Goal: Task Accomplishment & Management: Use online tool/utility

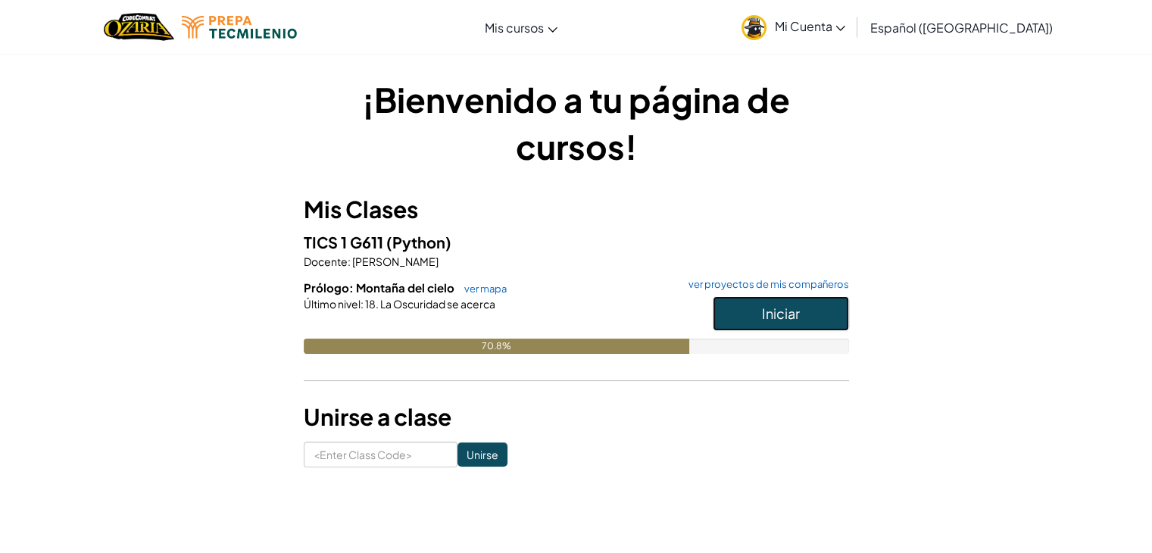
click at [817, 312] on button "Iniciar" at bounding box center [781, 313] width 136 height 35
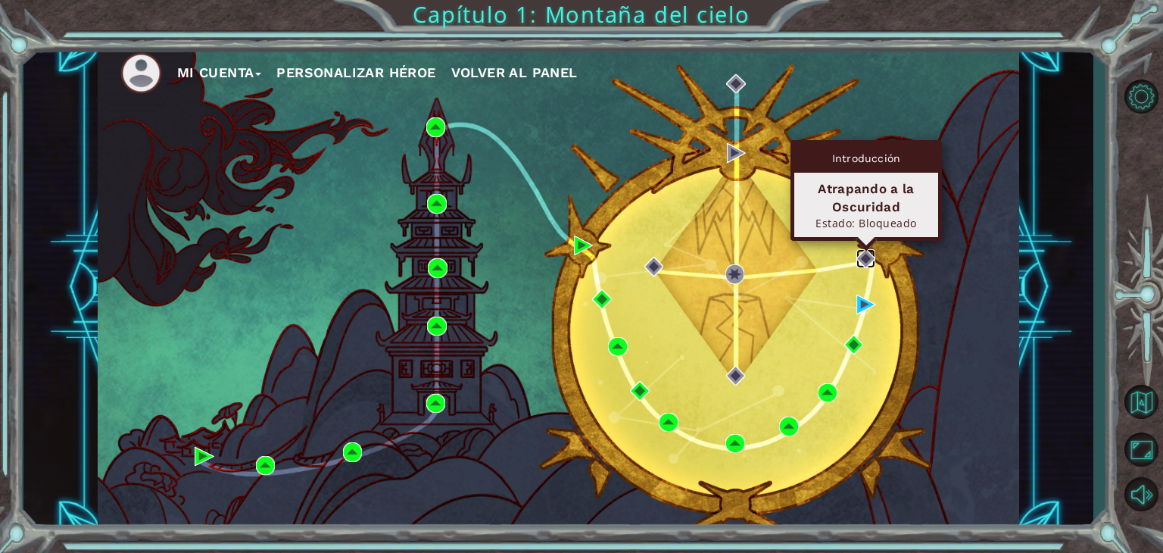
click at [859, 257] on img at bounding box center [866, 259] width 20 height 20
click at [866, 255] on img at bounding box center [866, 259] width 20 height 20
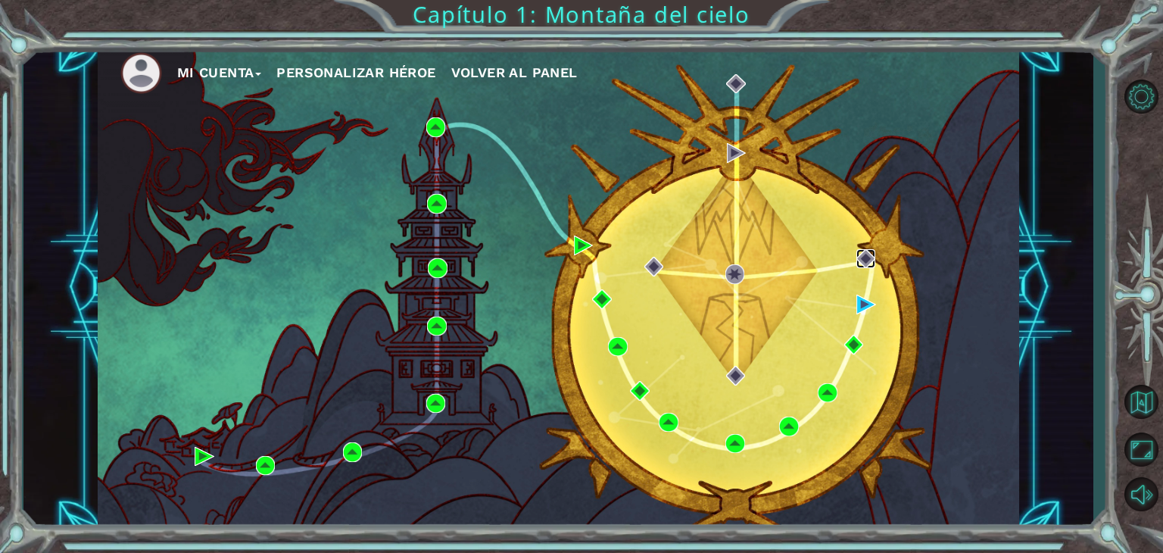
click at [869, 258] on img at bounding box center [866, 259] width 20 height 20
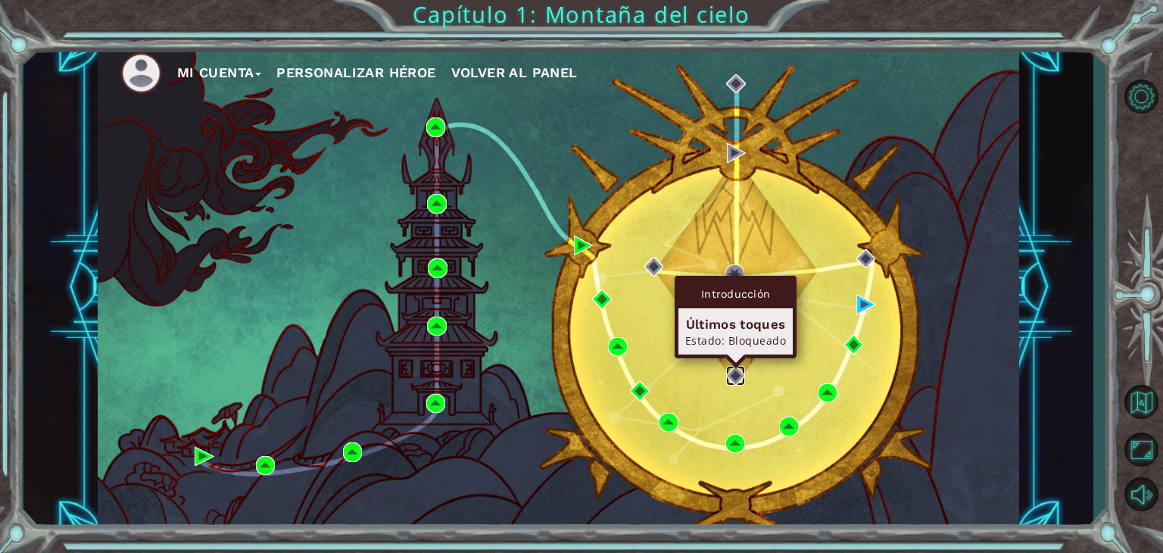
click at [735, 373] on img at bounding box center [736, 376] width 20 height 20
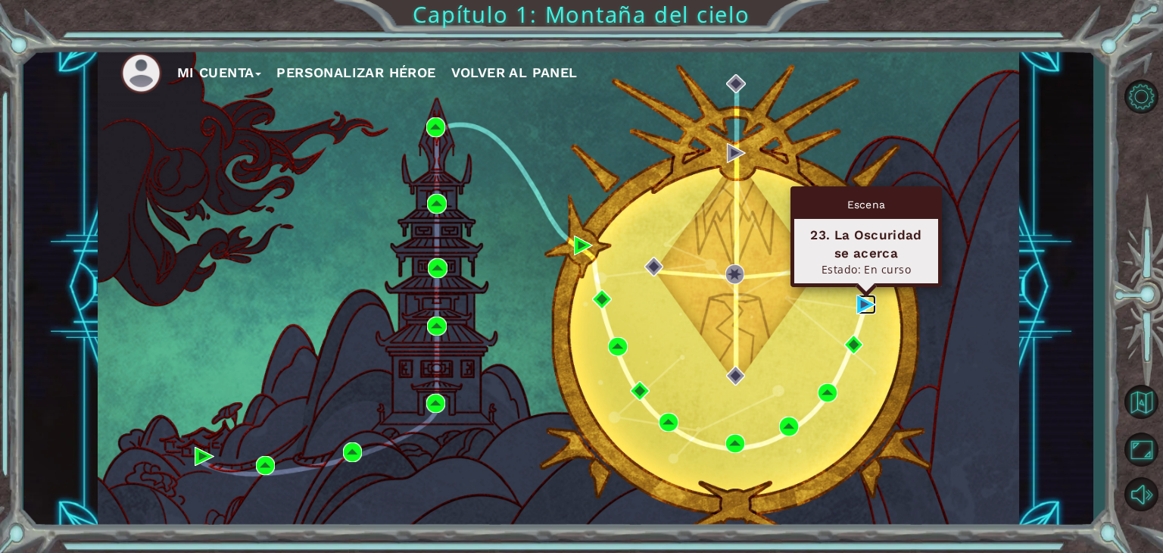
click at [862, 310] on img at bounding box center [866, 305] width 20 height 20
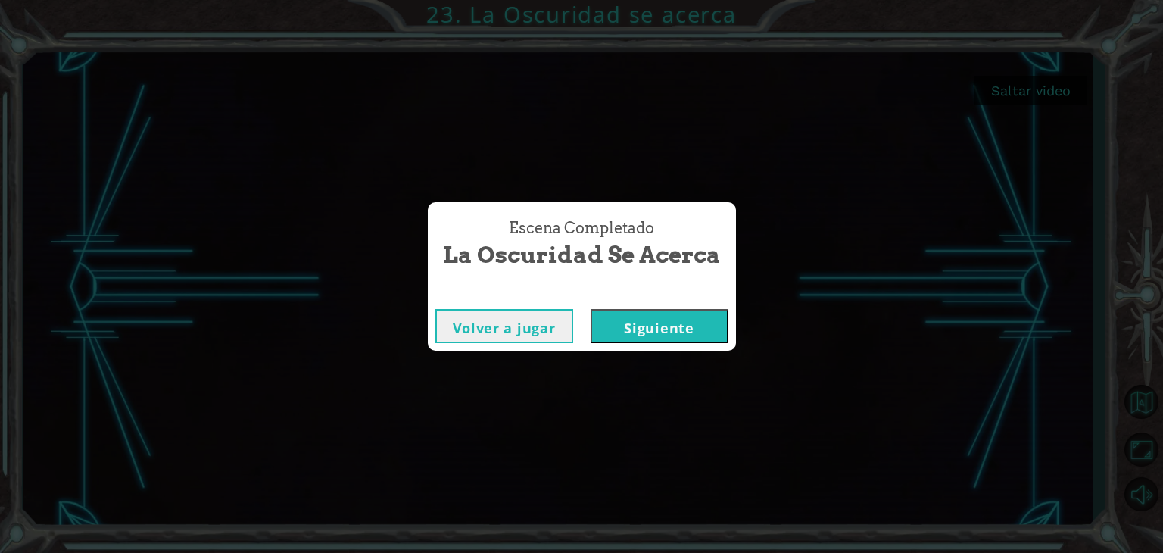
click at [627, 314] on button "Siguiente" at bounding box center [660, 326] width 138 height 34
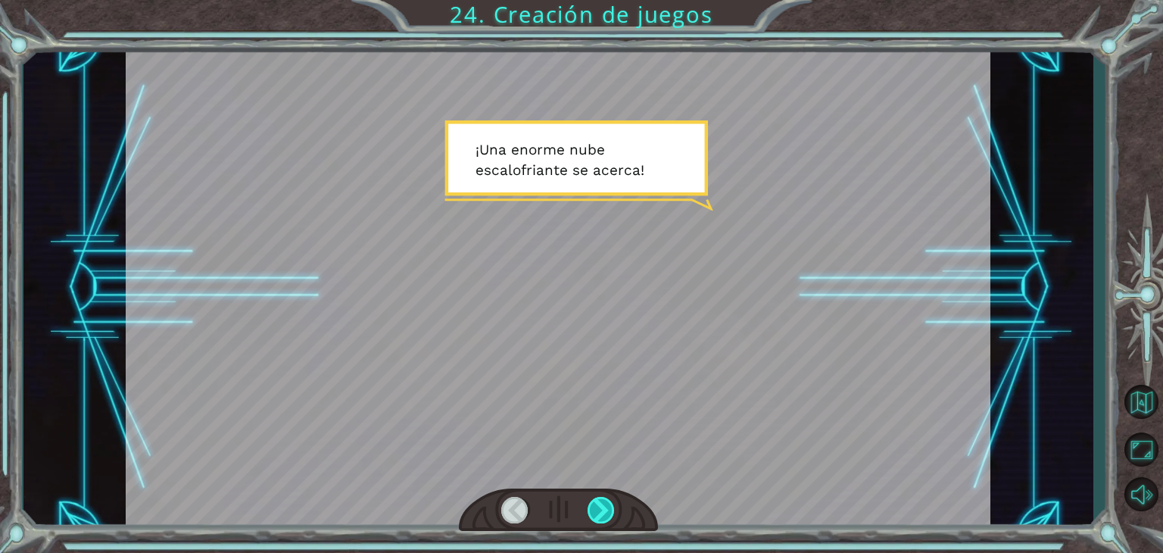
click at [604, 511] on div at bounding box center [601, 510] width 27 height 27
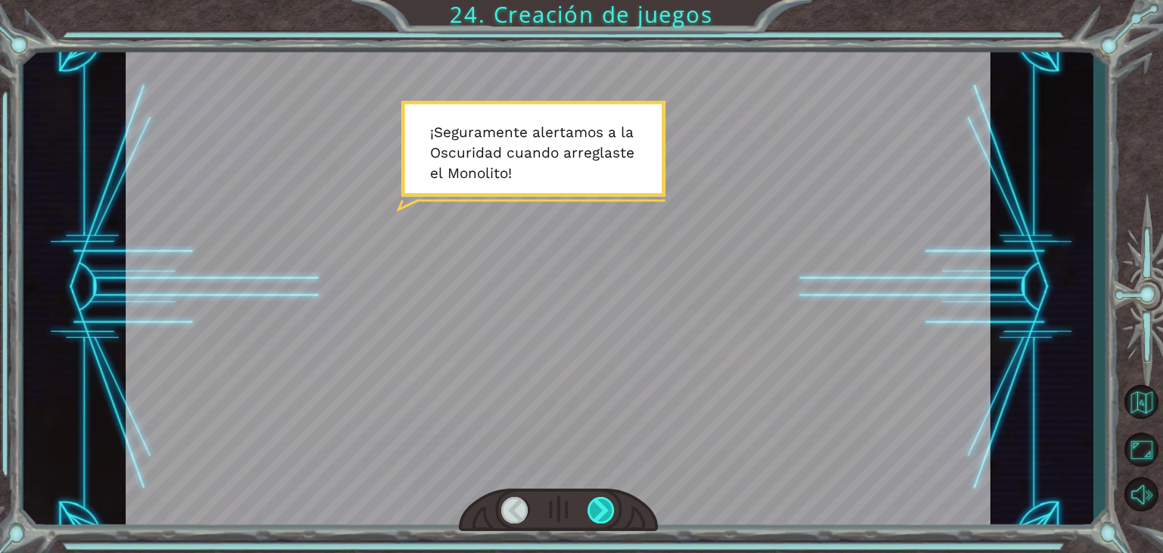
click at [604, 511] on div at bounding box center [601, 510] width 27 height 27
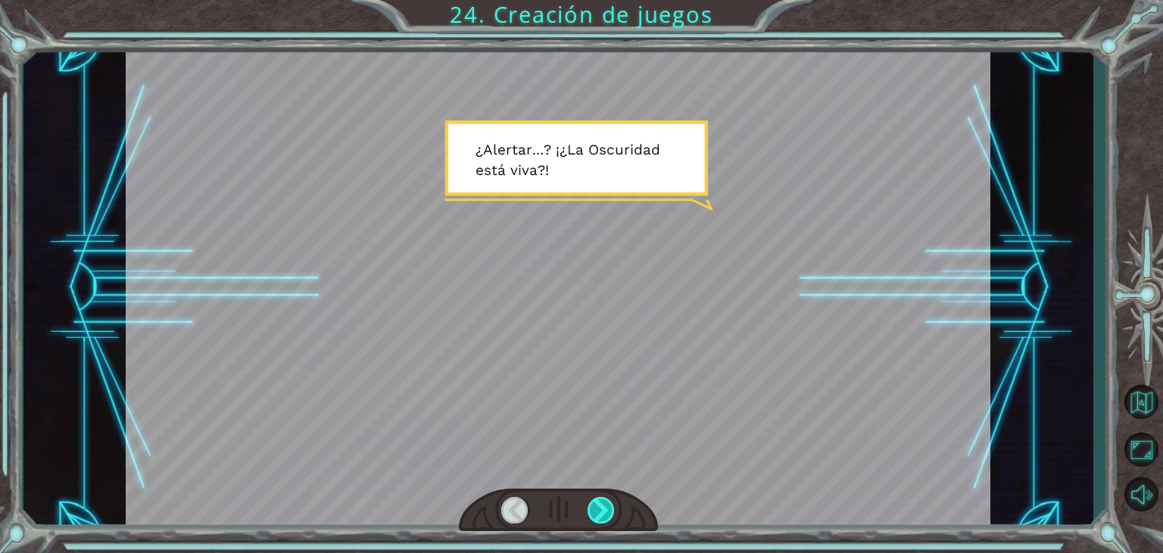
click at [604, 511] on div at bounding box center [601, 510] width 27 height 27
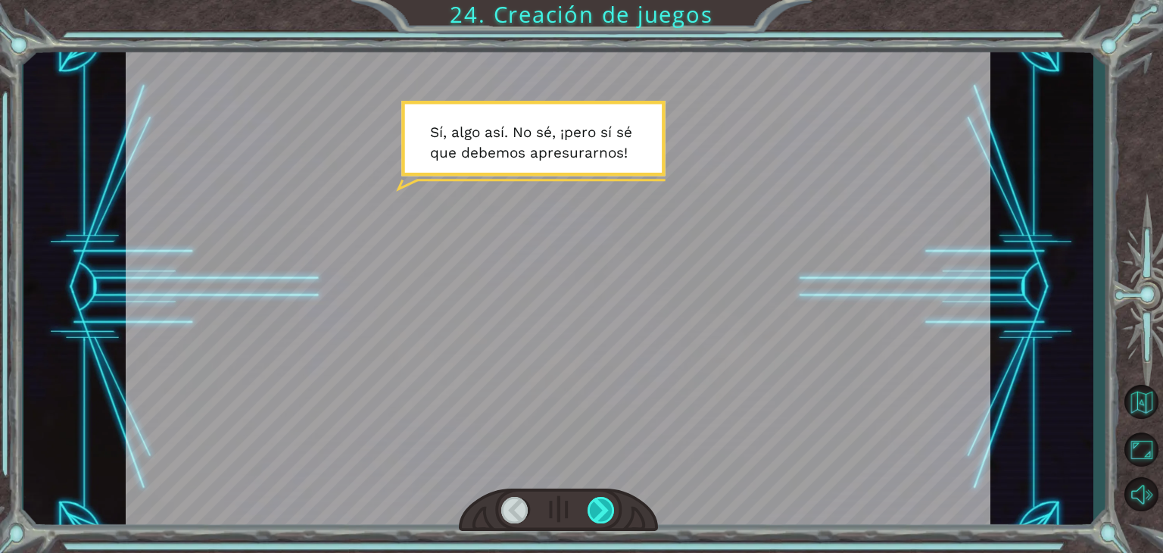
click at [604, 511] on div at bounding box center [601, 510] width 27 height 27
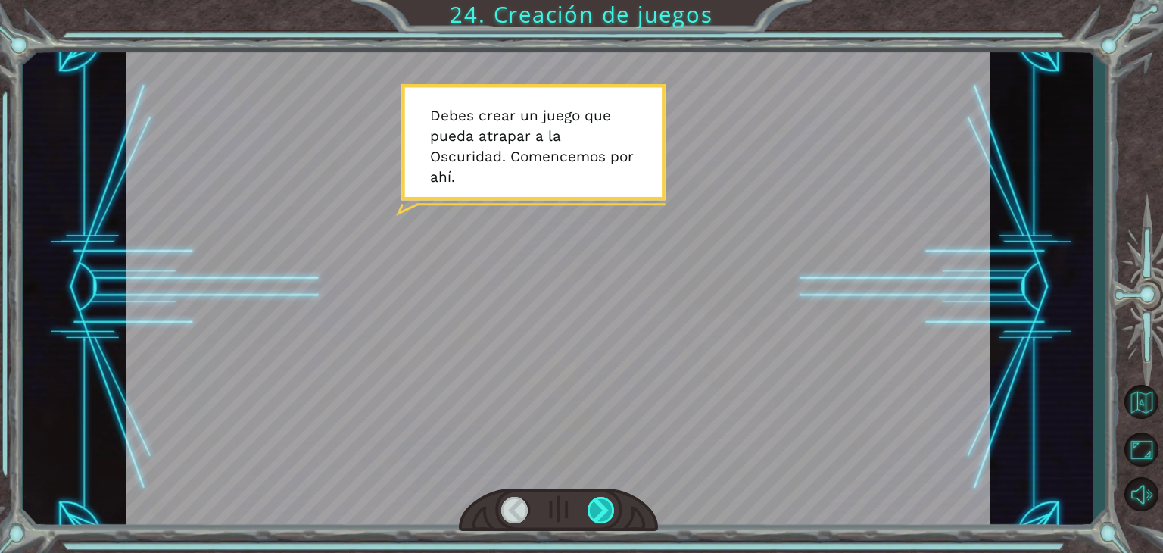
click at [604, 511] on div at bounding box center [601, 510] width 27 height 27
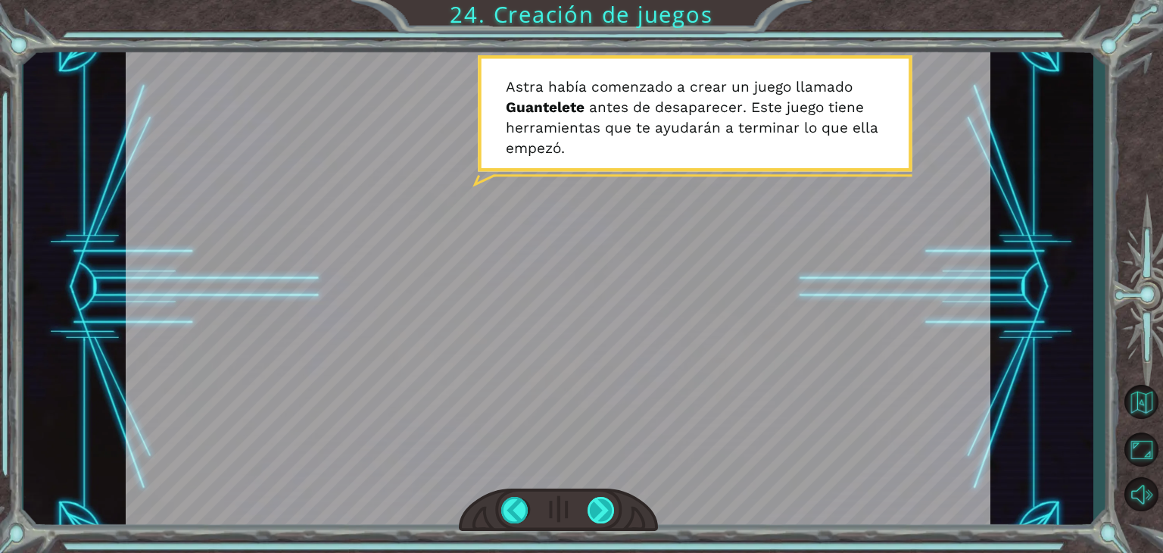
click at [604, 511] on div at bounding box center [601, 510] width 27 height 27
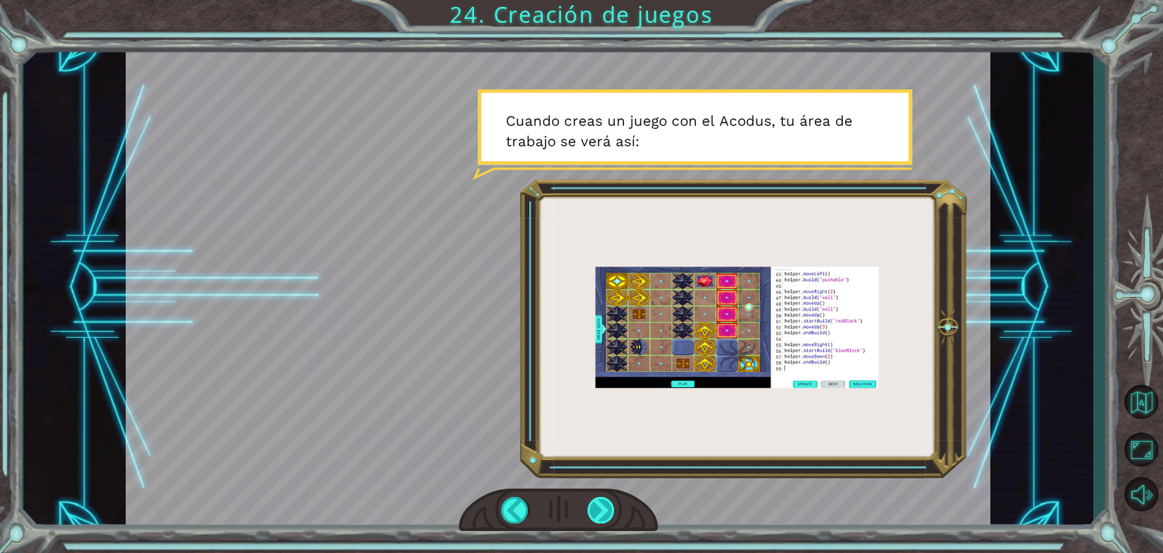
click at [604, 511] on div at bounding box center [601, 510] width 27 height 27
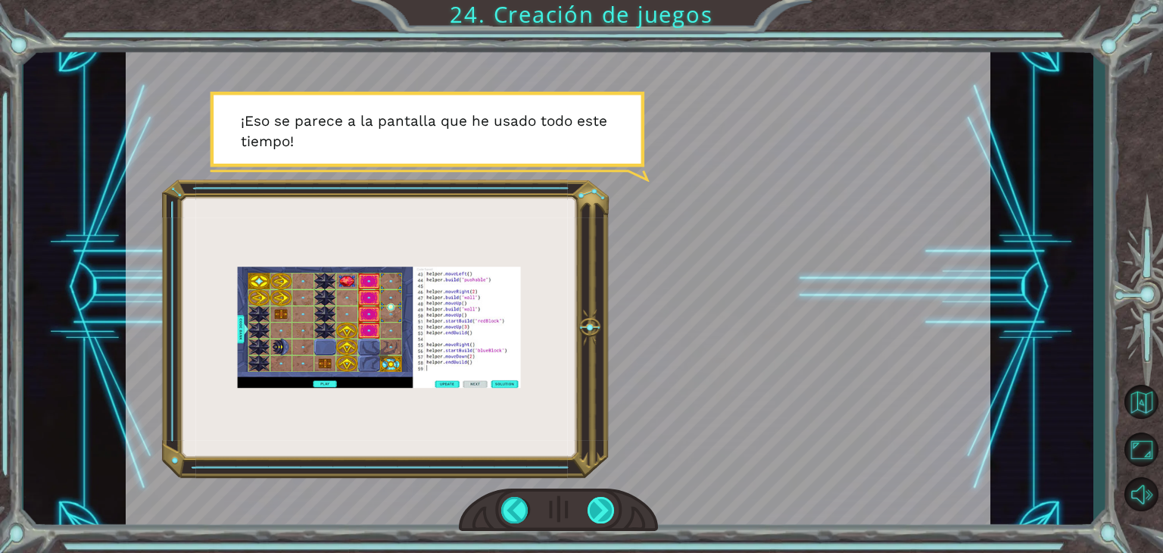
click at [604, 511] on div at bounding box center [601, 510] width 27 height 27
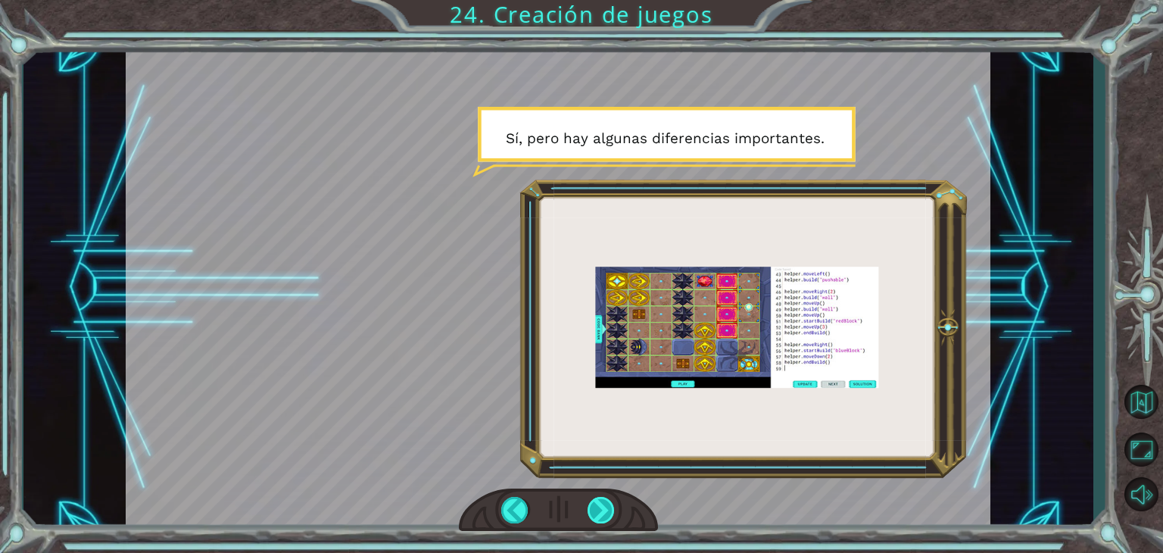
click at [604, 511] on div at bounding box center [601, 510] width 27 height 27
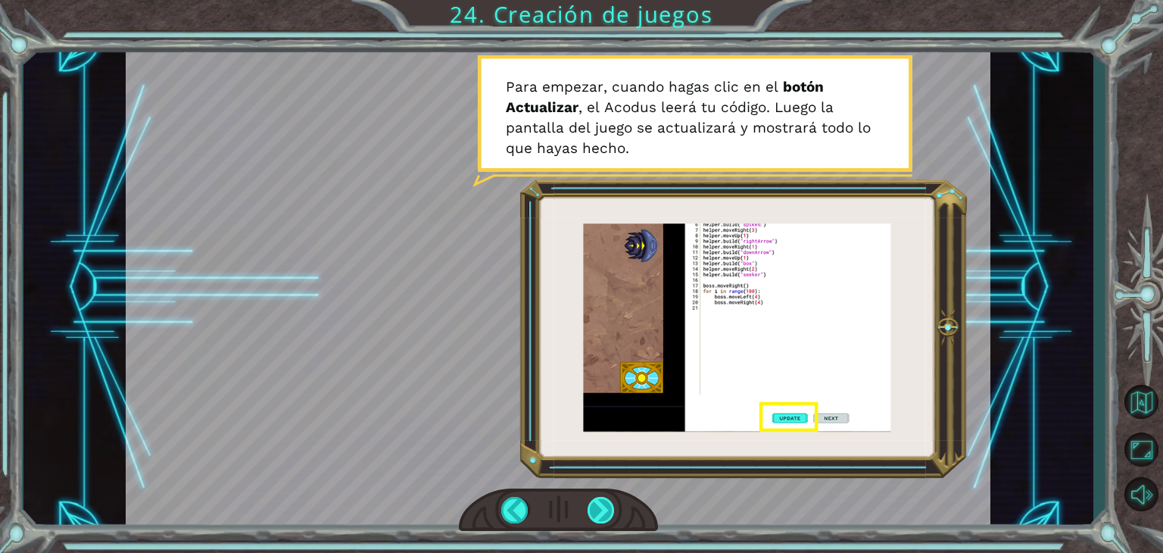
click at [604, 511] on div at bounding box center [601, 510] width 27 height 27
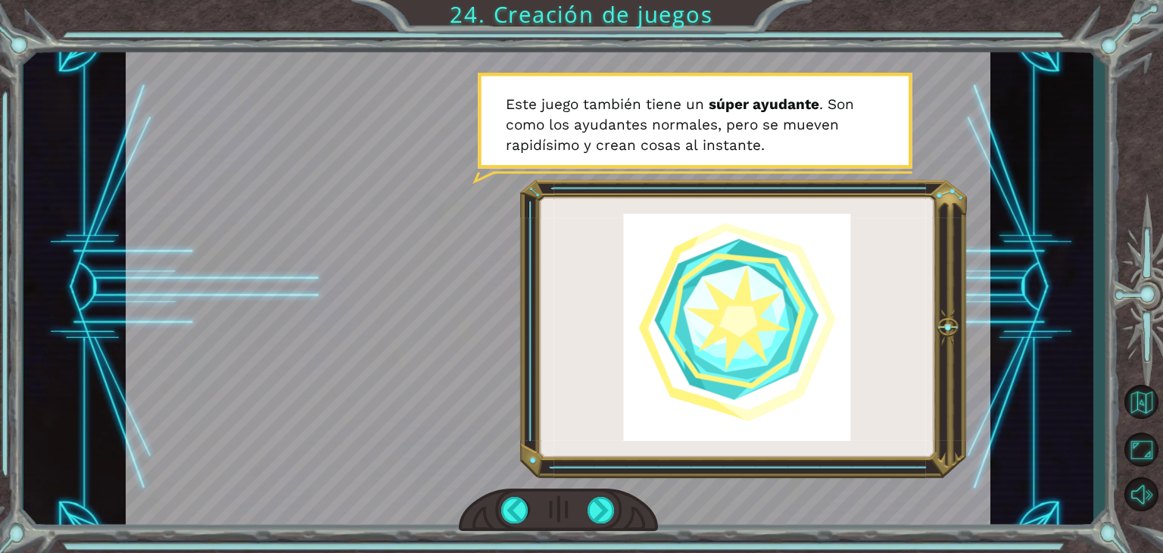
click at [688, 385] on div at bounding box center [558, 288] width 865 height 486
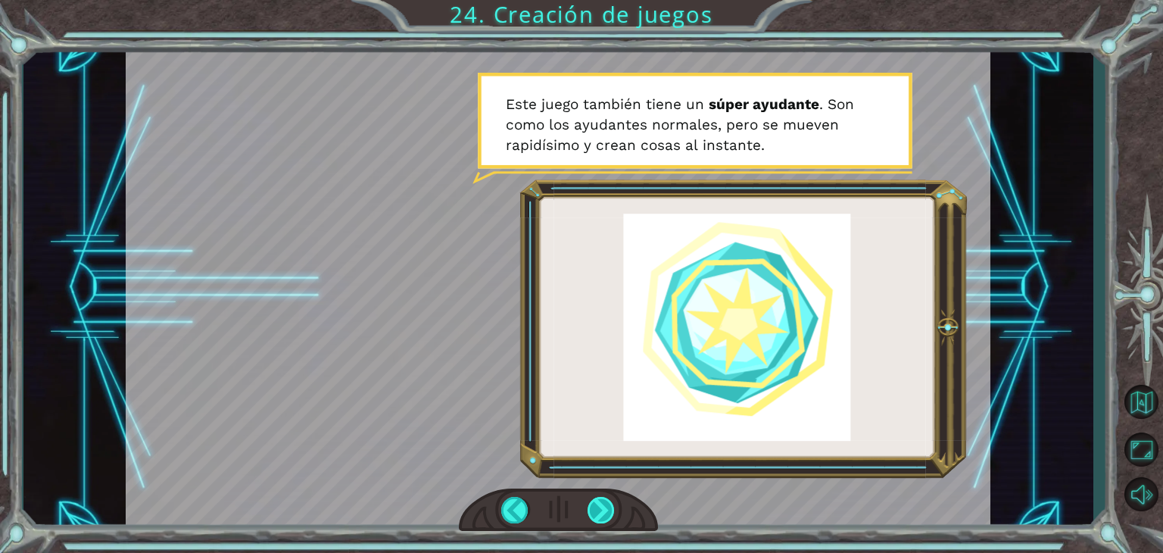
click at [601, 502] on div at bounding box center [601, 510] width 27 height 27
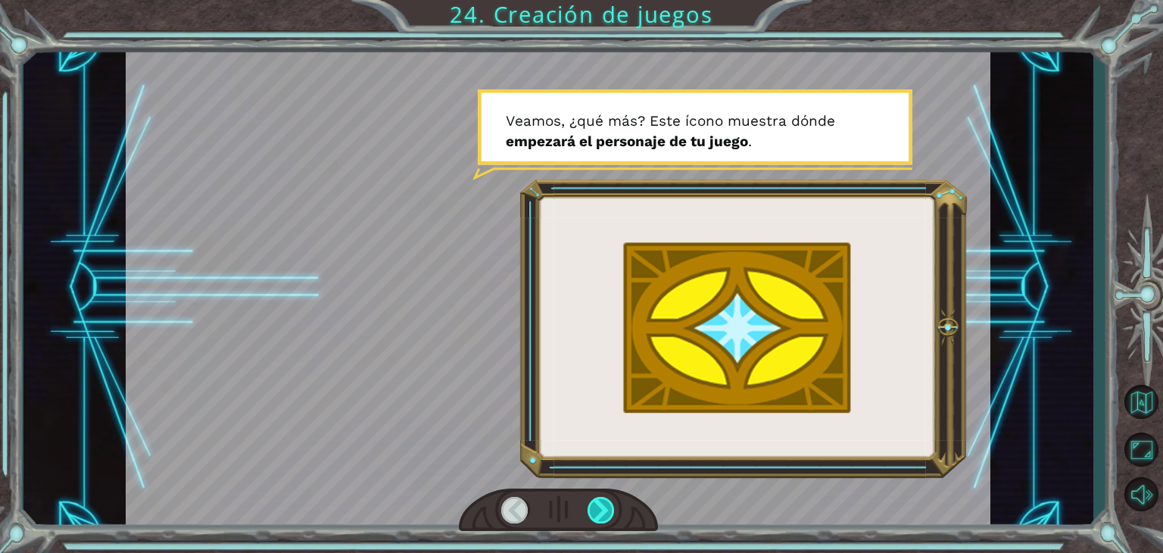
click at [601, 502] on div at bounding box center [601, 510] width 27 height 27
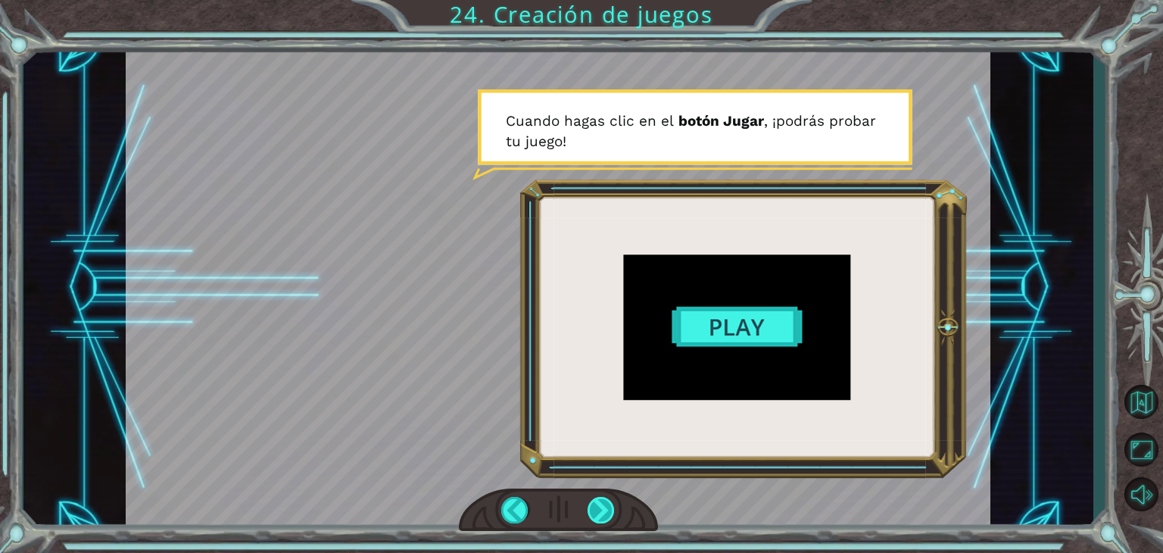
click at [601, 502] on div at bounding box center [601, 510] width 27 height 27
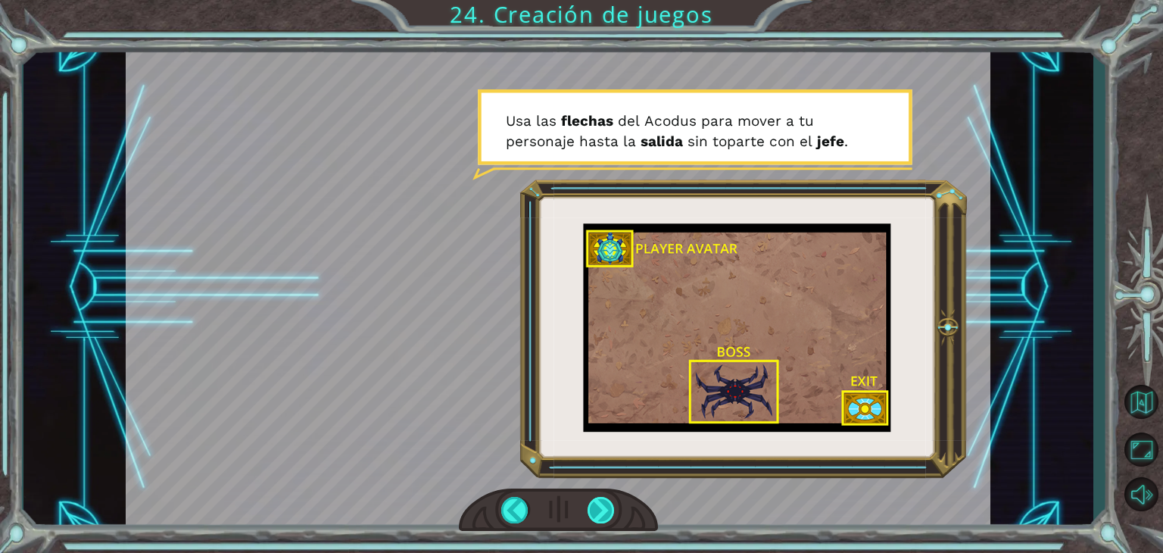
click at [601, 502] on div at bounding box center [601, 510] width 27 height 27
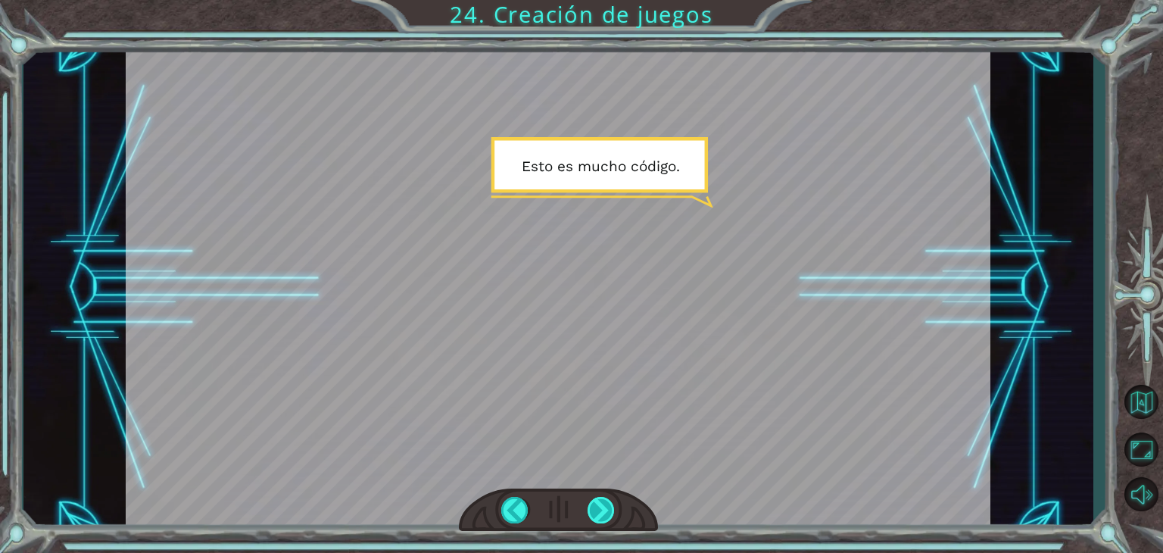
click at [601, 502] on div at bounding box center [601, 510] width 27 height 27
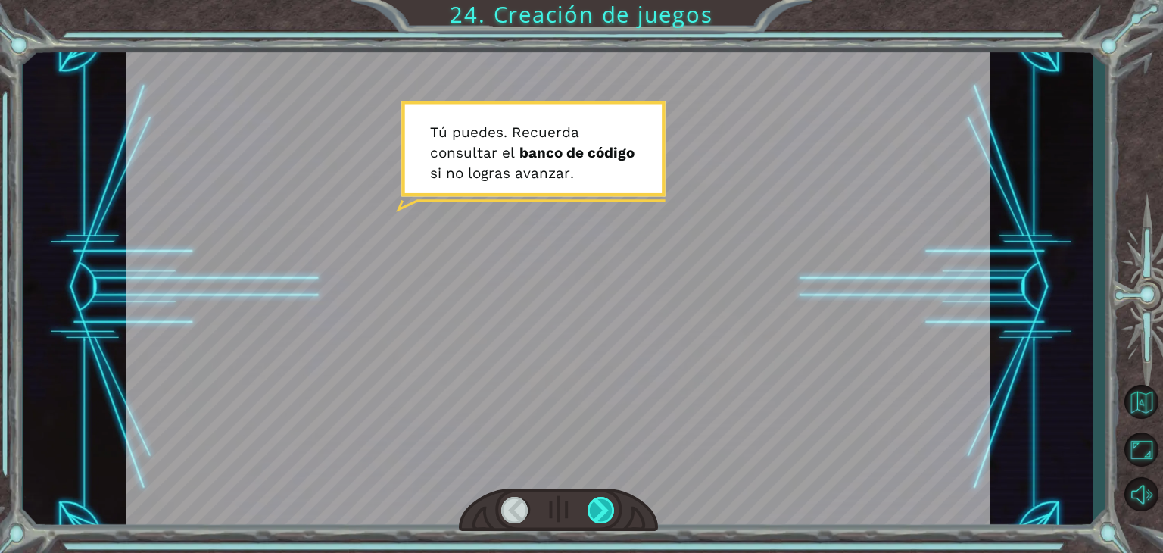
click at [601, 502] on div at bounding box center [601, 510] width 27 height 27
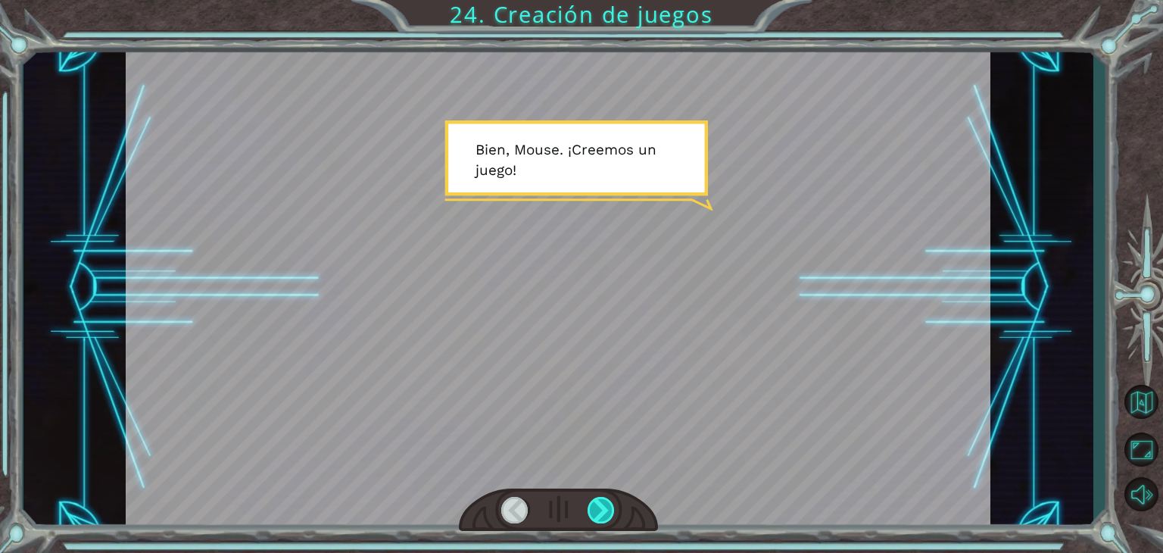
click at [601, 502] on div at bounding box center [601, 510] width 27 height 27
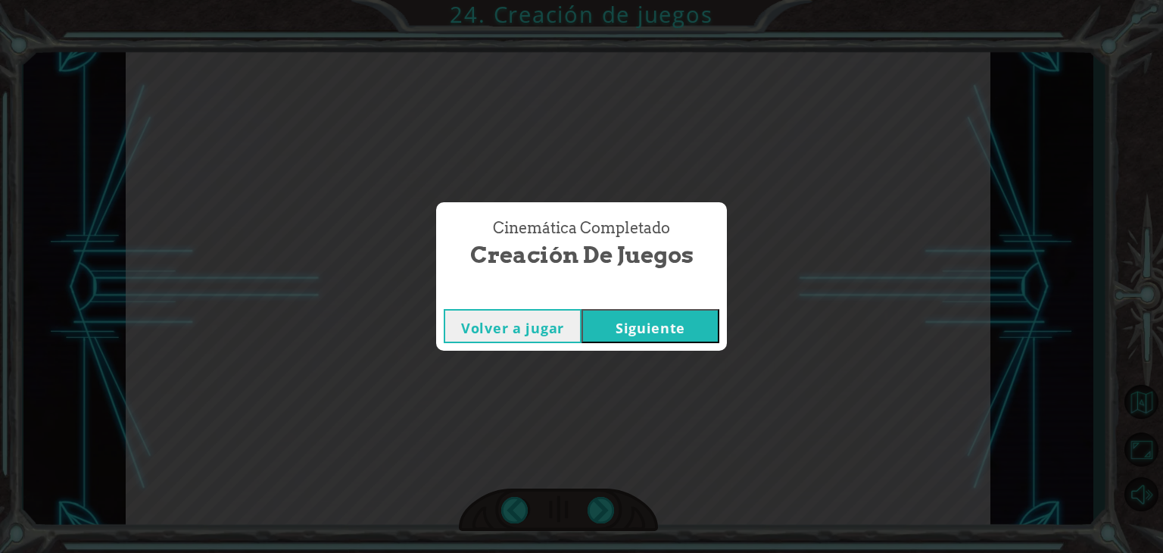
click at [638, 337] on button "Siguiente" at bounding box center [651, 326] width 138 height 34
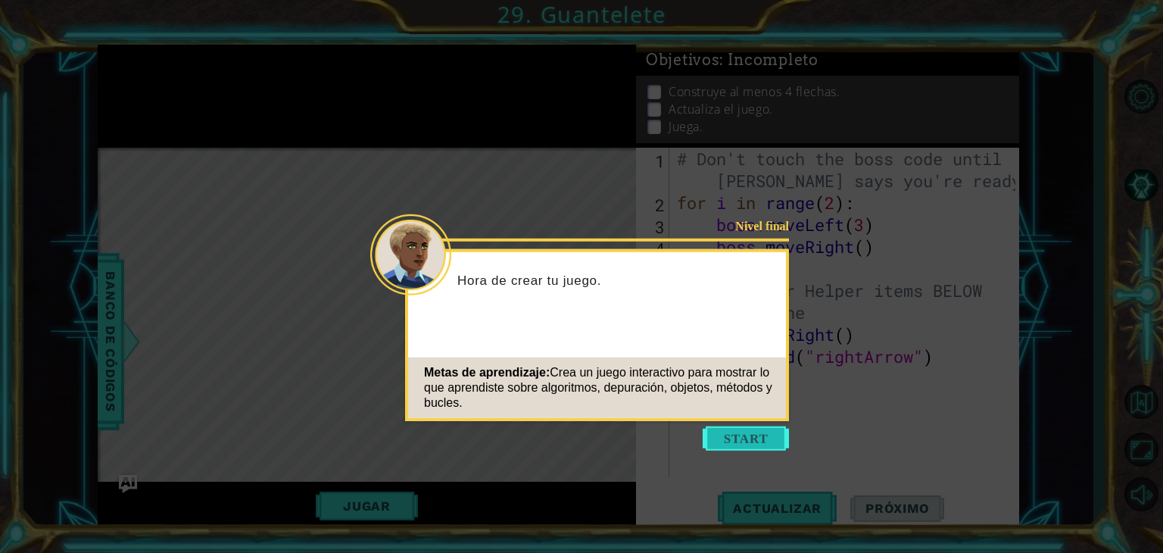
click at [733, 440] on button "Start" at bounding box center [746, 438] width 86 height 24
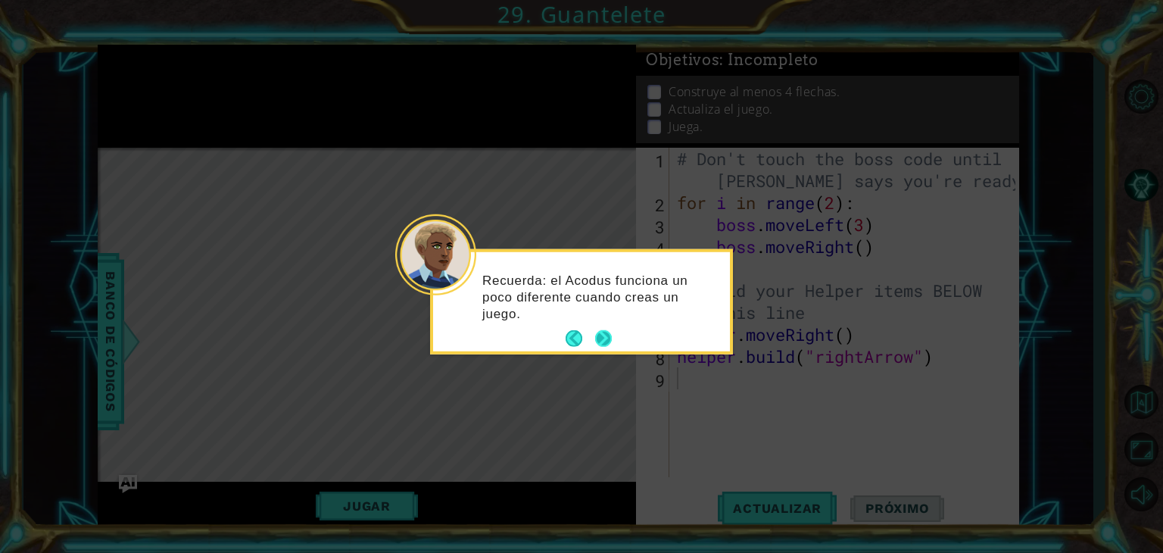
click at [612, 339] on button "Next" at bounding box center [603, 338] width 17 height 17
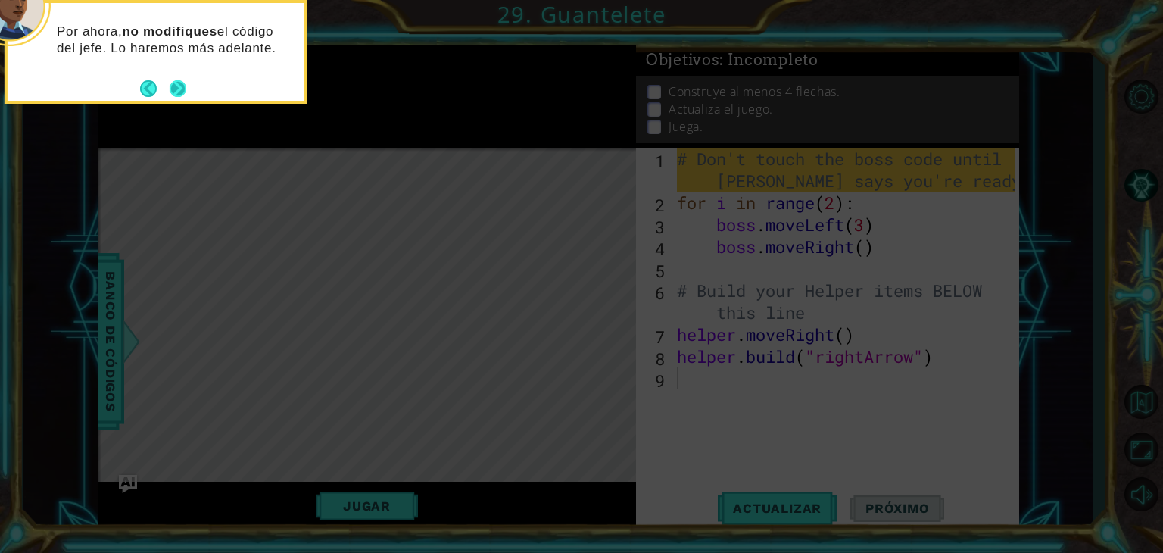
click at [179, 86] on button "Next" at bounding box center [178, 88] width 17 height 17
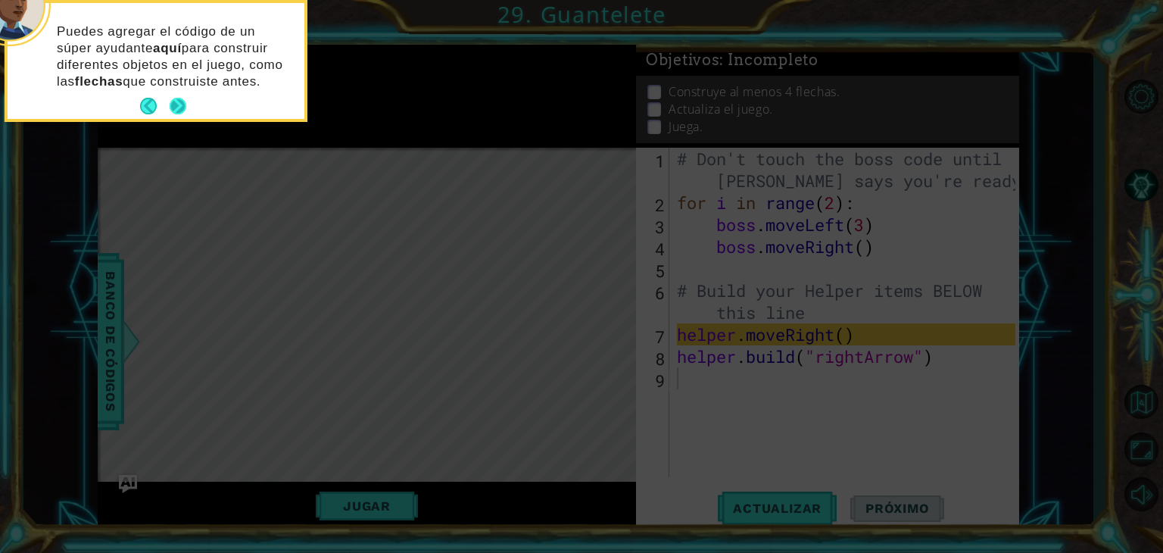
click at [186, 102] on button "Next" at bounding box center [178, 106] width 17 height 17
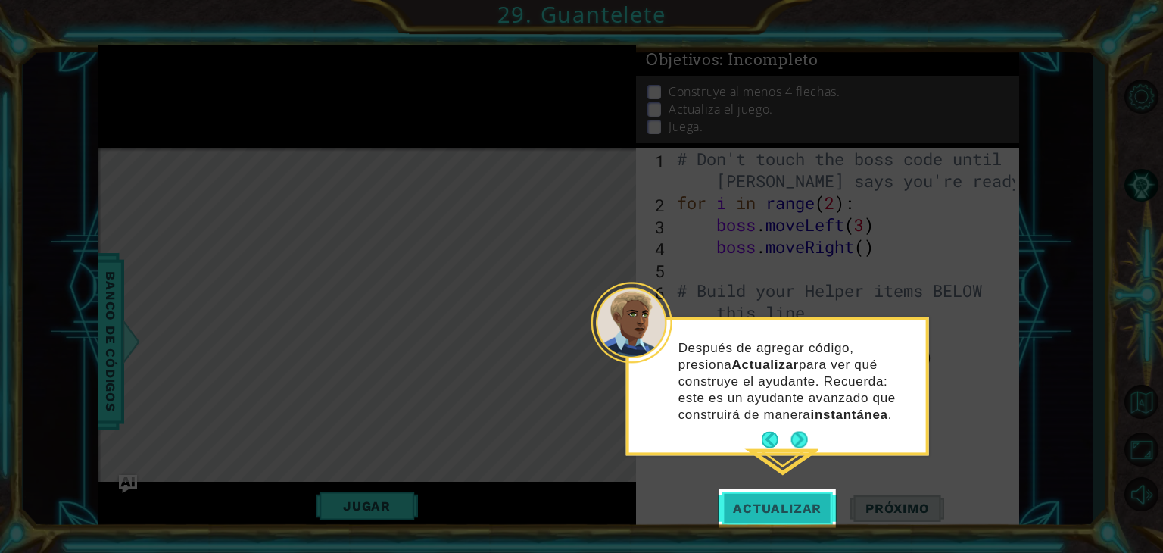
click at [746, 501] on span "Actualizar" at bounding box center [777, 508] width 119 height 15
click at [776, 504] on span "Actualizar" at bounding box center [777, 508] width 119 height 15
click at [800, 441] on button "Next" at bounding box center [799, 440] width 17 height 17
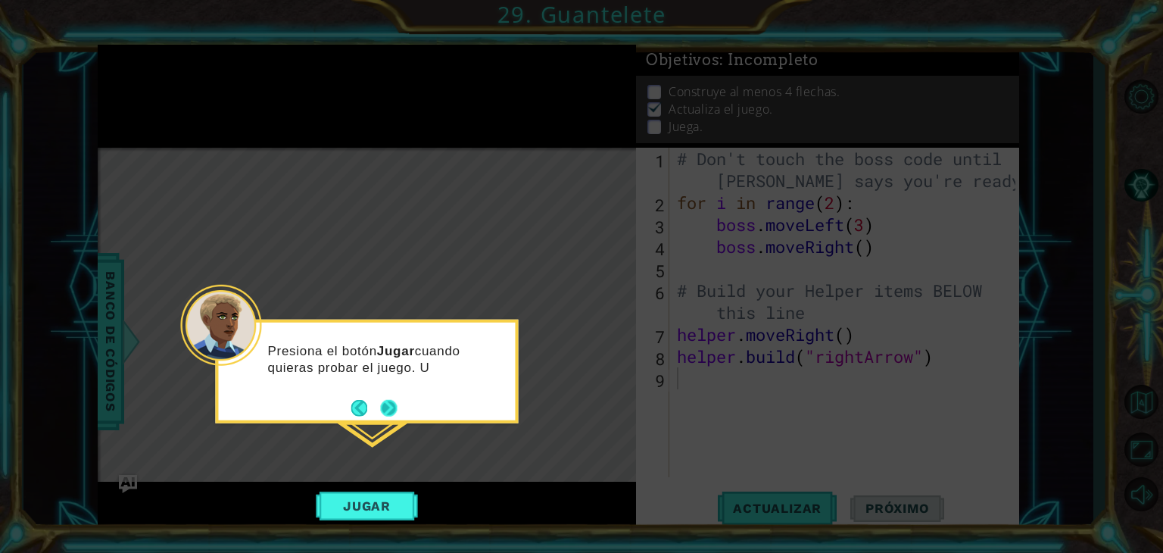
click at [380, 413] on button "Next" at bounding box center [388, 407] width 17 height 17
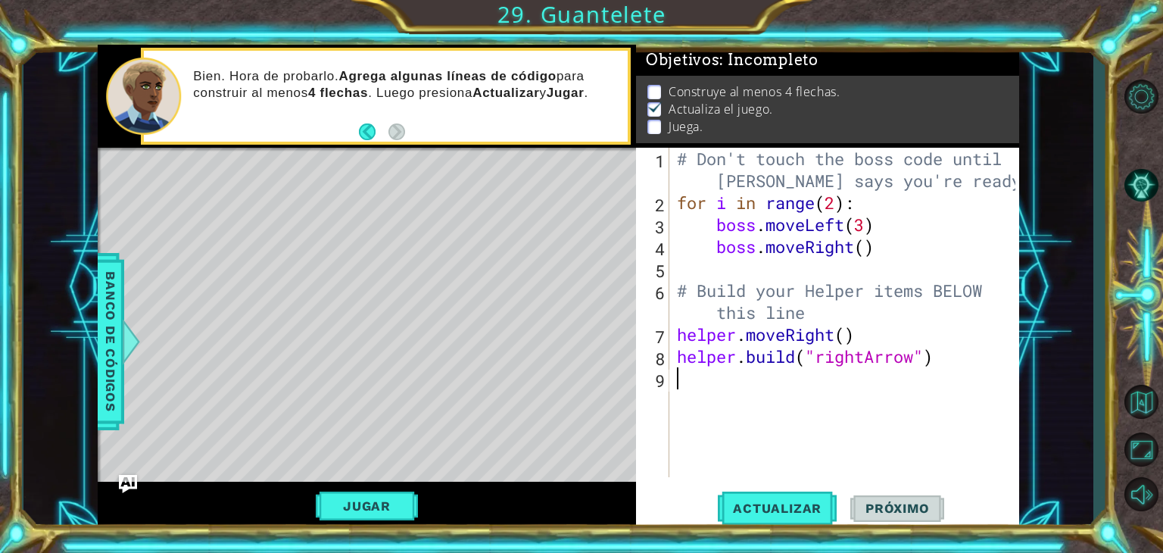
click at [753, 445] on div "# Don't touch the boss code until [PERSON_NAME] says you're ready! for i in ran…" at bounding box center [848, 345] width 349 height 395
click at [372, 507] on button "Jugar" at bounding box center [367, 505] width 102 height 29
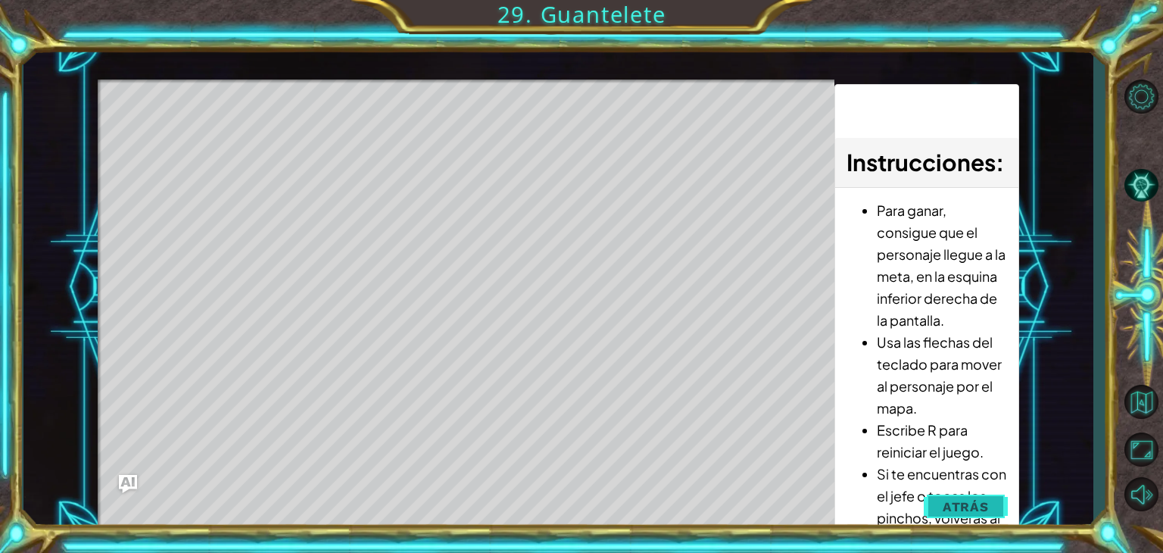
click at [946, 504] on span "Atrás" at bounding box center [966, 506] width 46 height 15
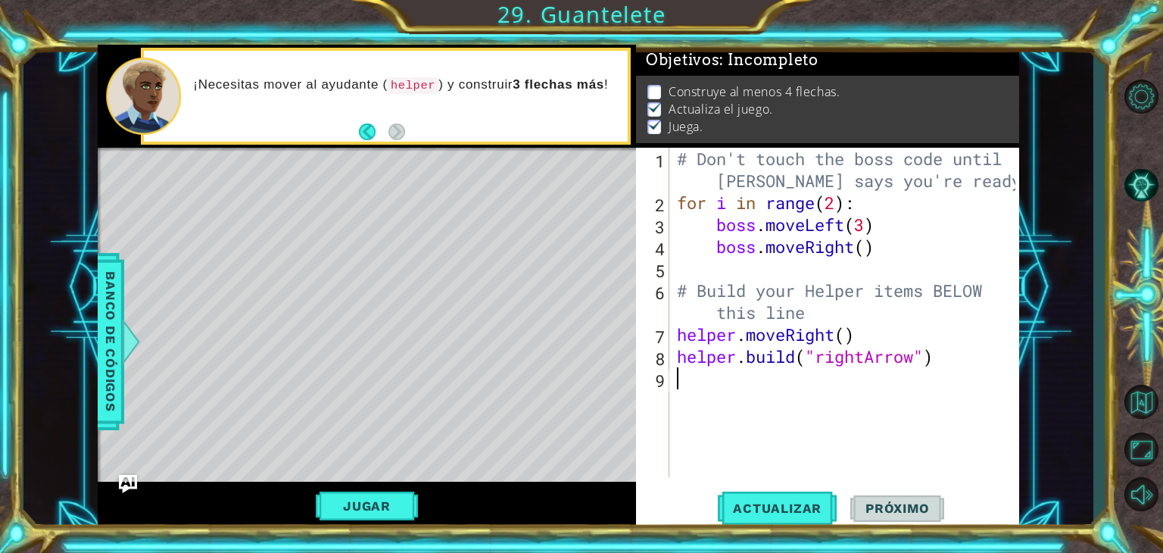
click at [687, 373] on div "# Don't touch the boss code until [PERSON_NAME] says you're ready! for i in ran…" at bounding box center [848, 345] width 349 height 395
type textarea "h"
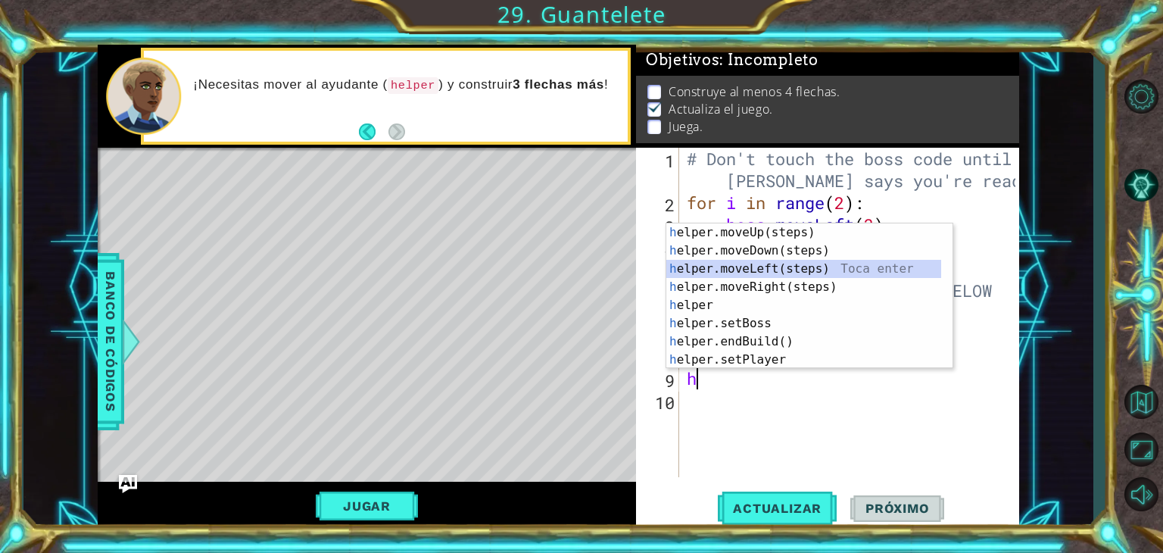
click at [812, 266] on div "h elper.moveUp(steps) Toca enter h elper.moveDown(steps) Toca enter h elper.mov…" at bounding box center [803, 314] width 275 height 182
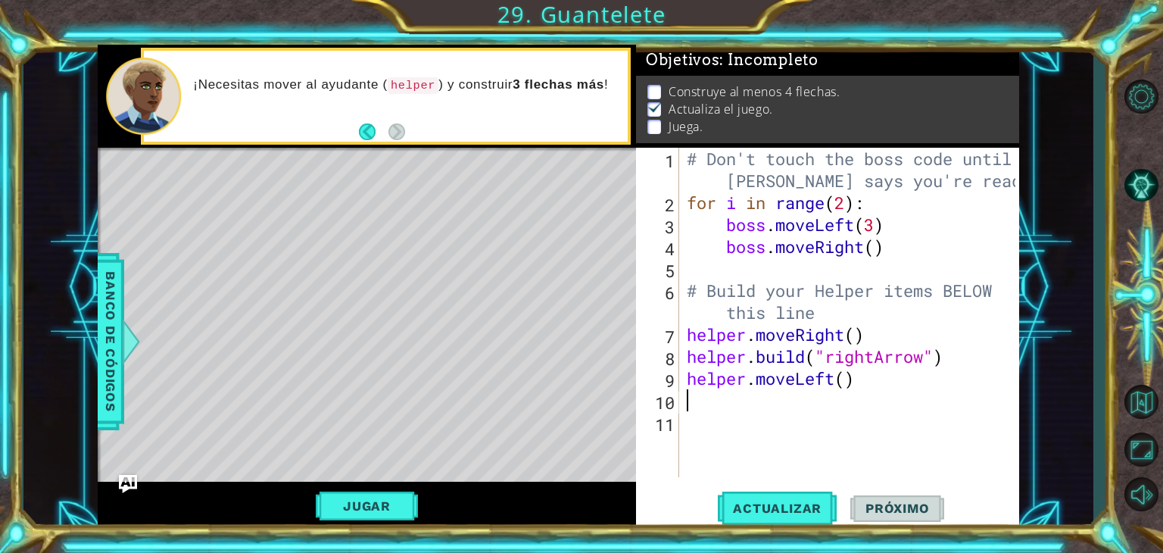
click at [857, 398] on div "# Don't touch the boss code until [PERSON_NAME] says you're ready! for i in ran…" at bounding box center [854, 345] width 340 height 395
click at [844, 379] on div "# Don't touch the boss code until [PERSON_NAME] says you're ready! for i in ran…" at bounding box center [854, 345] width 340 height 395
click at [386, 501] on button "Jugar" at bounding box center [367, 505] width 102 height 29
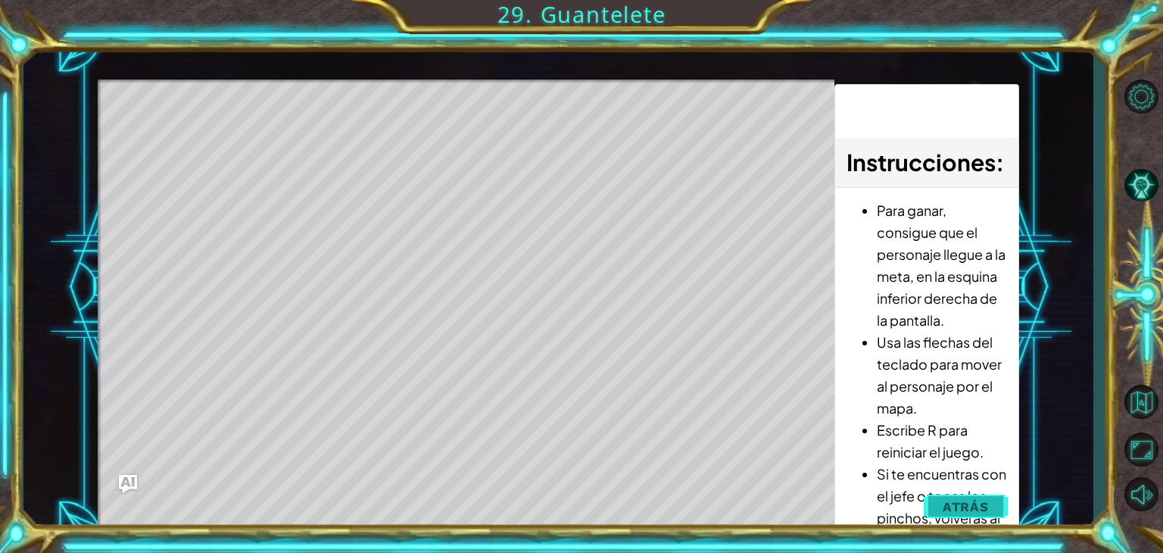
click at [940, 513] on button "Atrás" at bounding box center [966, 506] width 84 height 30
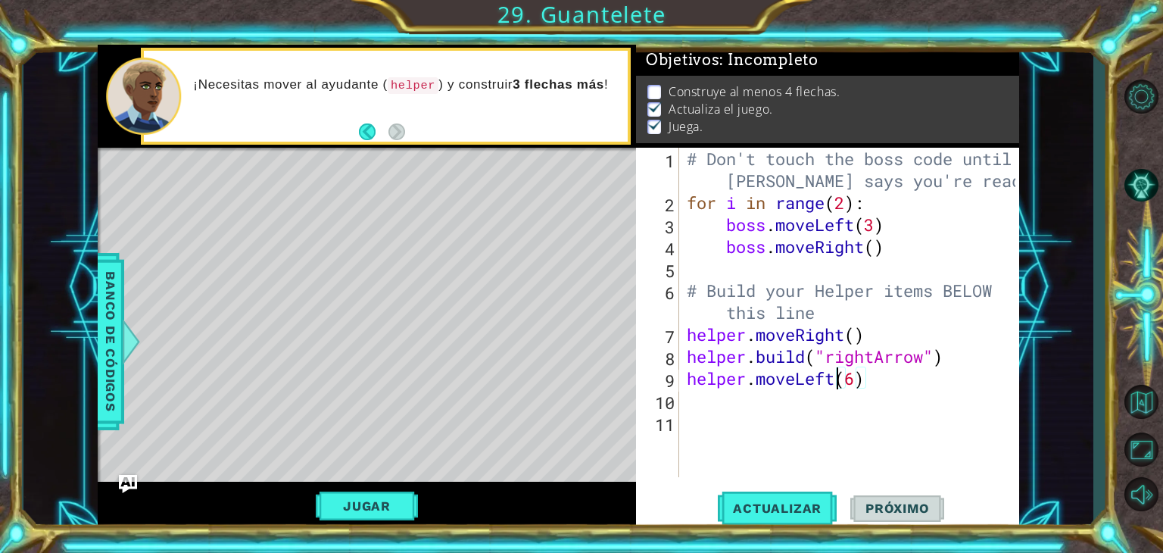
click at [838, 386] on div "# Don't touch the boss code until [PERSON_NAME] says you're ready! for i in ran…" at bounding box center [853, 345] width 339 height 395
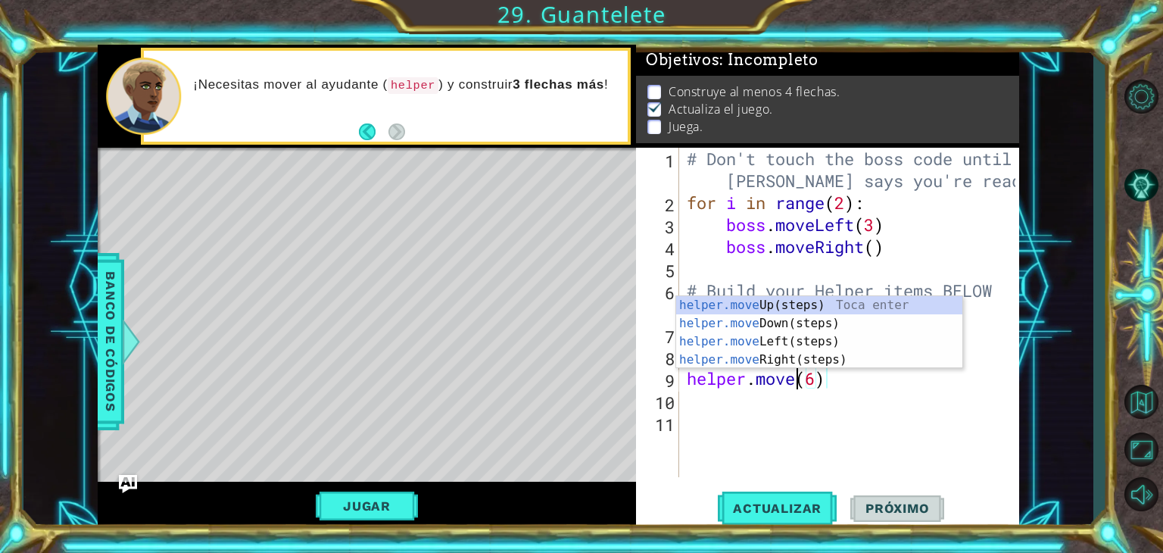
scroll to position [0, 5]
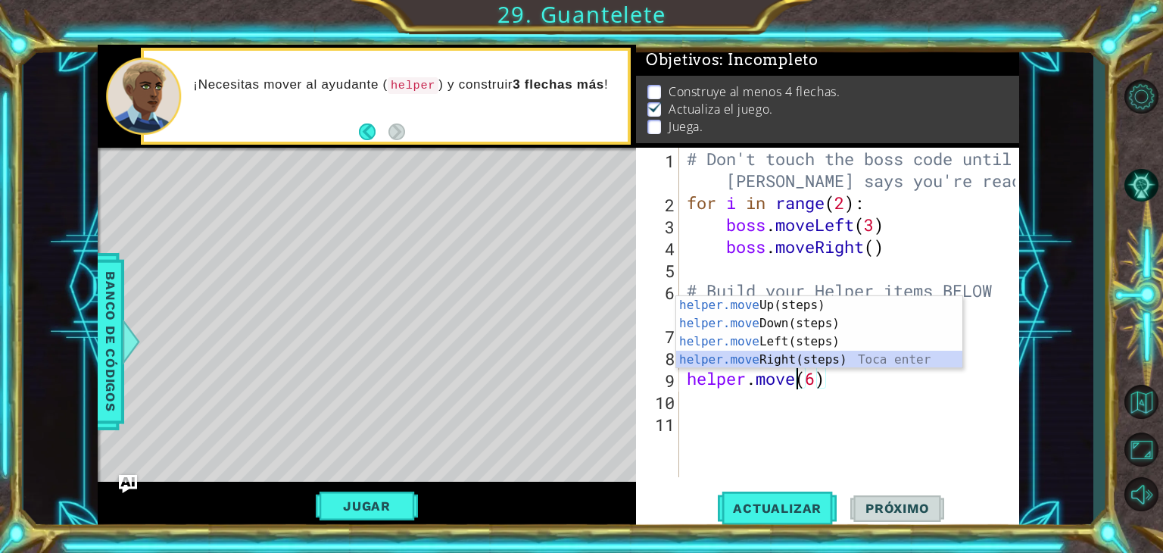
click at [768, 361] on div "helper.move Up(steps) Toca enter helper.move Down(steps) Toca enter helper.move…" at bounding box center [819, 350] width 286 height 109
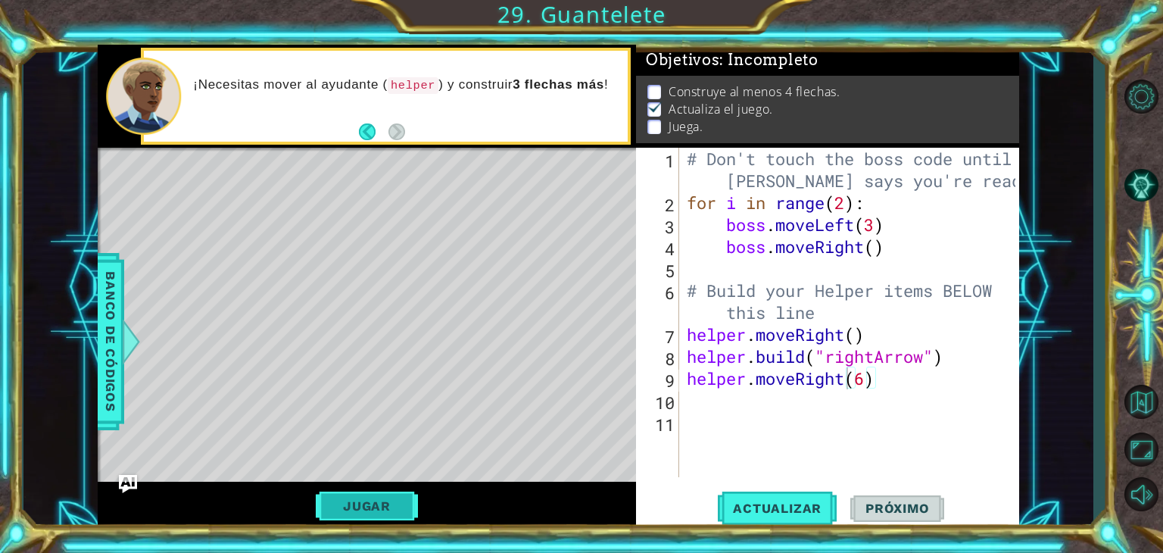
click at [353, 504] on button "Jugar" at bounding box center [367, 505] width 102 height 29
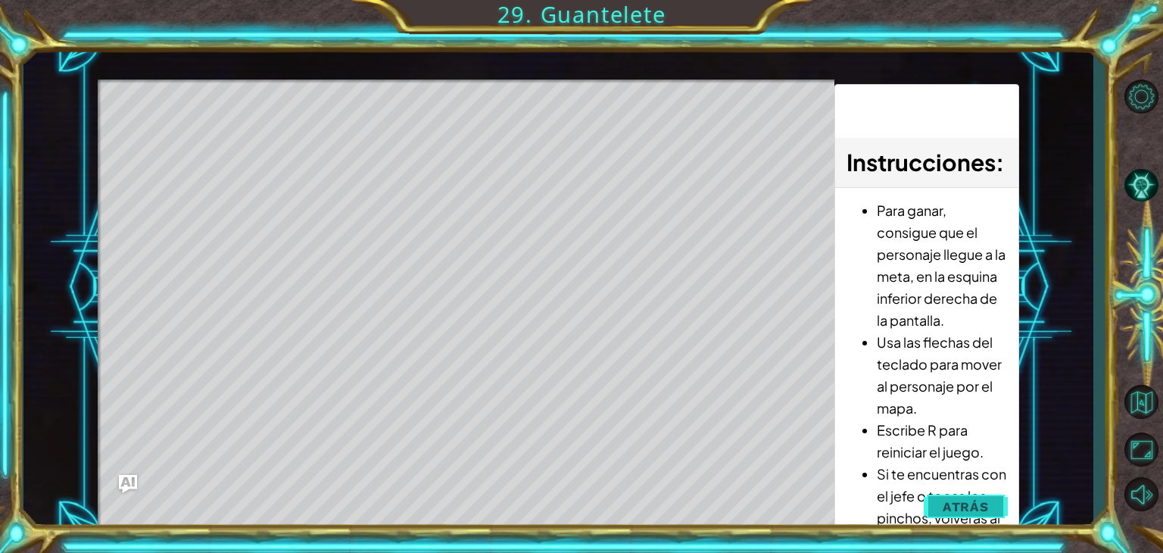
click at [951, 507] on span "Atrás" at bounding box center [966, 506] width 46 height 15
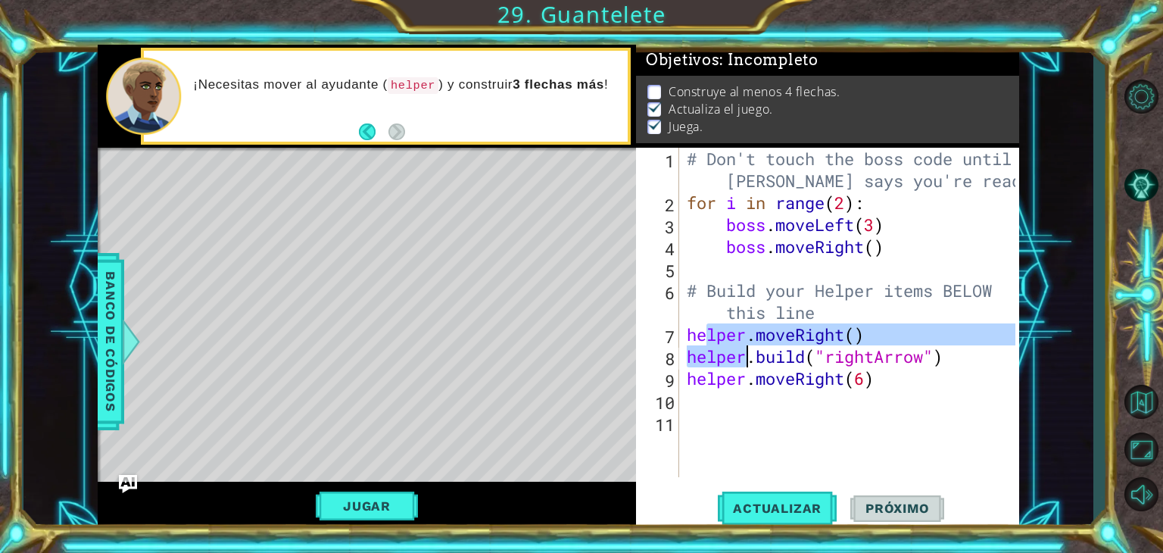
drag, startPoint x: 709, startPoint y: 332, endPoint x: 747, endPoint y: 354, distance: 44.2
click at [747, 354] on div "# Don't touch the boss code until [PERSON_NAME] says you're ready! for i in ran…" at bounding box center [853, 345] width 339 height 395
type textarea "helper.moveRight() [DOMAIN_NAME]("rightArrow")"
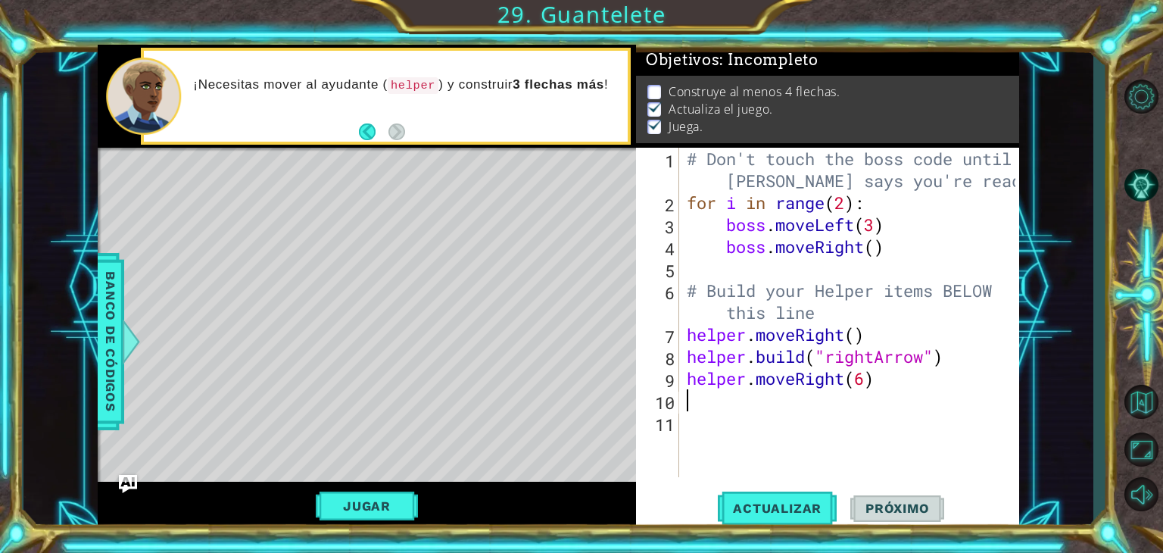
click at [860, 404] on div "# Don't touch the boss code until [PERSON_NAME] says you're ready! for i in ran…" at bounding box center [853, 345] width 339 height 395
click at [897, 373] on div "# Don't touch the boss code until [PERSON_NAME] says you're ready! for i in ran…" at bounding box center [853, 345] width 339 height 395
click at [864, 382] on div "# Don't touch the boss code until [PERSON_NAME] says you're ready! for i in ran…" at bounding box center [853, 345] width 339 height 395
type textarea "helper.moveRight()"
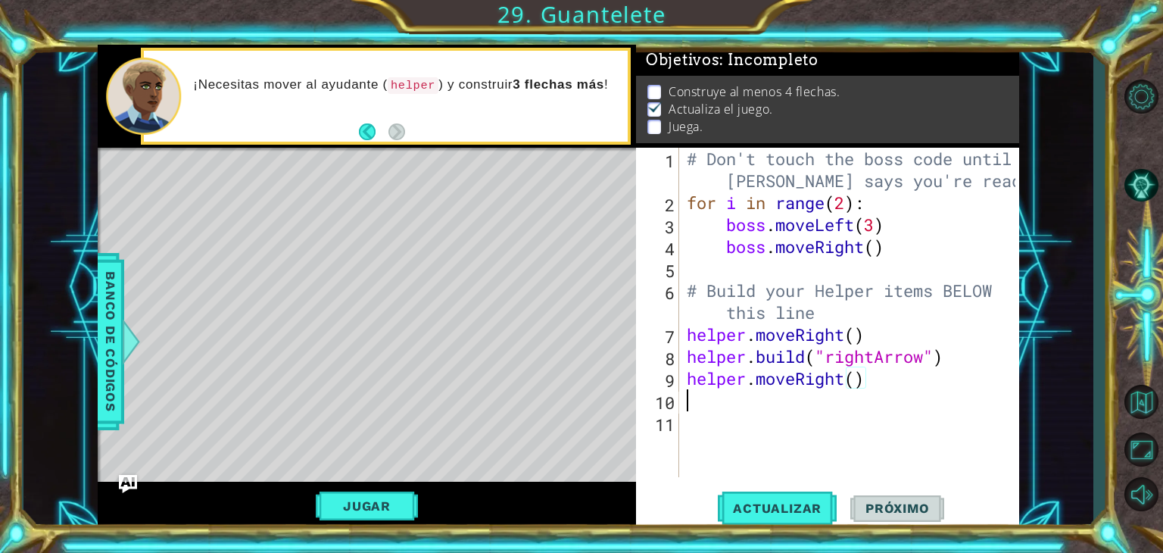
click at [691, 408] on div "# Don't touch the boss code until [PERSON_NAME] says you're ready! for i in ran…" at bounding box center [853, 345] width 339 height 395
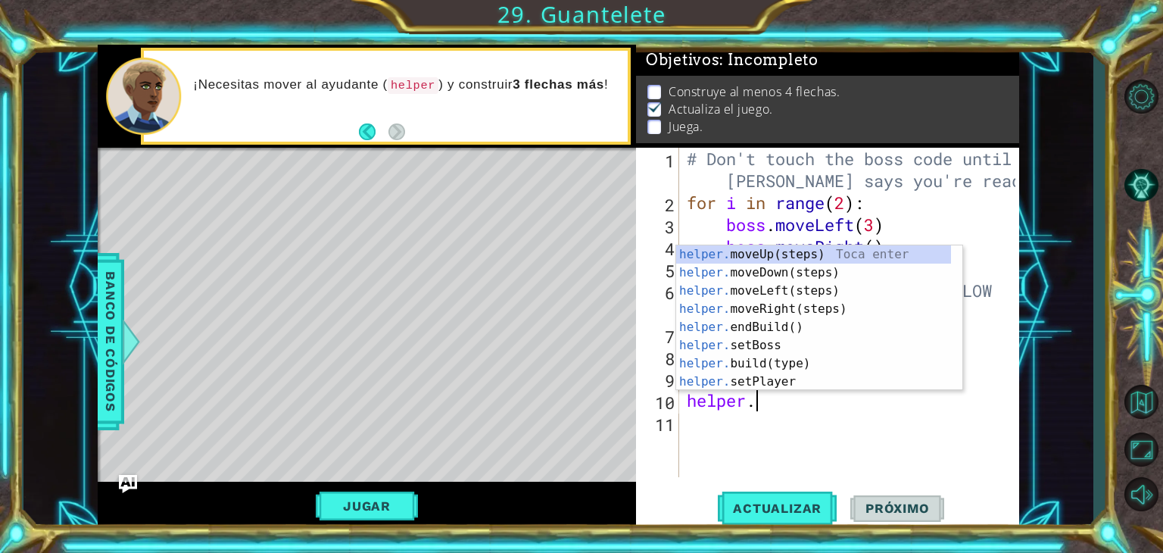
scroll to position [0, 2]
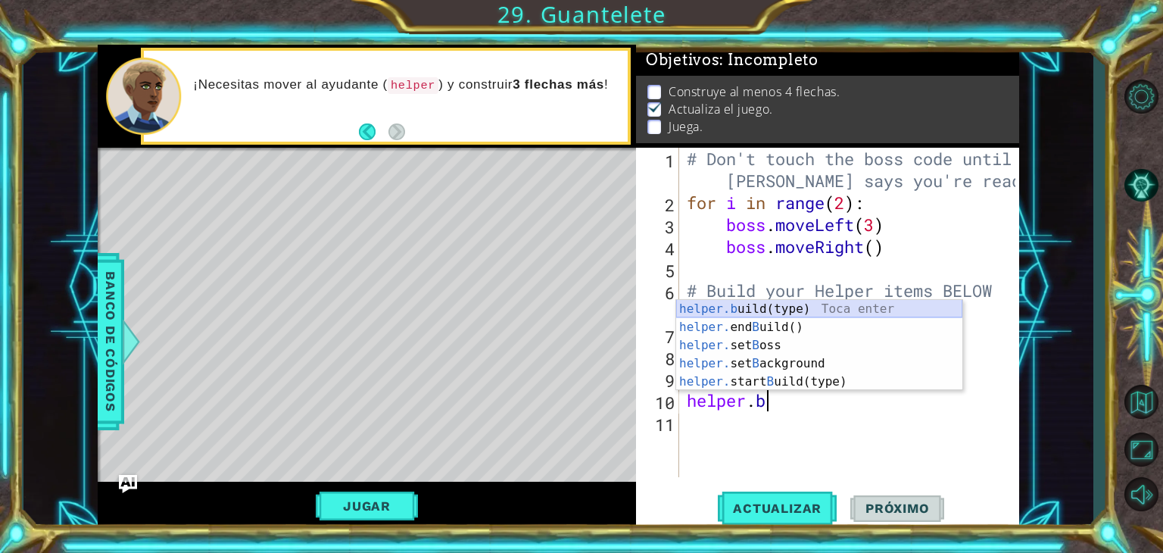
click at [724, 313] on div "helper.b uild(type) Toca enter helper. end B uild() Toca enter helper. set B os…" at bounding box center [819, 363] width 286 height 127
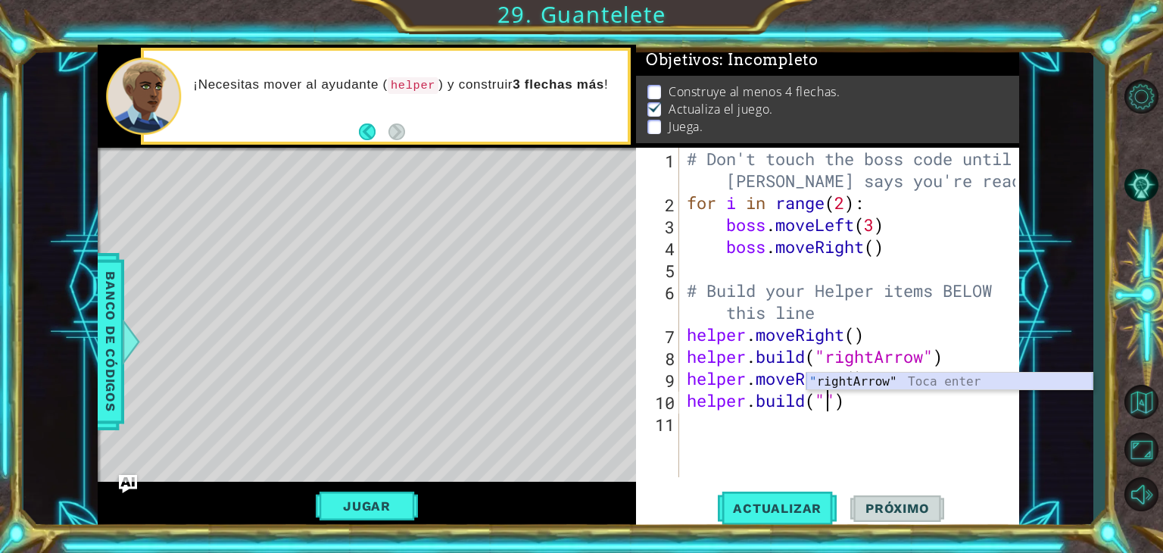
click at [918, 375] on div "" rightArrow" Toca enter" at bounding box center [950, 400] width 286 height 55
type textarea "[DOMAIN_NAME]("rightArrow")"
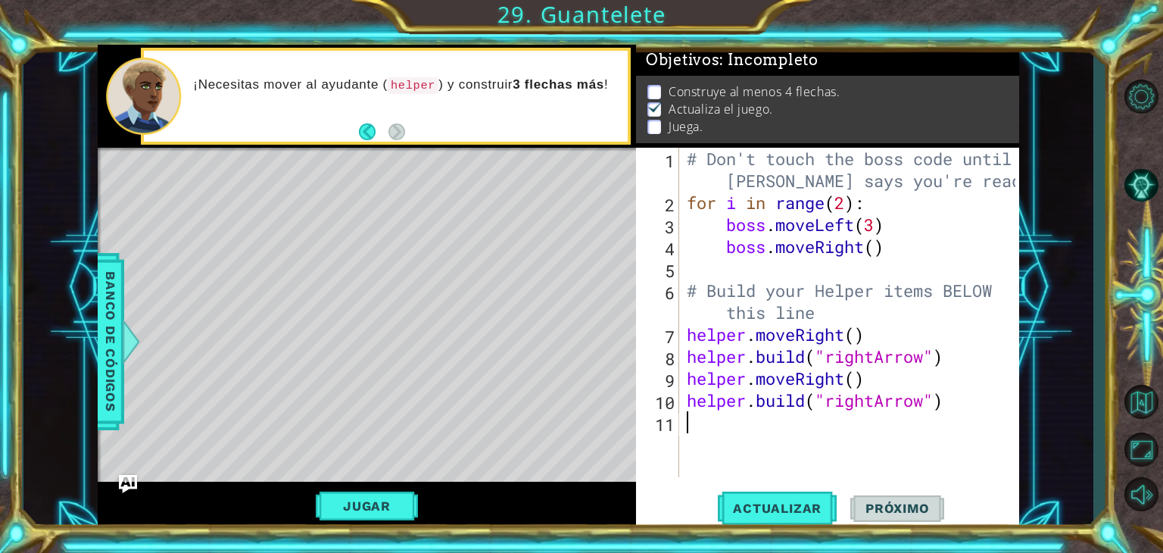
click at [711, 431] on div "# Don't touch the boss code until [PERSON_NAME] says you're ready! for i in ran…" at bounding box center [853, 345] width 339 height 395
click at [749, 414] on div "# Don't touch the boss code until [PERSON_NAME] says you're ready! for i in ran…" at bounding box center [853, 345] width 339 height 395
type textarea "h"
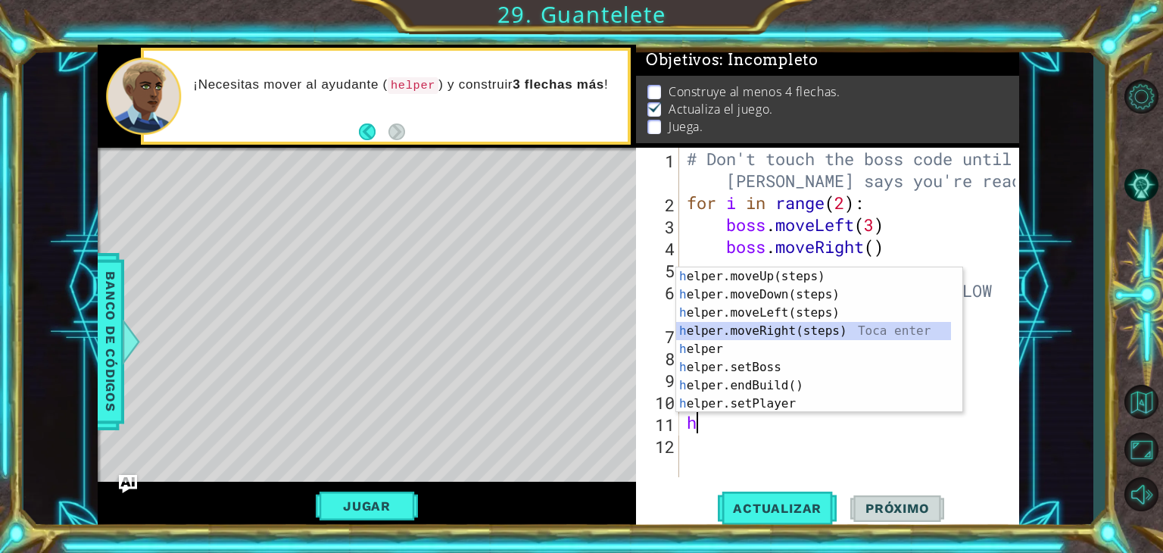
click at [775, 332] on div "h elper.moveUp(steps) Toca enter h elper.moveDown(steps) Toca enter h elper.mov…" at bounding box center [813, 358] width 275 height 182
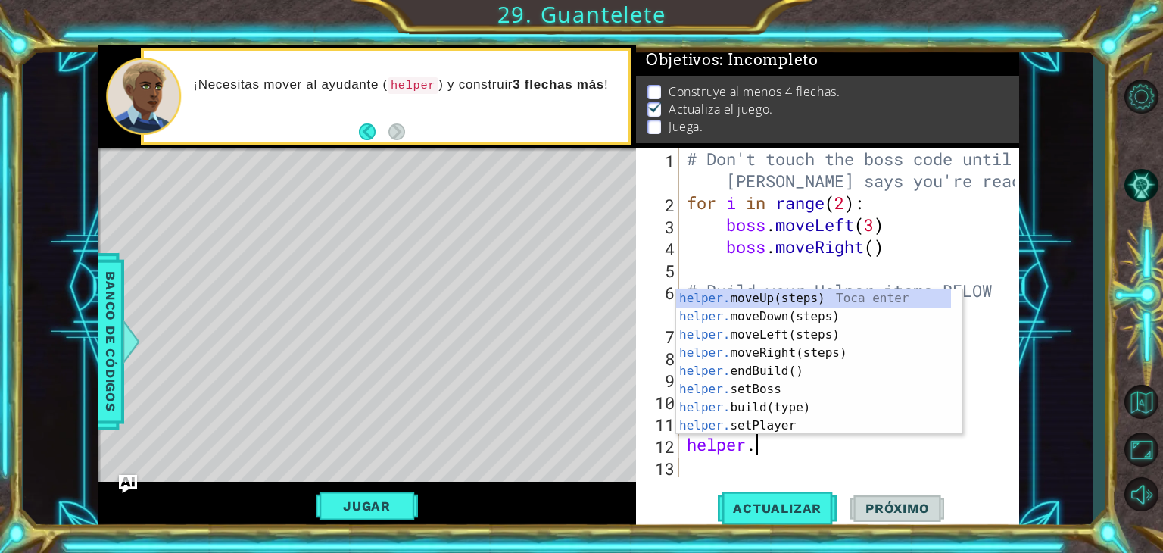
scroll to position [0, 2]
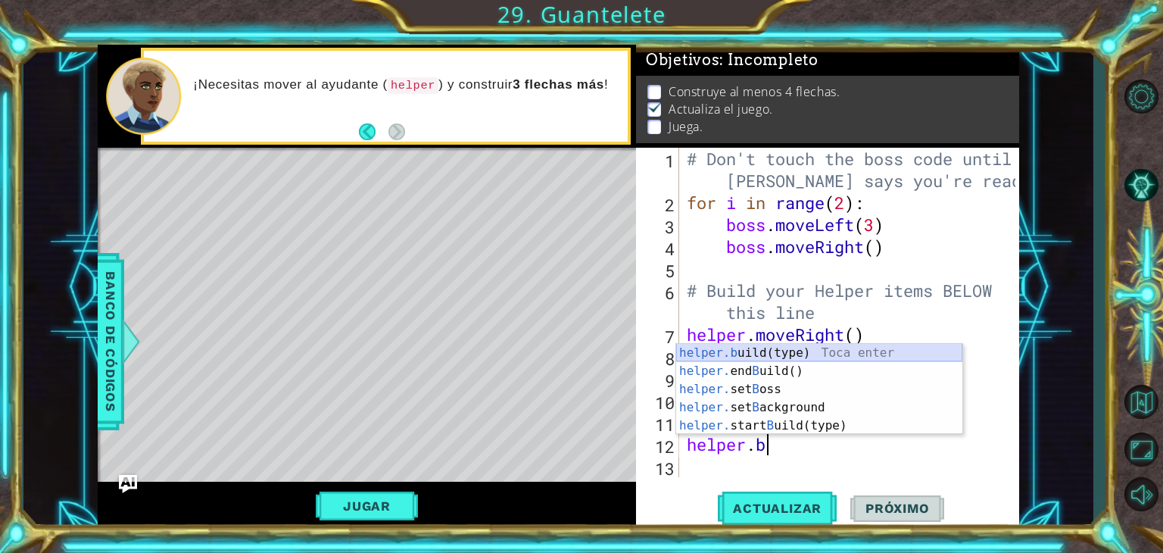
click at [721, 346] on div "helper.b uild(type) Toca enter helper. end B uild() Toca enter helper. set B os…" at bounding box center [819, 407] width 286 height 127
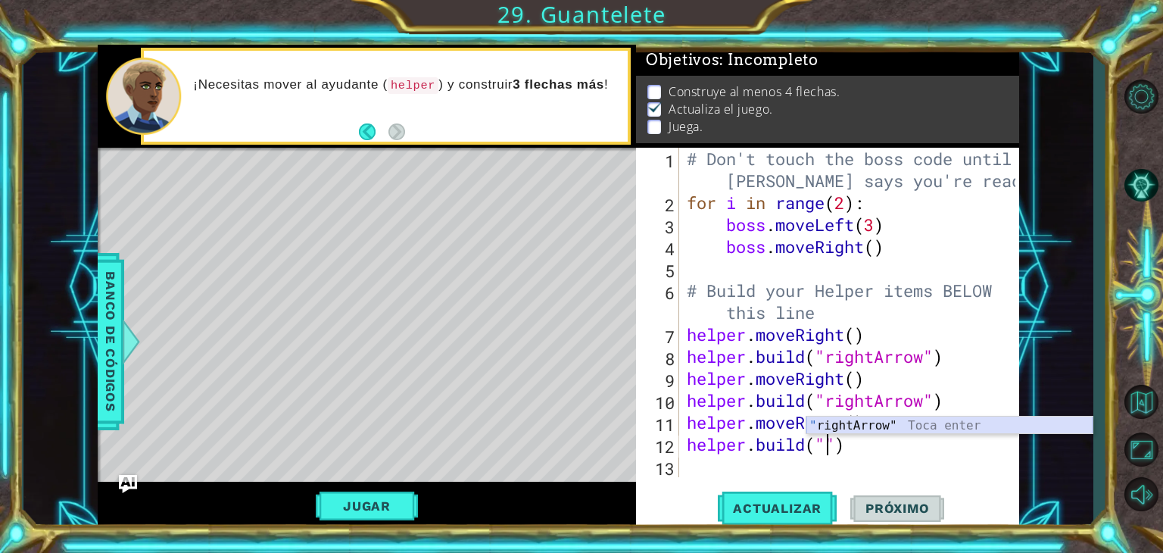
click at [918, 426] on div "" rightArrow" Toca enter" at bounding box center [950, 444] width 286 height 55
type textarea "[DOMAIN_NAME]("rightArrow")"
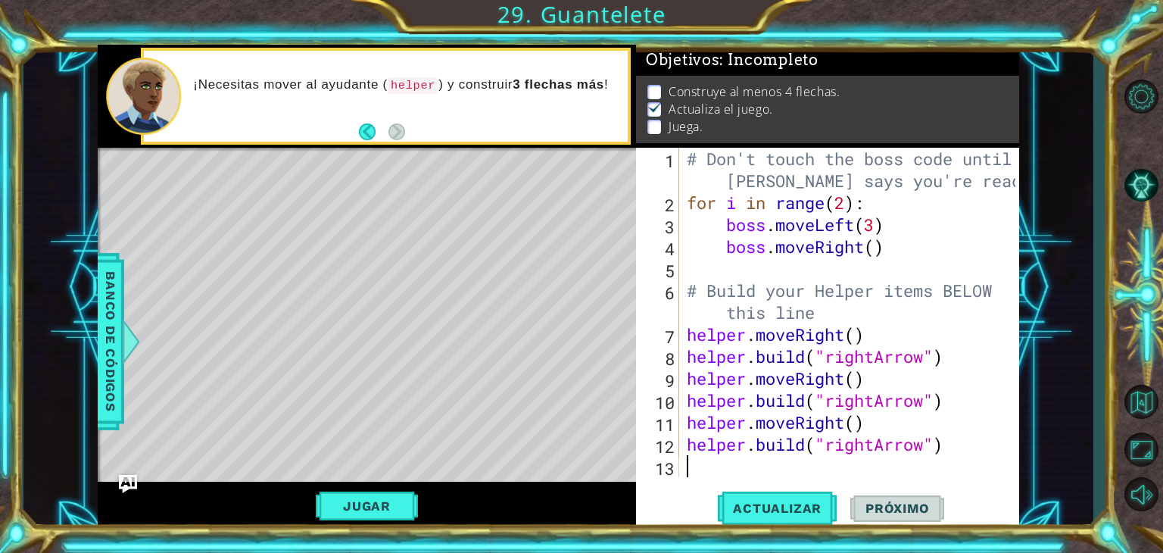
click at [747, 475] on div "# Don't touch the boss code until [PERSON_NAME] says you're ready! for i in ran…" at bounding box center [853, 345] width 339 height 395
type textarea "h"
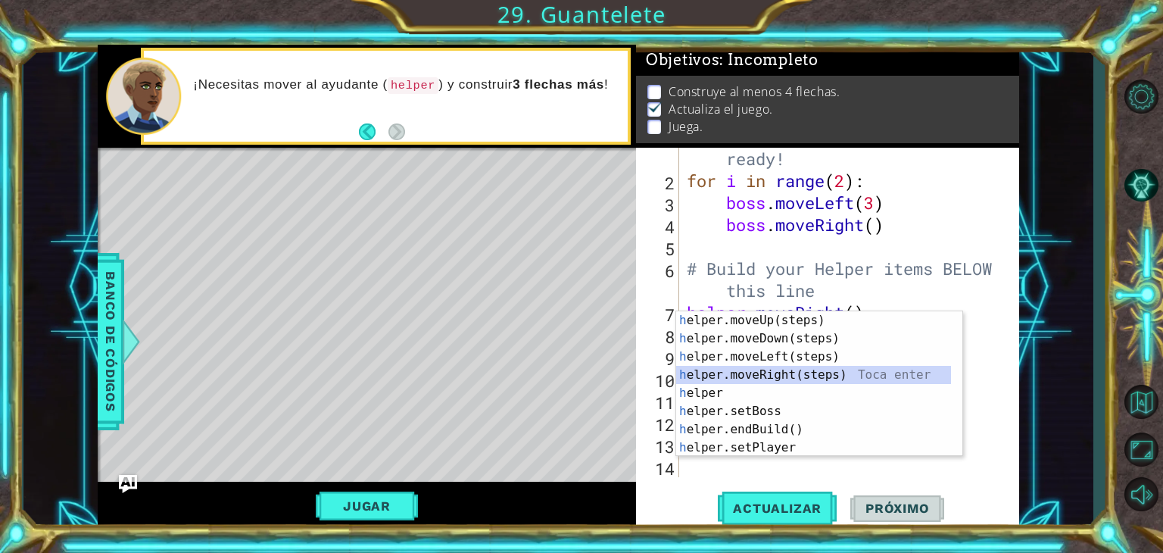
click at [767, 368] on div "h elper.moveUp(steps) Toca enter h elper.moveDown(steps) Toca enter h elper.mov…" at bounding box center [813, 402] width 275 height 182
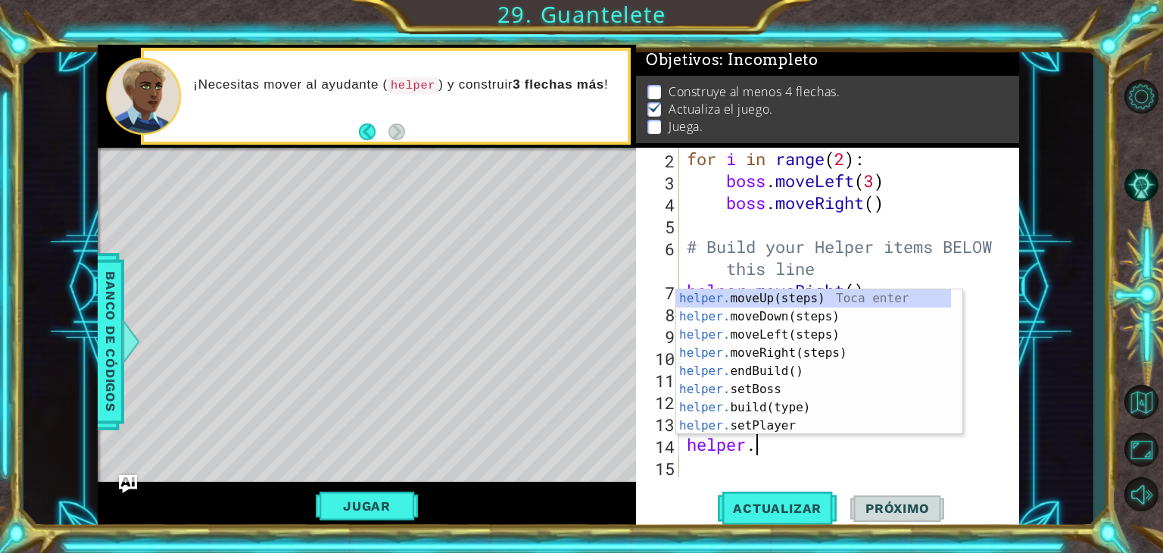
scroll to position [0, 2]
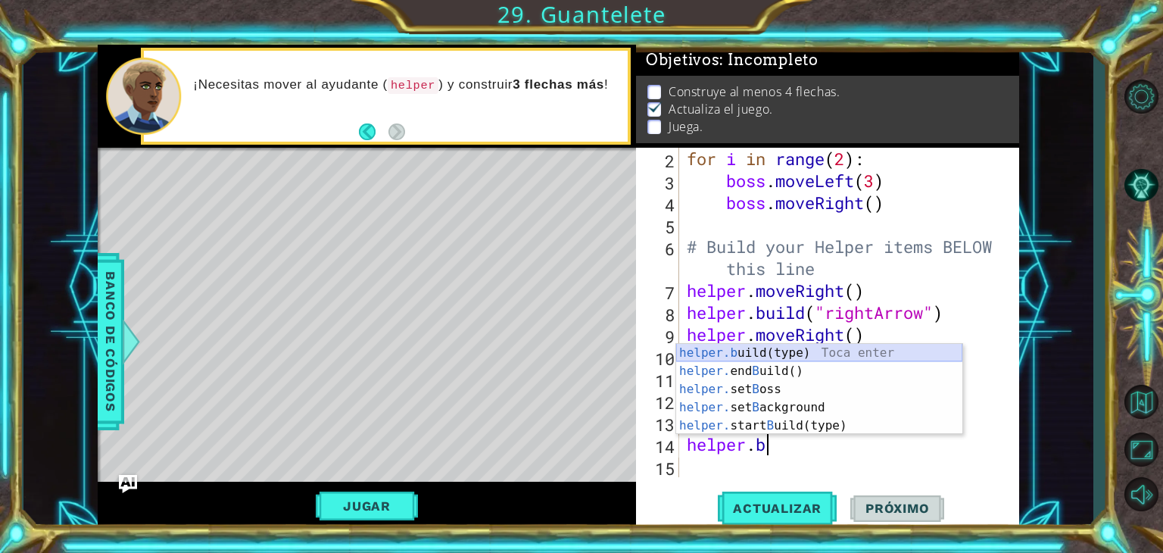
click at [739, 357] on div "helper.b uild(type) Toca enter helper. end B uild() Toca enter helper. set B os…" at bounding box center [819, 407] width 286 height 127
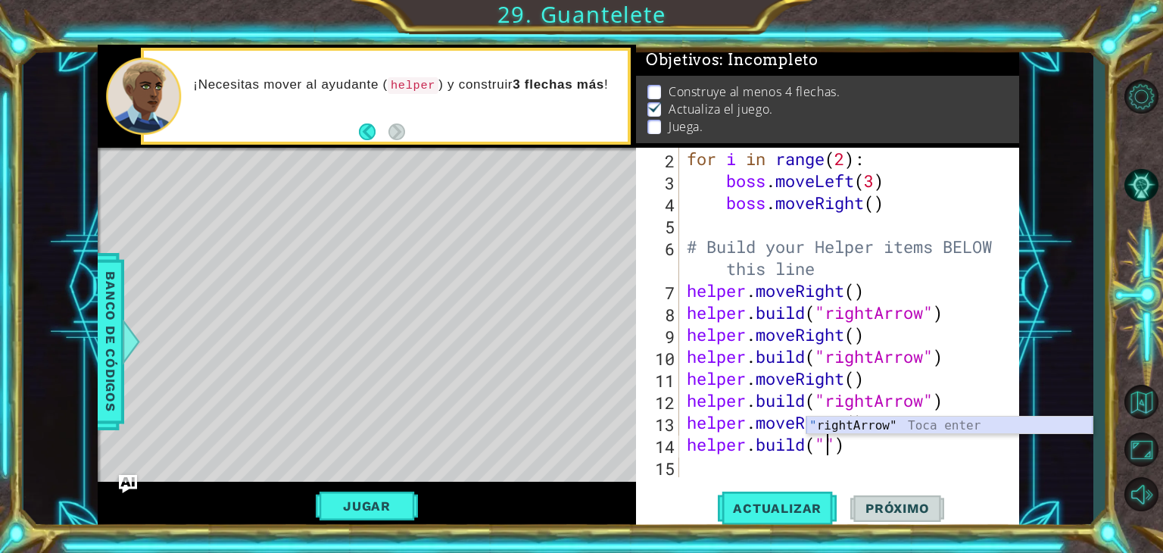
click at [974, 421] on div "" rightArrow" Toca enter" at bounding box center [950, 444] width 286 height 55
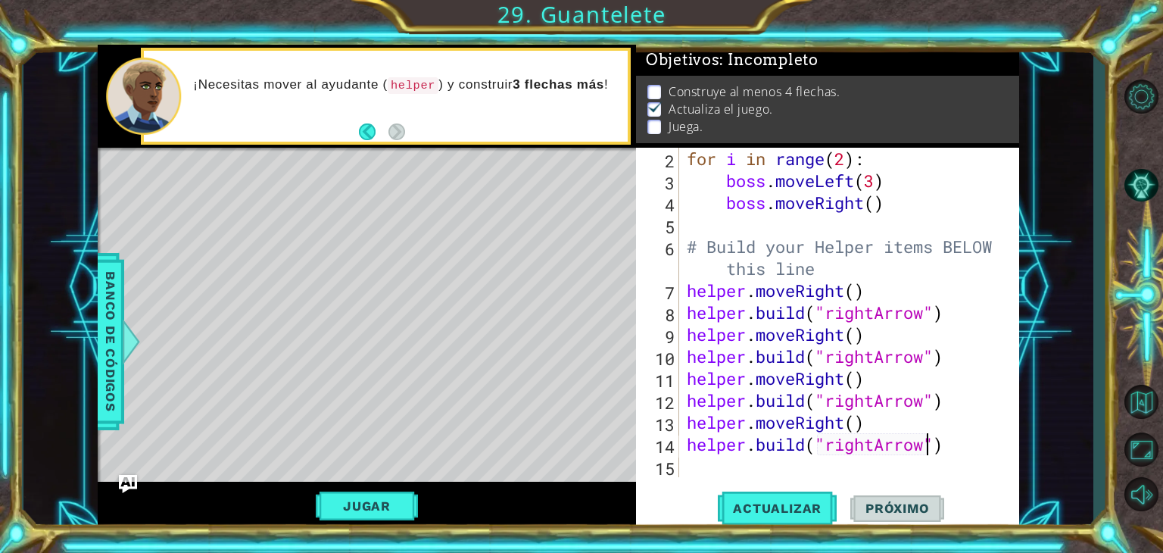
type textarea "[DOMAIN_NAME]("rightArrow")"
click at [682, 480] on div "[DOMAIN_NAME]("rightArrow") 2 3 4 5 6 7 8 9 10 11 12 13 14 15 for i in range ( …" at bounding box center [827, 339] width 383 height 382
click at [686, 476] on div "for i in range ( 2 ) : boss . moveLeft ( 3 ) boss . moveRight ( ) # Build your …" at bounding box center [848, 334] width 328 height 373
click at [763, 307] on div "for i in range ( 2 ) : boss . moveLeft ( 3 ) boss . moveRight ( ) # Build your …" at bounding box center [848, 334] width 328 height 373
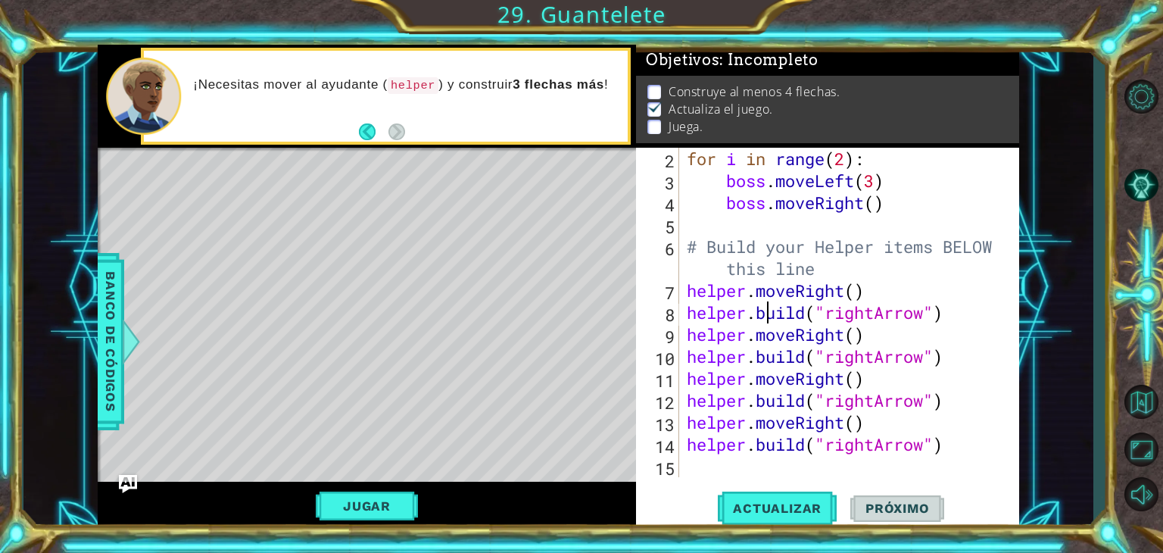
type textarea "[DOMAIN_NAME]("rightArrow")"
click at [801, 318] on div "for i in range ( 2 ) : boss . moveLeft ( 3 ) boss . moveRight ( ) # Build your …" at bounding box center [848, 334] width 328 height 373
click at [943, 310] on div "for i in range ( 2 ) : boss . moveLeft ( 3 ) boss . moveRight ( ) # Build your …" at bounding box center [848, 334] width 328 height 373
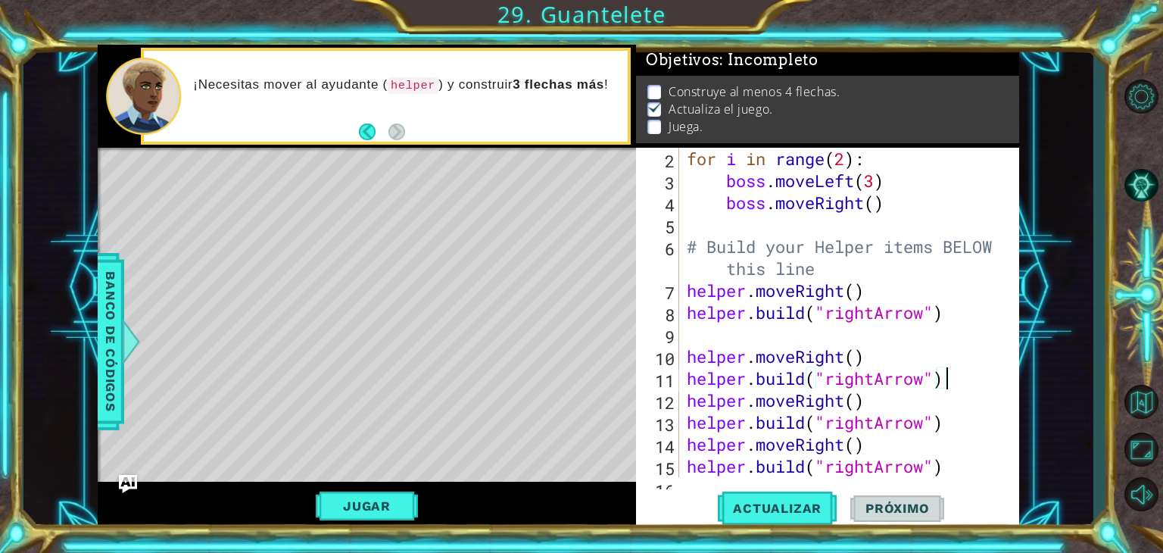
click at [967, 376] on div "for i in range ( 2 ) : boss . moveLeft ( 3 ) boss . moveRight ( ) # Build your …" at bounding box center [848, 334] width 328 height 373
type textarea "[DOMAIN_NAME]("rightArrow")"
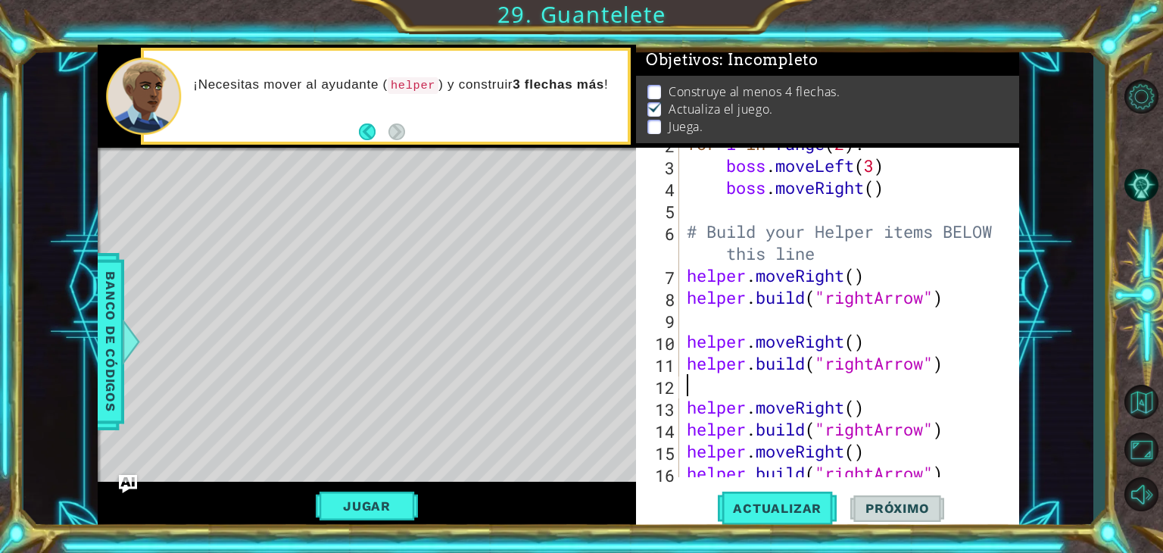
scroll to position [109, 0]
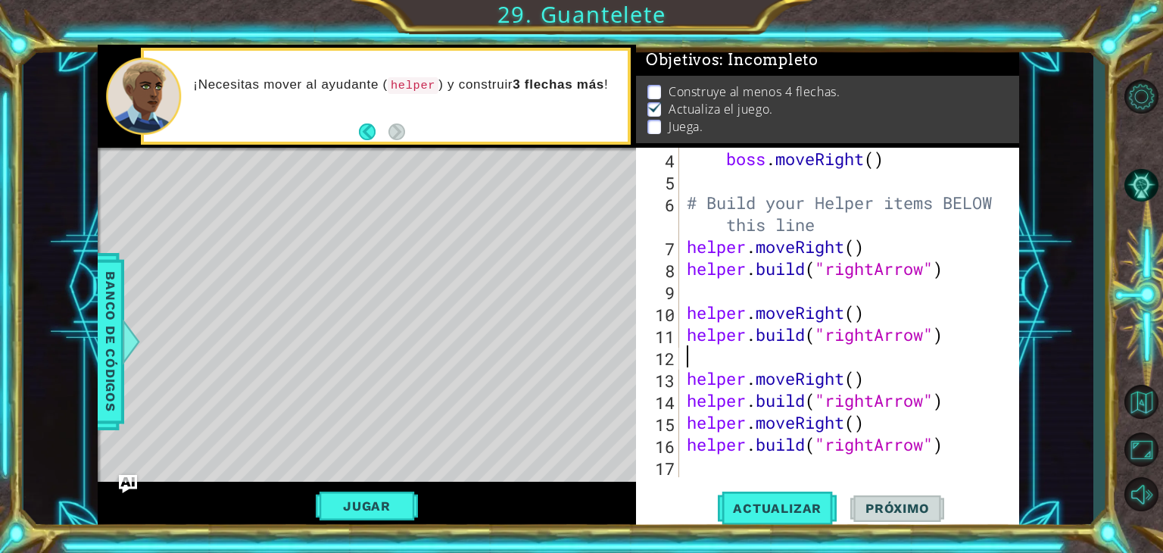
click at [963, 407] on div "boss . moveRight ( ) # Build your Helper items BELOW this line helper . moveRig…" at bounding box center [848, 334] width 328 height 373
type textarea "[DOMAIN_NAME]("rightArrow")"
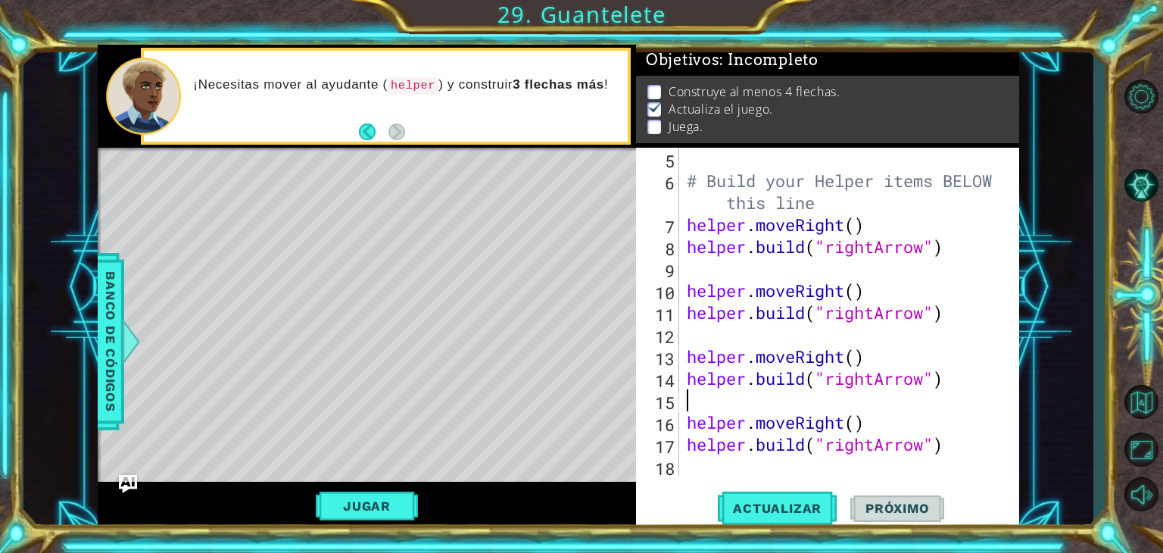
scroll to position [131, 0]
click at [350, 500] on button "Jugar" at bounding box center [367, 505] width 102 height 29
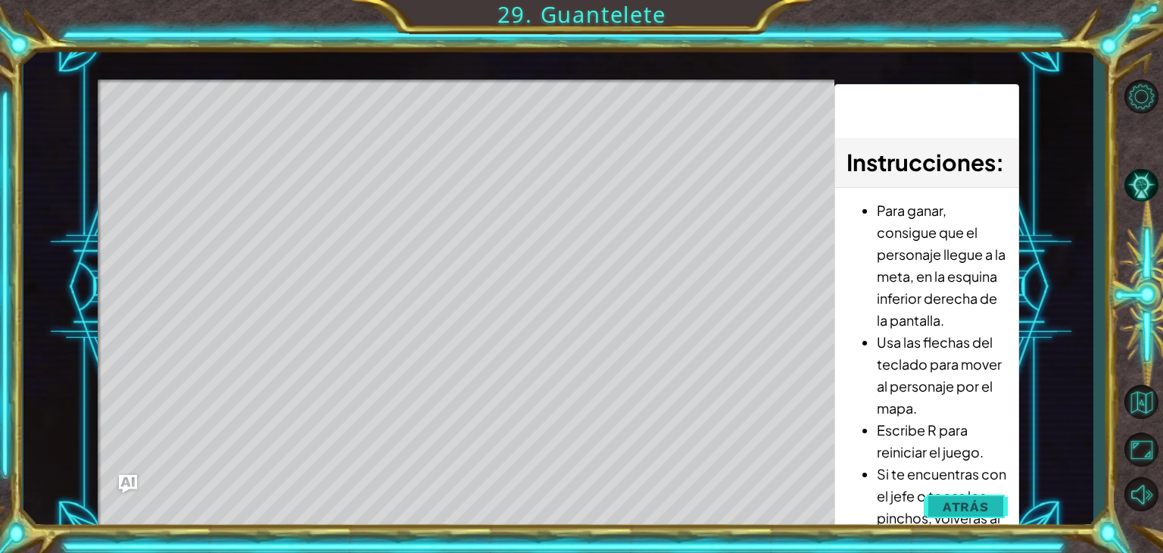
click at [975, 516] on button "Atrás" at bounding box center [966, 506] width 84 height 30
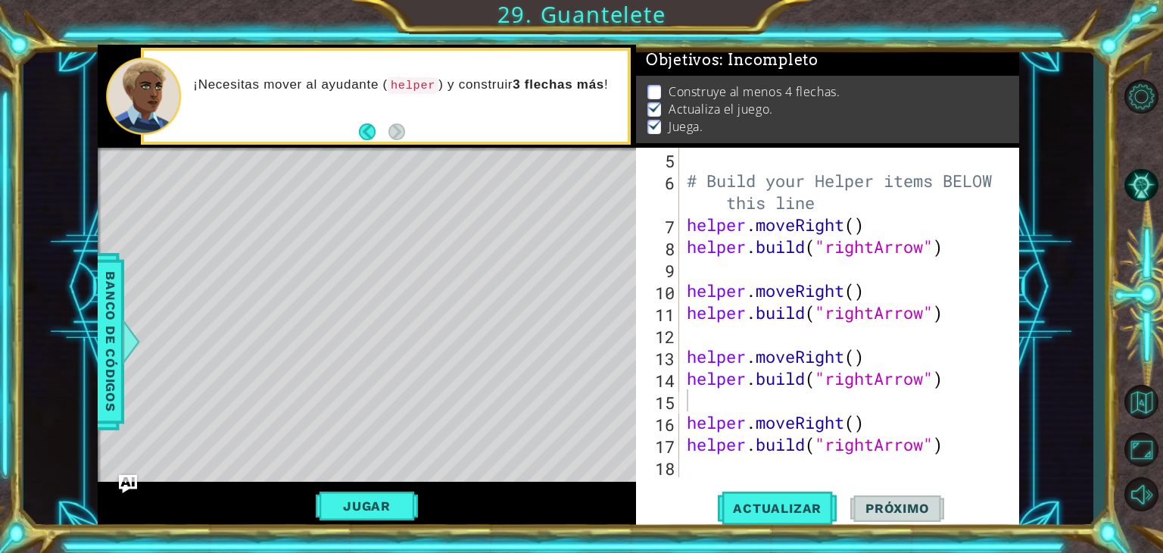
type textarea "# Build your Helper items BELOW this line"
click at [800, 207] on div "# Build your Helper items BELOW this line helper . moveRight ( ) helper . build…" at bounding box center [848, 334] width 328 height 373
click at [844, 200] on div "# Build your Helper items BELOW this line helper . moveRight ( ) helper . build…" at bounding box center [848, 334] width 328 height 373
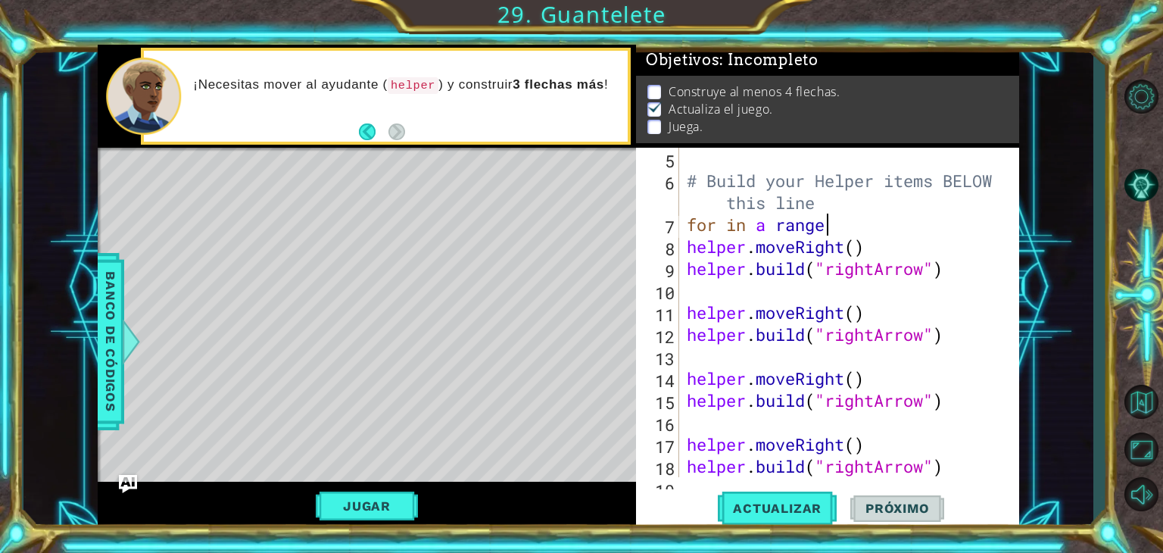
scroll to position [0, 5]
click at [703, 214] on div "# Build your Helper items BELOW this line for in a range helper . moveRight ( )…" at bounding box center [848, 334] width 328 height 373
click at [721, 248] on div "# Build your Helper items BELOW this line for in a range helper . moveRight ( )…" at bounding box center [848, 334] width 328 height 373
click at [721, 225] on div "# Build your Helper items BELOW this line for in a range helper . moveRight ( )…" at bounding box center [848, 334] width 328 height 373
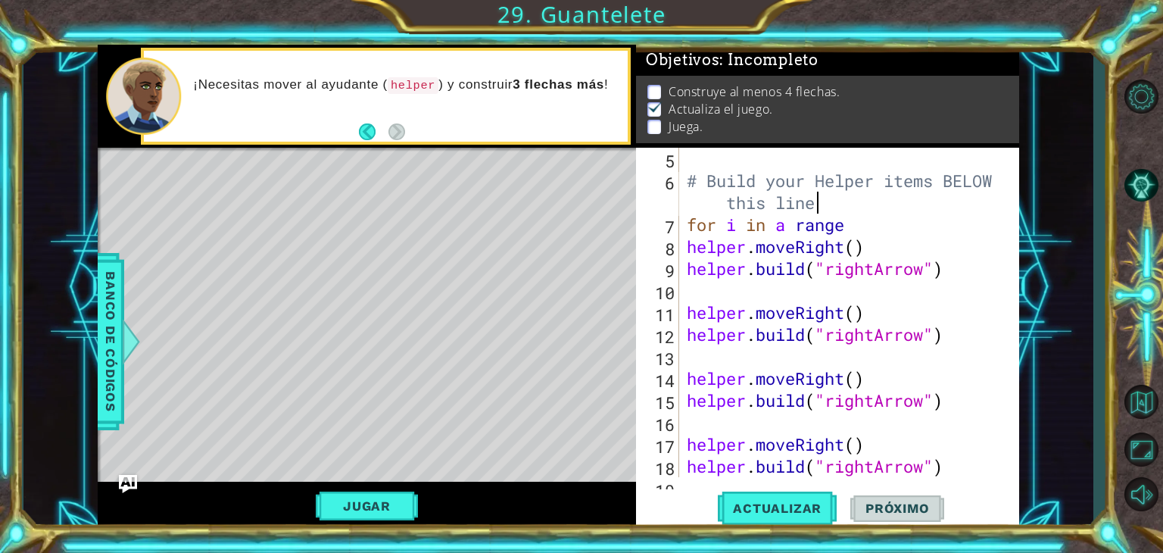
click at [939, 210] on div "# Build your Helper items BELOW this line for i in a range helper . moveRight (…" at bounding box center [848, 334] width 328 height 373
click at [896, 239] on div "# Build your Helper items BELOW this line for i in a range helper . moveRight (…" at bounding box center [848, 334] width 328 height 373
click at [891, 213] on div "# Build your Helper items BELOW this line for i in a range helper . moveRight (…" at bounding box center [848, 334] width 328 height 373
click at [766, 392] on div "# Build your Helper items BELOW this line for i in a range helper . moveRight (…" at bounding box center [848, 334] width 328 height 373
click at [794, 343] on div "# Build your Helper items BELOW this line for i in a range helper . moveRight (…" at bounding box center [848, 334] width 328 height 373
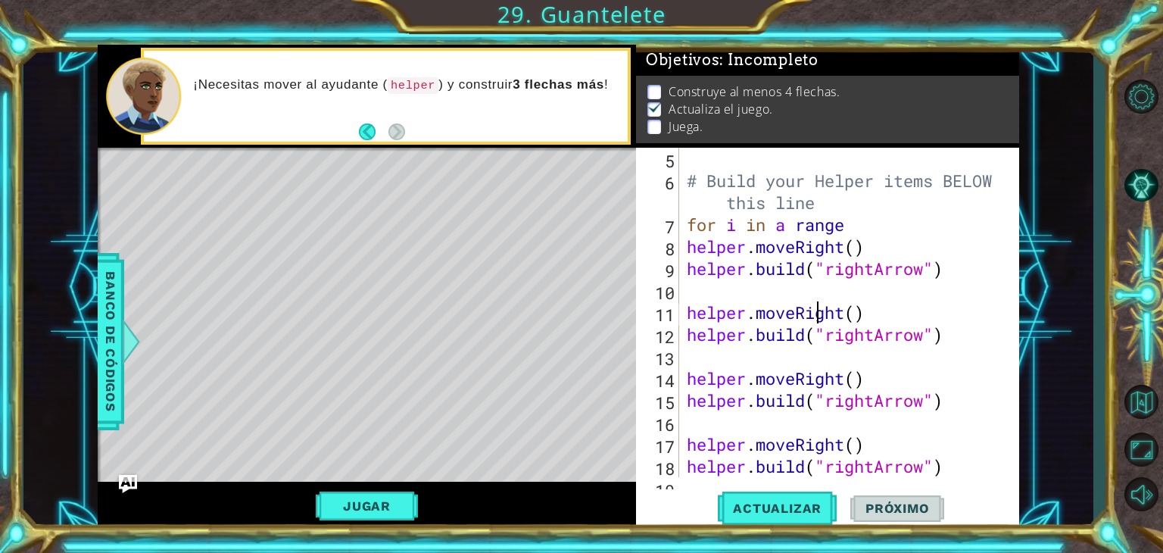
click at [816, 310] on div "# Build your Helper items BELOW this line for i in a range helper . moveRight (…" at bounding box center [848, 334] width 328 height 373
click at [850, 234] on div "# Build your Helper items BELOW this line for i in a range helper . moveRight (…" at bounding box center [848, 334] width 328 height 373
type textarea "for i in a range(5)"
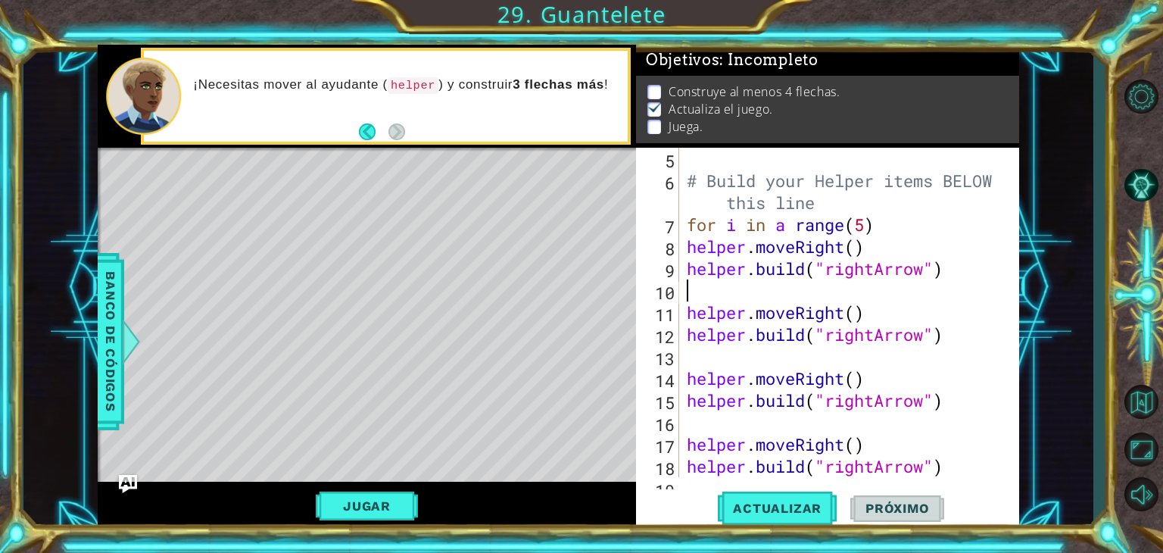
click at [877, 282] on div "# Build your Helper items BELOW this line for i in a range ( 5 ) helper . moveR…" at bounding box center [848, 334] width 328 height 373
click at [691, 245] on div "# Build your Helper items BELOW this line for i in a range ( 5 ) helper . moveR…" at bounding box center [848, 334] width 328 height 373
click at [684, 257] on div "# Build your Helper items BELOW this line for i in a range ( 5 ) helper . moveR…" at bounding box center [848, 334] width 328 height 373
click at [682, 270] on div "helper.moveRight() 5 6 7 8 9 10 11 12 13 14 15 16 17 18 19 # Build your Helper …" at bounding box center [825, 312] width 379 height 329
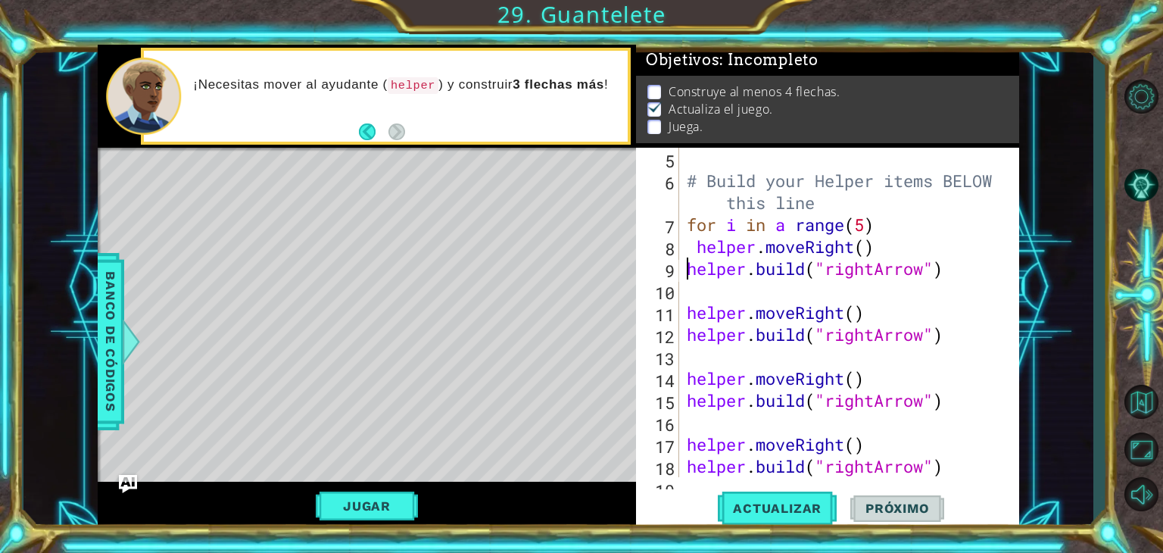
click at [687, 271] on div "# Build your Helper items BELOW this line for i in a range ( 5 ) helper . moveR…" at bounding box center [848, 334] width 328 height 373
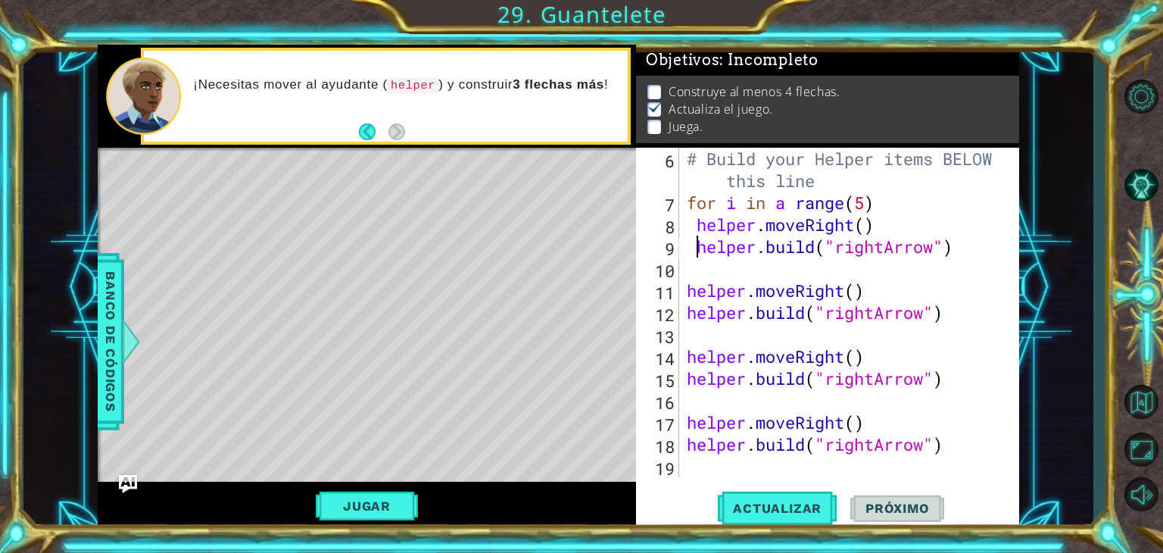
scroll to position [154, 0]
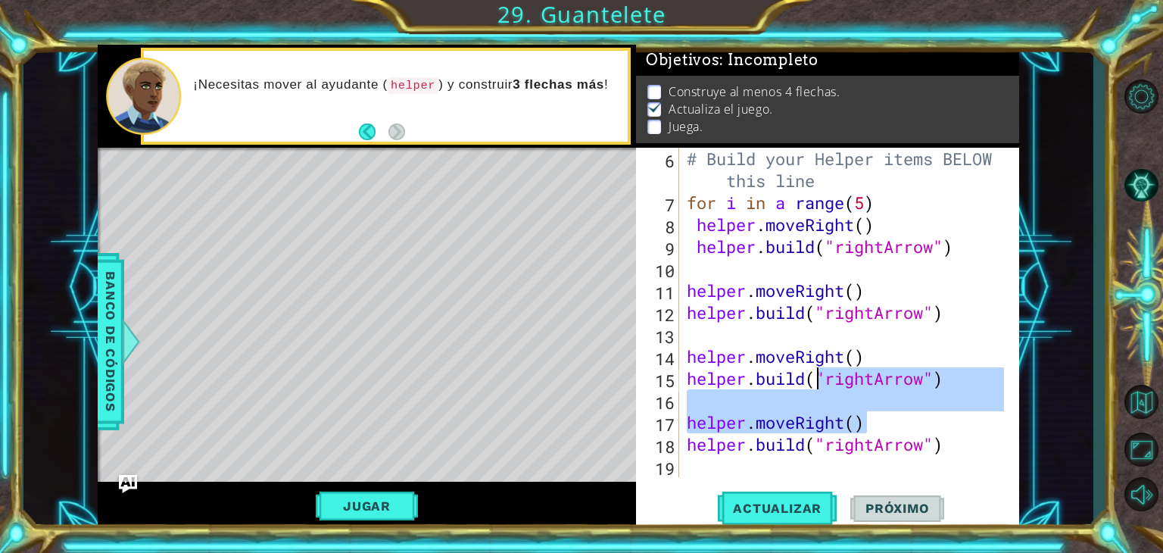
drag, startPoint x: 944, startPoint y: 429, endPoint x: 846, endPoint y: 402, distance: 102.2
click at [846, 402] on div "# Build your Helper items BELOW this line for i in a range ( 5 ) helper . moveR…" at bounding box center [848, 345] width 328 height 395
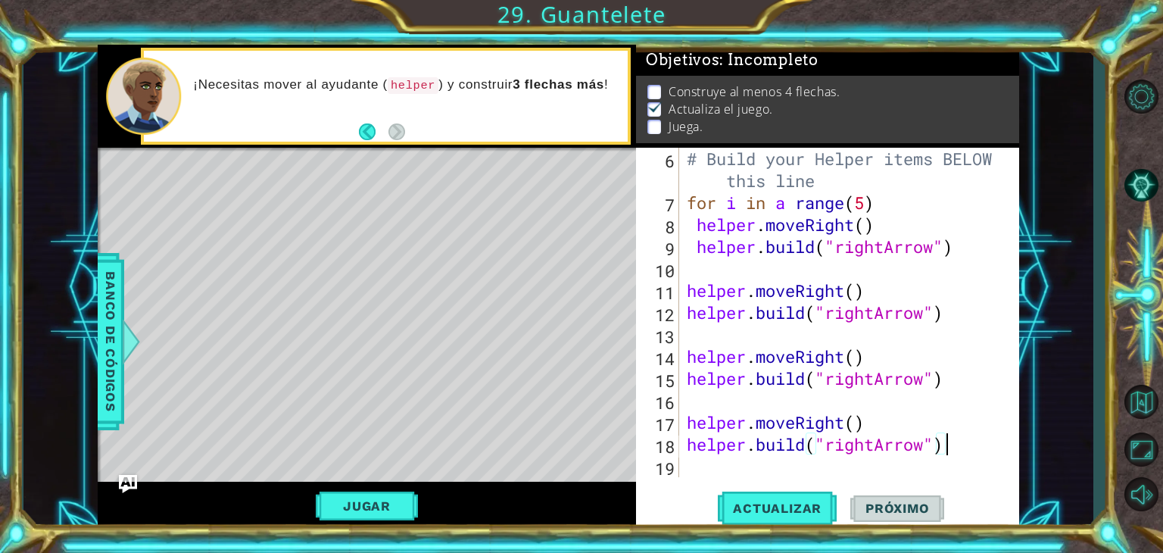
click at [959, 454] on div "# Build your Helper items BELOW this line for i in a range ( 5 ) helper . moveR…" at bounding box center [848, 345] width 328 height 395
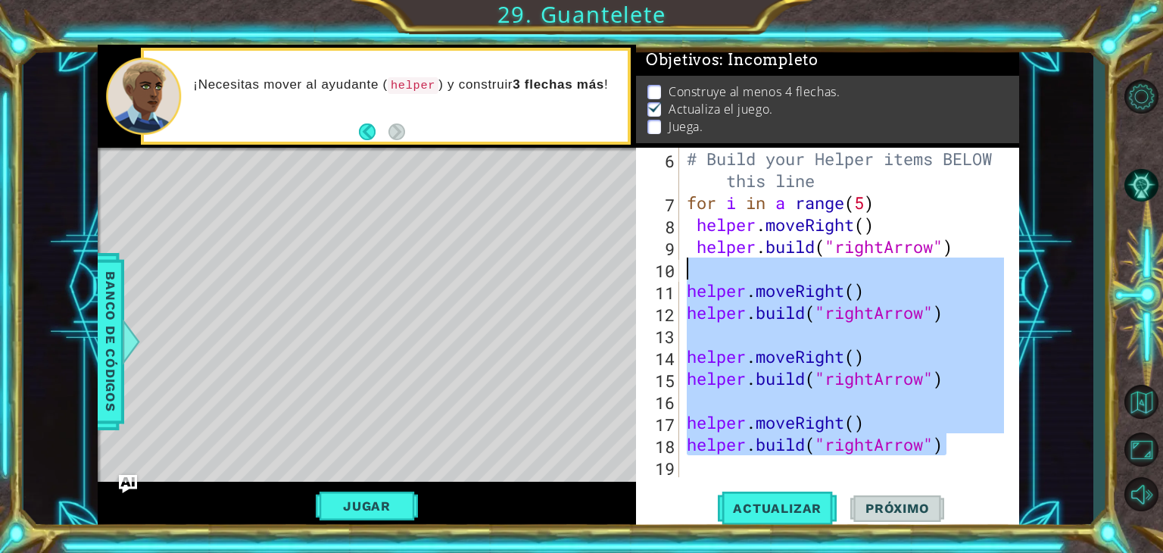
drag, startPoint x: 959, startPoint y: 454, endPoint x: 713, endPoint y: 278, distance: 302.4
click at [713, 278] on div "# Build your Helper items BELOW this line for i in a range ( 5 ) helper . moveR…" at bounding box center [848, 345] width 328 height 395
type textarea "helper.moveRight()"
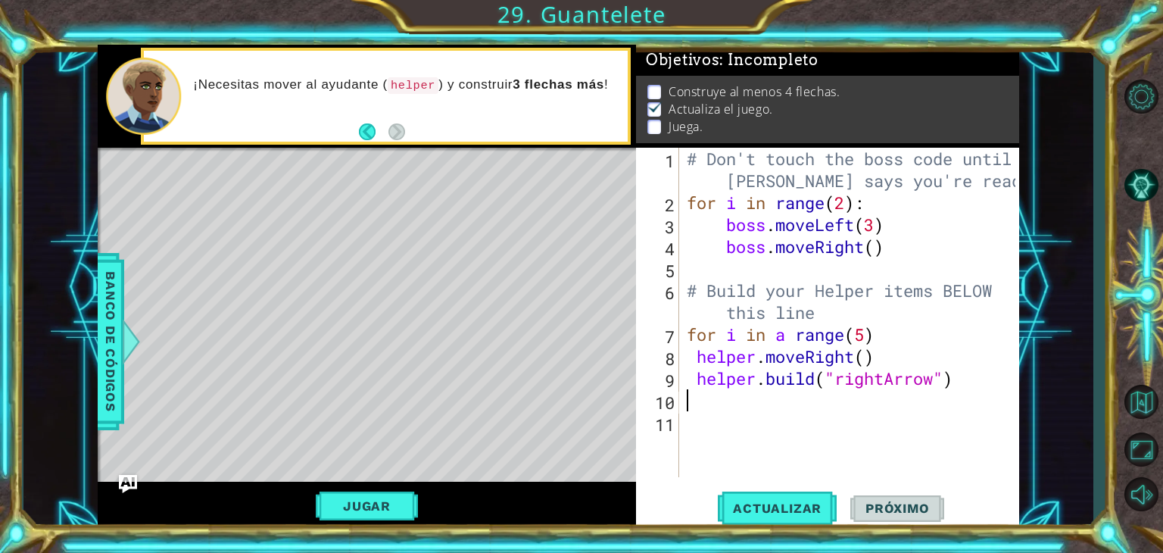
click at [972, 404] on div "# Don't touch the boss code until [PERSON_NAME] says you're ready! for i in ran…" at bounding box center [853, 345] width 339 height 395
click at [809, 376] on div "# Don't touch the boss code until [PERSON_NAME] says you're ready! for i in ran…" at bounding box center [853, 345] width 339 height 395
click at [744, 360] on div "# Don't touch the boss code until [PERSON_NAME] says you're ready! for i in ran…" at bounding box center [853, 345] width 339 height 395
click at [707, 383] on div "# Don't touch the boss code until [PERSON_NAME] says you're ready! for i in ran…" at bounding box center [853, 345] width 339 height 395
type textarea "[DOMAIN_NAME]("rightArrow")"
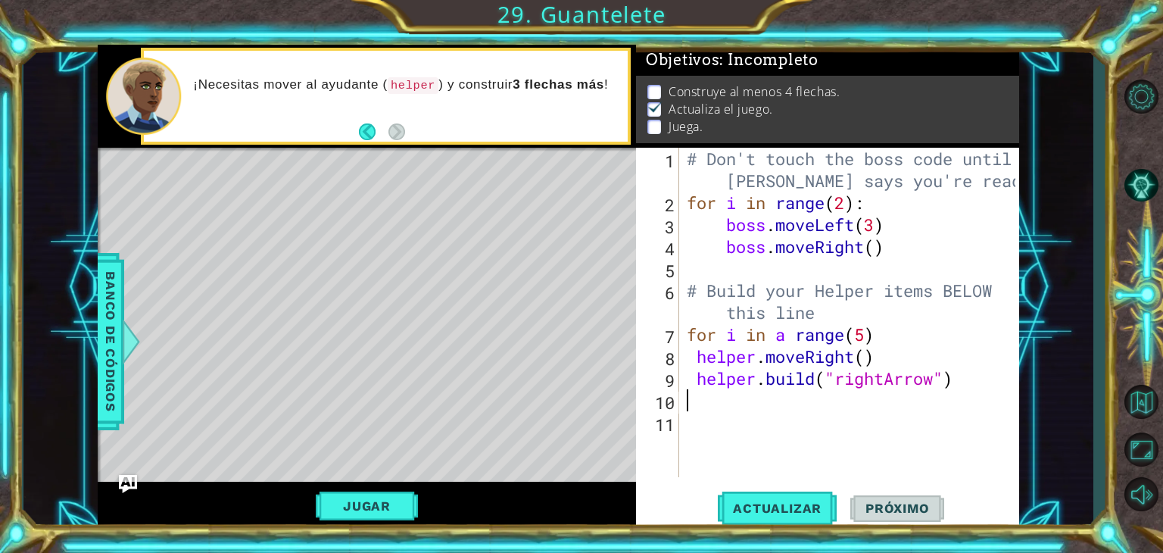
click at [701, 394] on div "# Don't touch the boss code until [PERSON_NAME] says you're ready! for i in ran…" at bounding box center [853, 345] width 339 height 395
click at [793, 513] on span "Actualizar" at bounding box center [777, 508] width 119 height 15
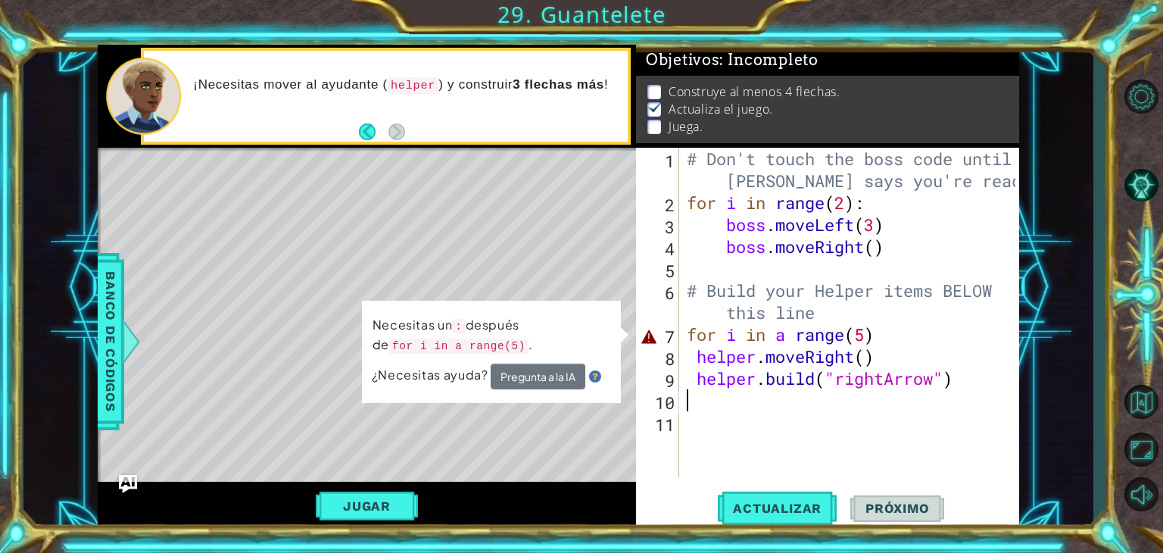
click at [761, 316] on div "# Don't touch the boss code until [PERSON_NAME] says you're ready! for i in ran…" at bounding box center [853, 345] width 339 height 395
click at [761, 348] on div "# Don't touch the boss code until [PERSON_NAME] says you're ready! for i in ran…" at bounding box center [853, 345] width 339 height 395
click at [538, 373] on button "Pregunta a la IA" at bounding box center [538, 376] width 95 height 26
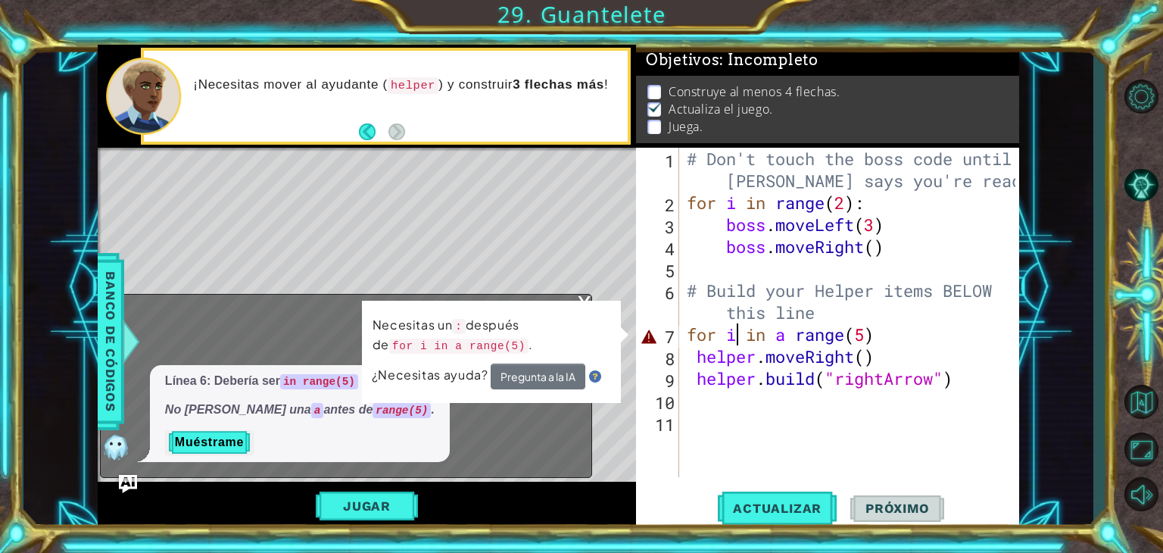
click at [736, 345] on div "# Don't touch the boss code until [PERSON_NAME] says you're ready! for i in ran…" at bounding box center [853, 345] width 339 height 395
click at [797, 343] on div "# Don't touch the boss code until [PERSON_NAME] says you're ready! for i in ran…" at bounding box center [853, 345] width 339 height 395
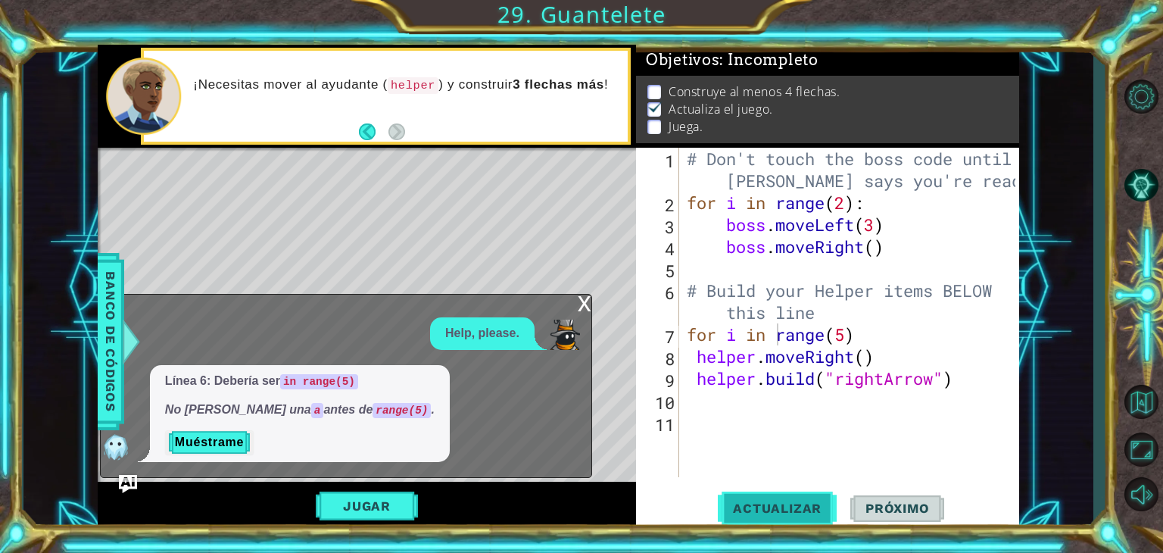
click at [772, 505] on span "Actualizar" at bounding box center [777, 508] width 119 height 15
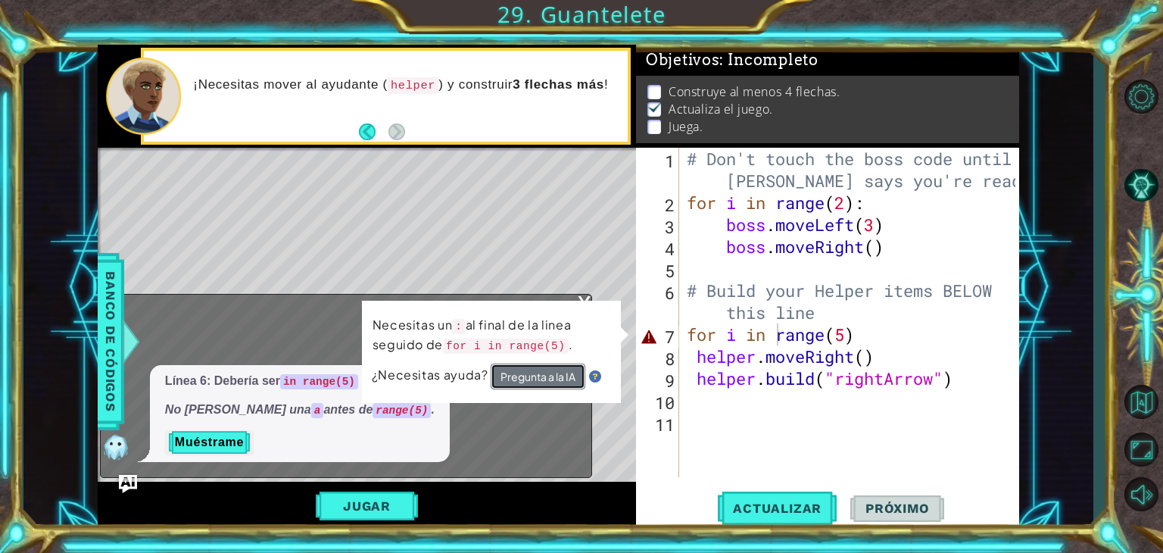
click at [567, 376] on button "Pregunta a la IA" at bounding box center [538, 376] width 95 height 26
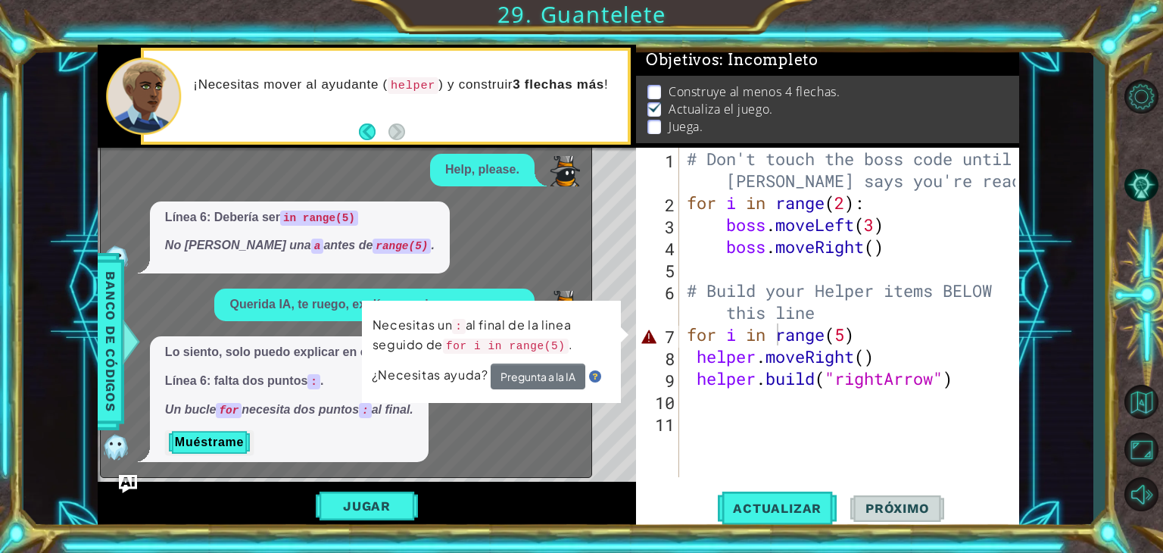
click at [500, 261] on div "Línea 6: Debería ser in range(5) No [PERSON_NAME] una a antes de range(5) ." at bounding box center [342, 237] width 483 height 73
click at [194, 444] on button "Muéstrame" at bounding box center [209, 442] width 89 height 24
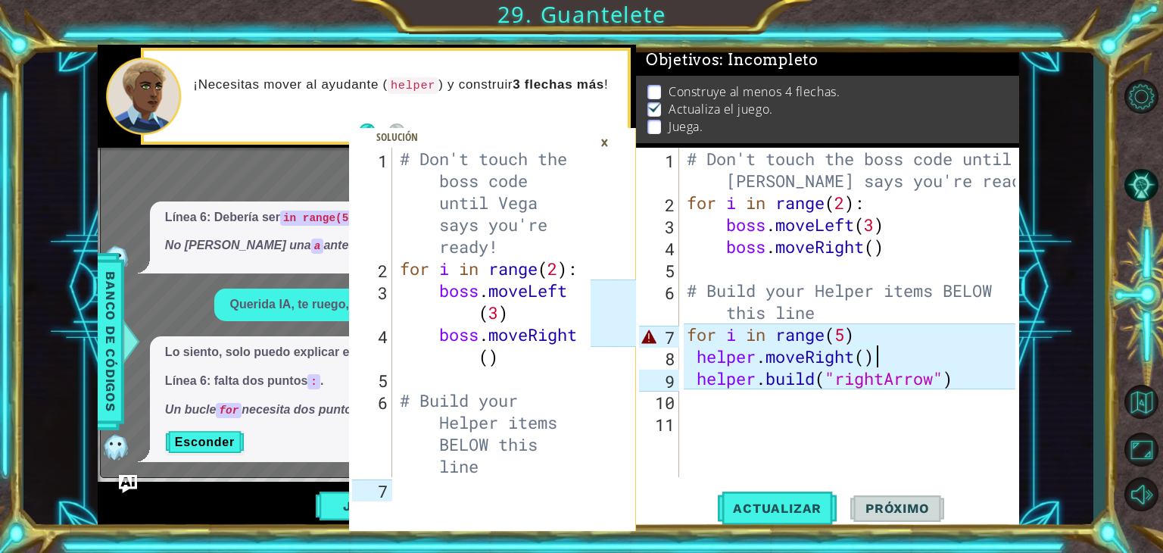
click at [879, 346] on div "# Don't touch the boss code until [PERSON_NAME] says you're ready! for i in ran…" at bounding box center [853, 345] width 339 height 395
click at [877, 298] on div "# Don't touch the boss code until [PERSON_NAME] says you're ready! for i in ran…" at bounding box center [853, 345] width 339 height 395
click at [866, 344] on div "# Don't touch the boss code until [PERSON_NAME] says you're ready! for i in ran…" at bounding box center [853, 345] width 339 height 395
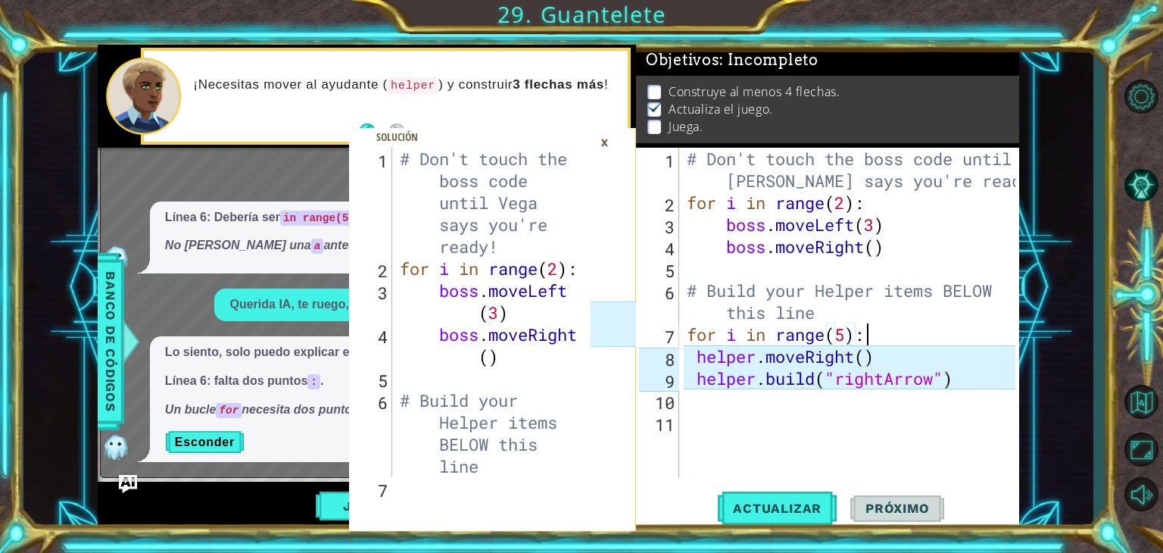
scroll to position [0, 7]
click at [765, 495] on button "Actualizar" at bounding box center [777, 508] width 119 height 39
click at [763, 513] on span "Actualizar" at bounding box center [777, 508] width 119 height 15
click at [606, 138] on div "×" at bounding box center [604, 142] width 23 height 26
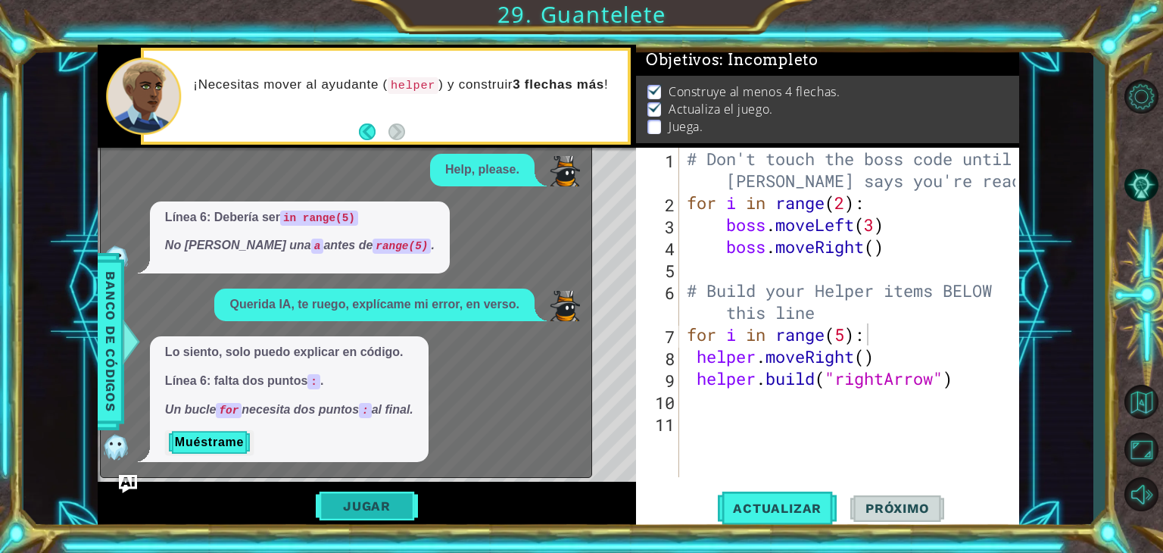
click at [394, 502] on body "1 2 3 4 5 6 7 # Don't touch the boss code until [PERSON_NAME] says you're ready…" at bounding box center [581, 276] width 1163 height 553
click at [766, 504] on span "Actualizar" at bounding box center [777, 508] width 119 height 15
click at [766, 506] on span "Actualizar" at bounding box center [777, 508] width 119 height 15
click at [383, 504] on button "Jugar" at bounding box center [367, 505] width 102 height 29
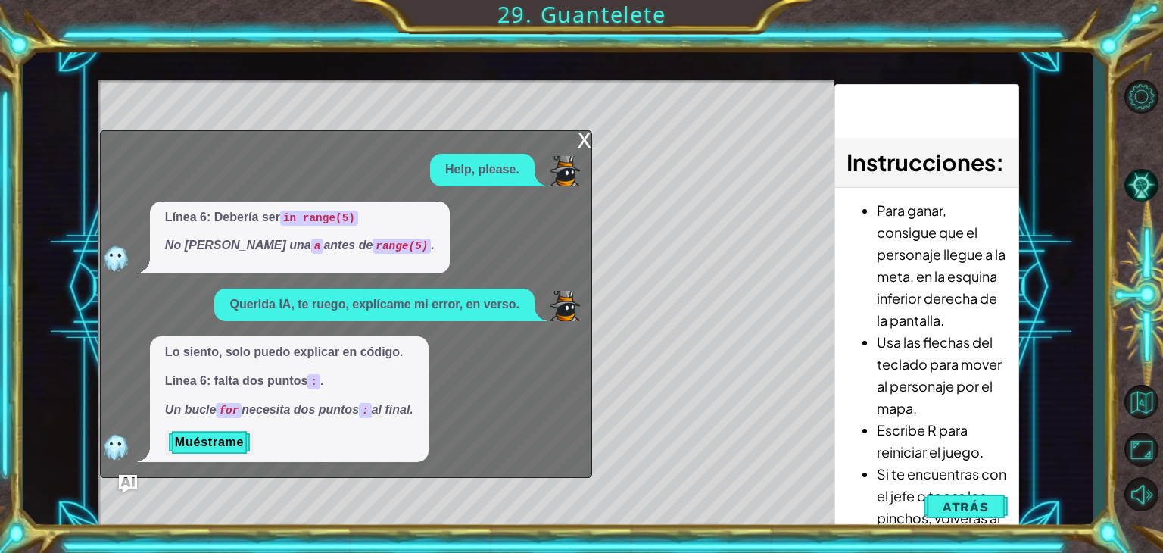
click at [585, 146] on div "x" at bounding box center [585, 138] width 14 height 15
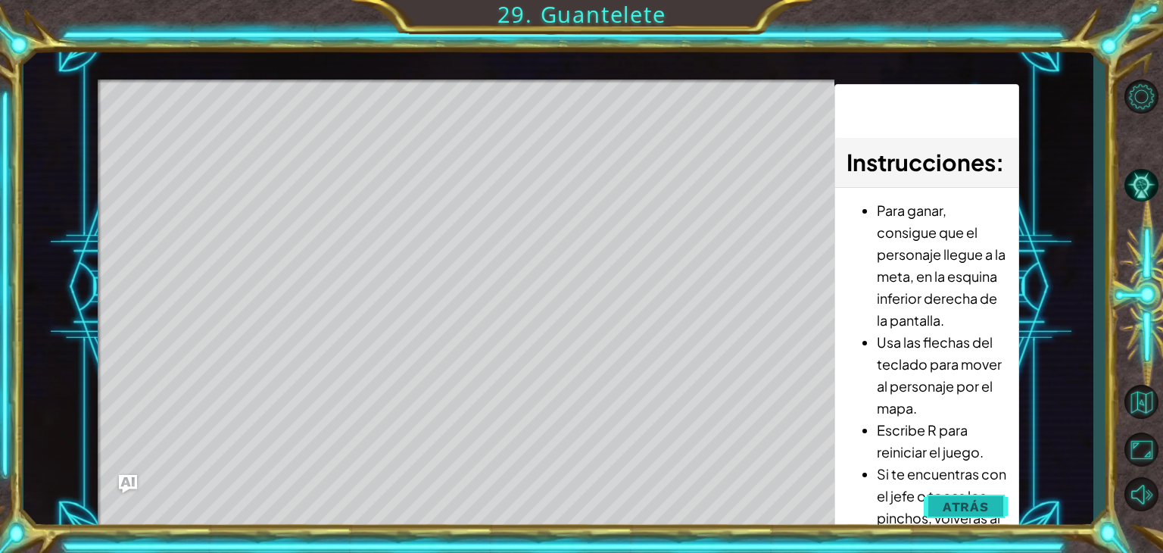
click at [959, 498] on button "Atrás" at bounding box center [966, 506] width 84 height 30
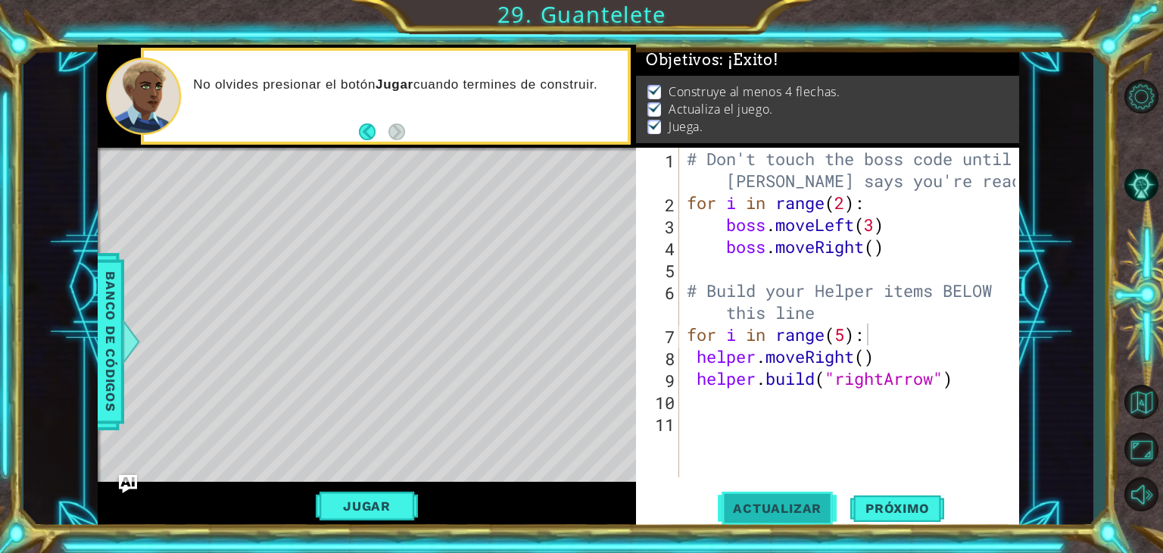
click at [820, 513] on span "Actualizar" at bounding box center [777, 508] width 119 height 15
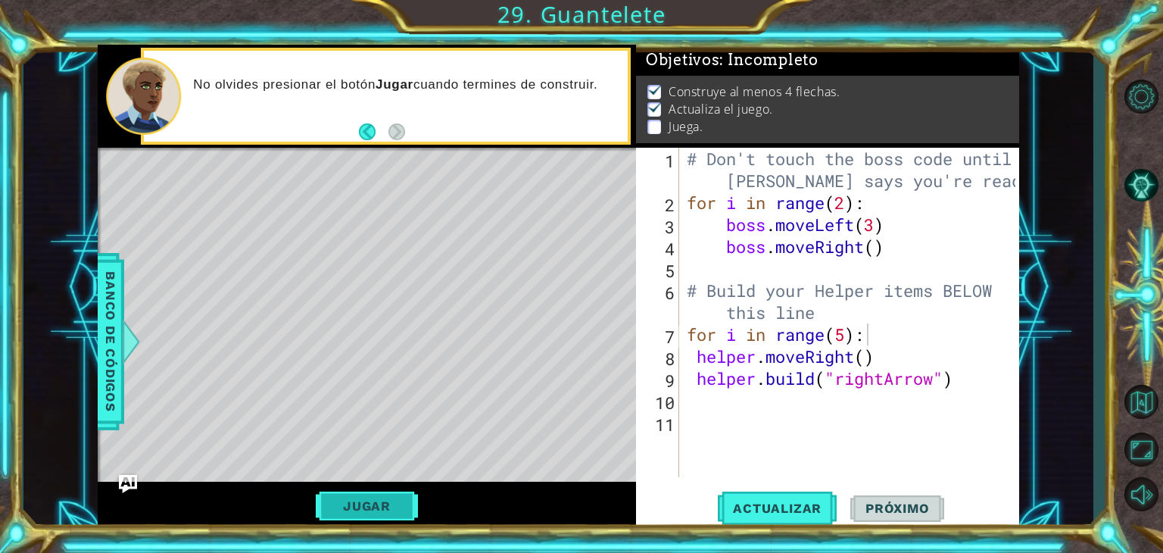
click at [384, 501] on button "Jugar" at bounding box center [367, 505] width 102 height 29
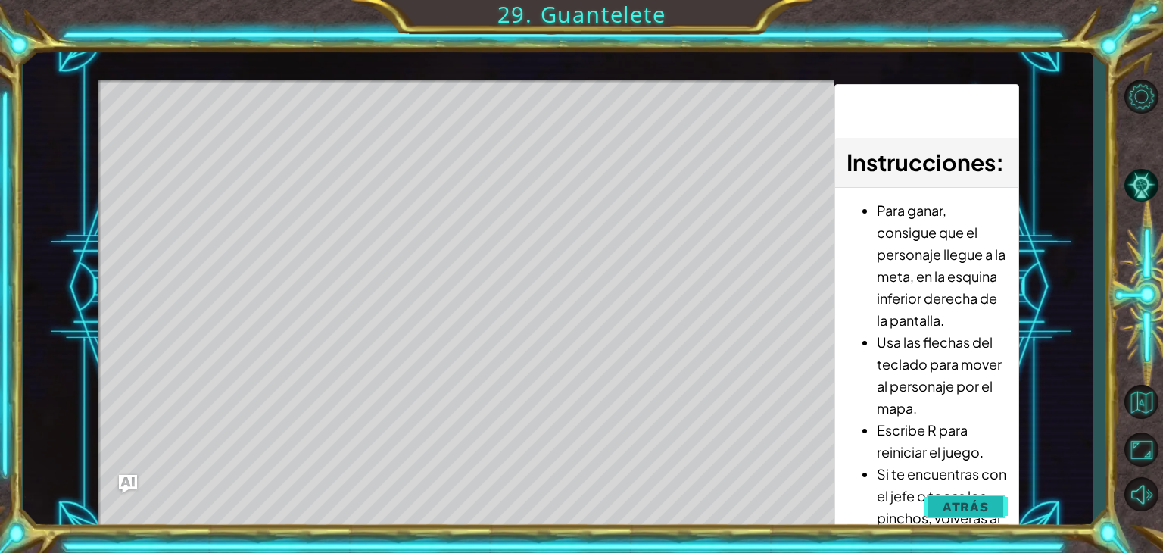
click at [938, 495] on button "Atrás" at bounding box center [966, 506] width 84 height 30
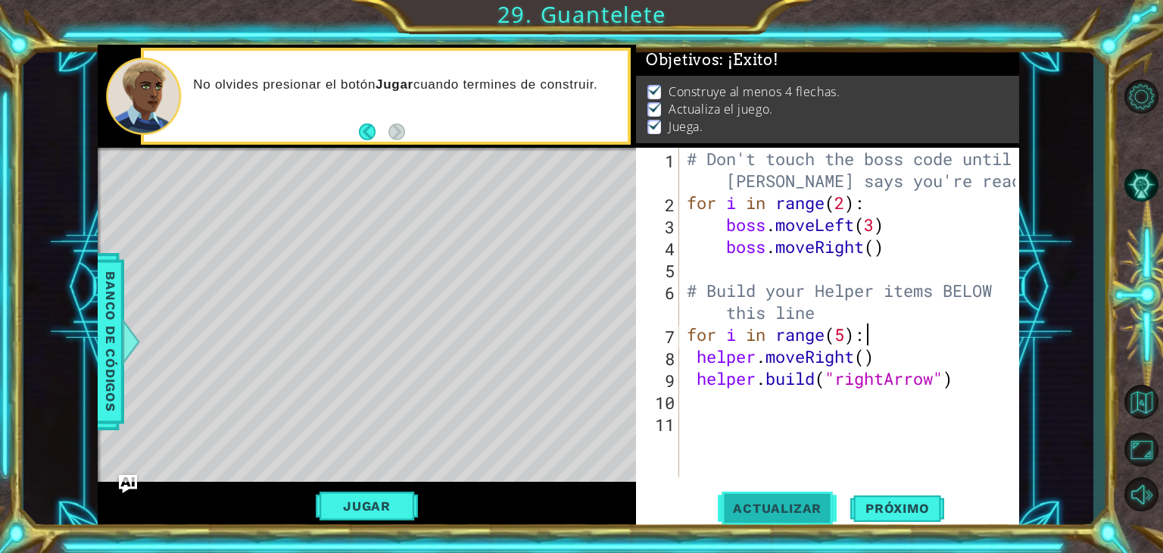
click at [804, 522] on button "Actualizar" at bounding box center [777, 508] width 119 height 39
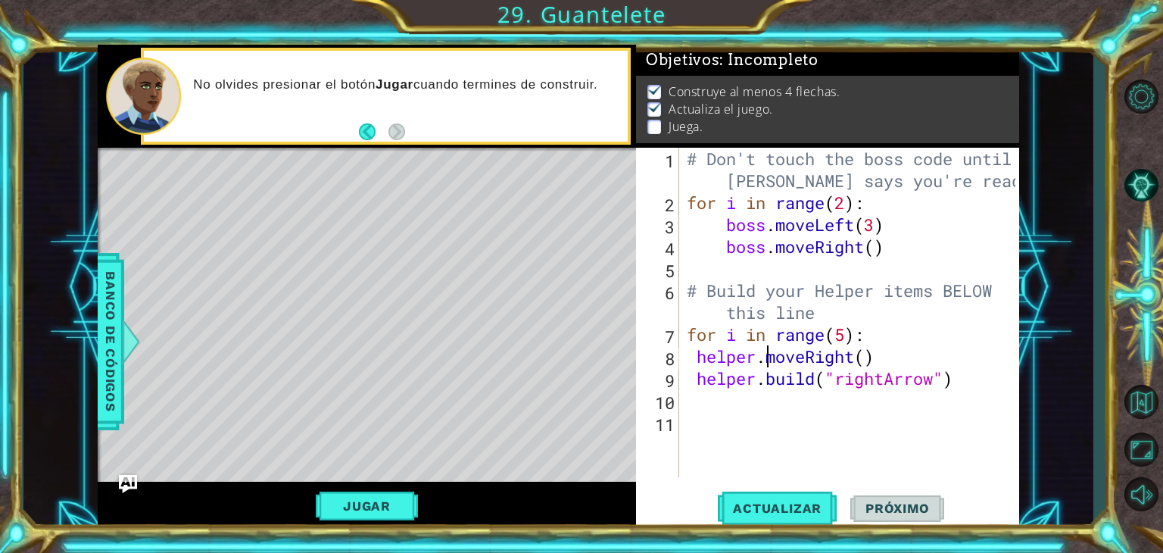
click at [768, 349] on div "# Don't touch the boss code until [PERSON_NAME] says you're ready! for i in ran…" at bounding box center [853, 345] width 339 height 395
click at [923, 385] on div "# Don't touch the boss code until [PERSON_NAME] says you're ready! for i in ran…" at bounding box center [853, 345] width 339 height 395
type textarea "[DOMAIN_NAME]("rightArrow")"
click at [991, 390] on div "# Don't touch the boss code until [PERSON_NAME] says you're ready! for i in ran…" at bounding box center [853, 345] width 339 height 395
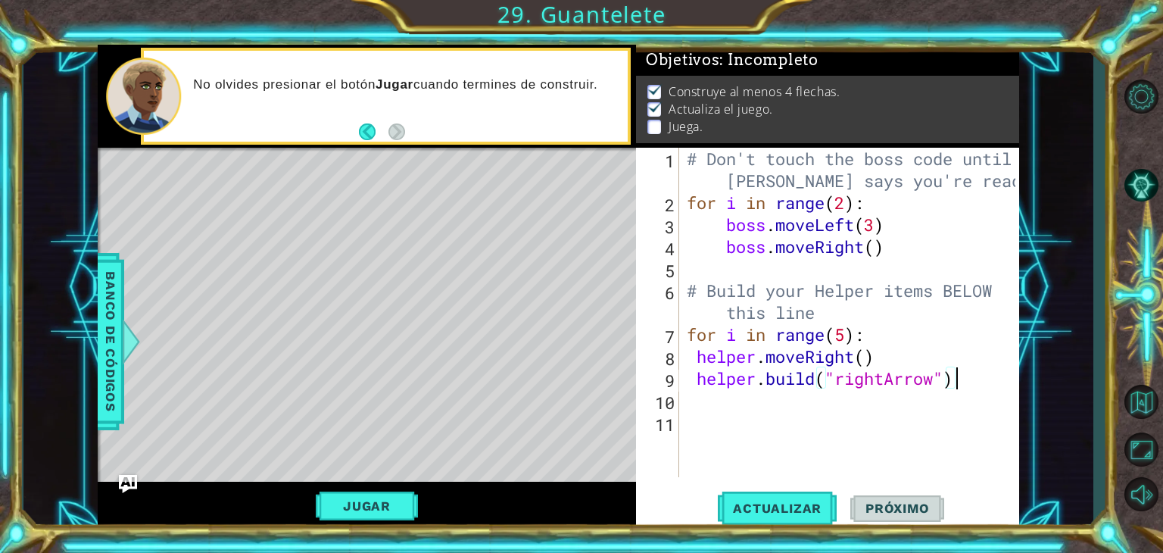
click at [994, 386] on div "# Don't touch the boss code until [PERSON_NAME] says you're ready! for i in ran…" at bounding box center [853, 345] width 339 height 395
type textarea "[DOMAIN_NAME]("rightArrow")"
click at [744, 495] on button "Actualizar" at bounding box center [777, 508] width 119 height 39
click at [370, 496] on button "Jugar" at bounding box center [367, 505] width 102 height 29
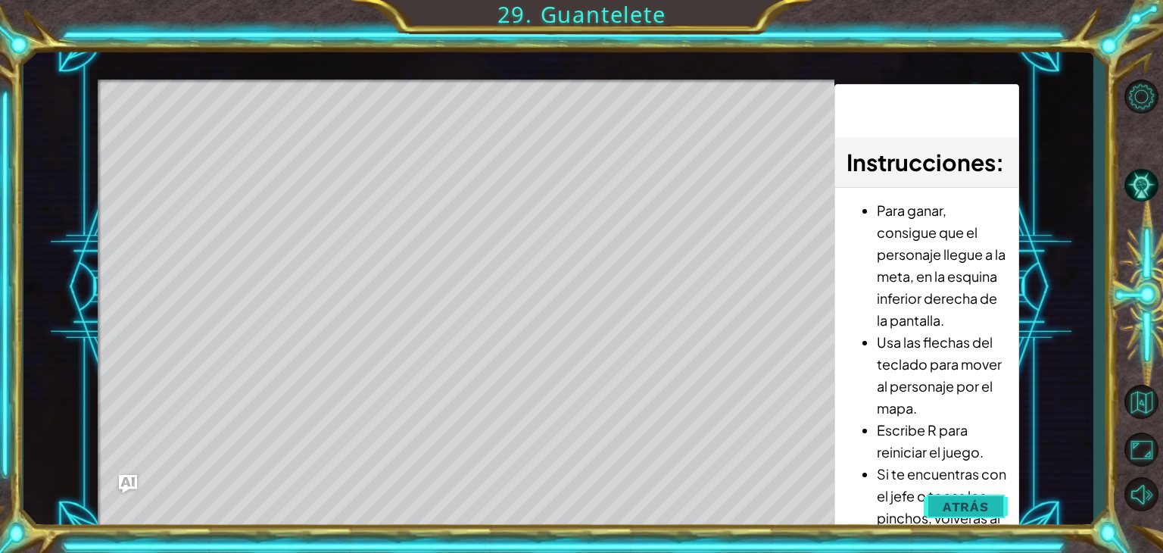
click at [956, 493] on button "Atrás" at bounding box center [966, 506] width 84 height 30
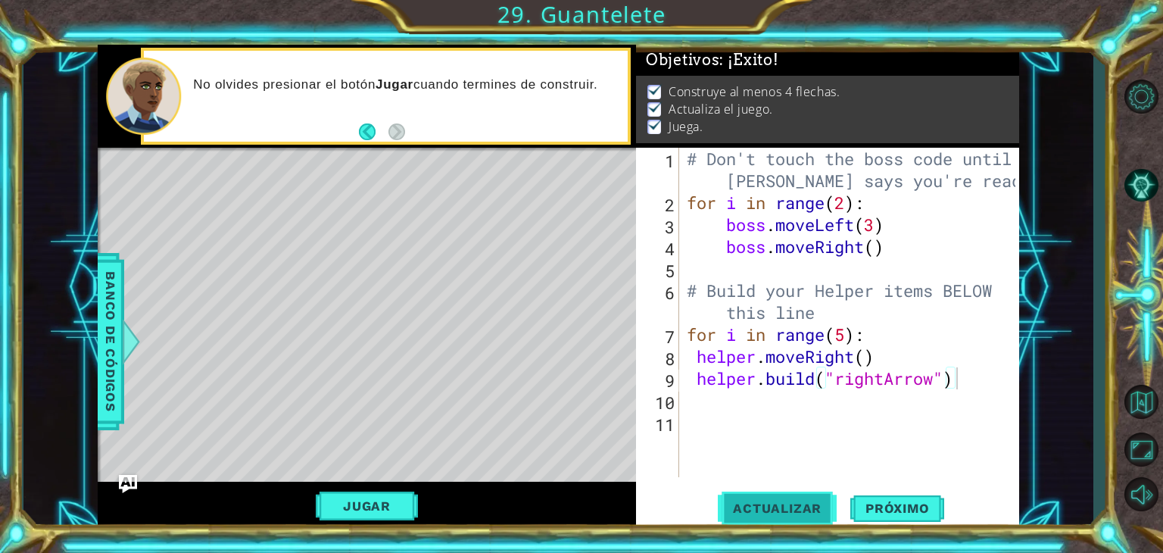
click at [819, 503] on span "Actualizar" at bounding box center [777, 508] width 119 height 15
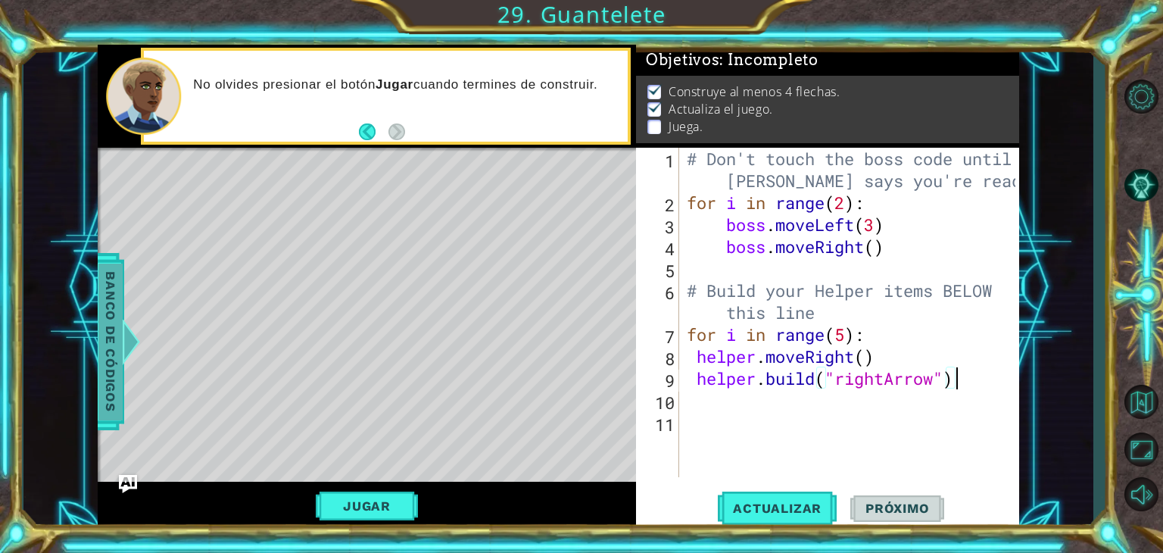
click at [104, 354] on span "Banco de códigos" at bounding box center [110, 341] width 24 height 157
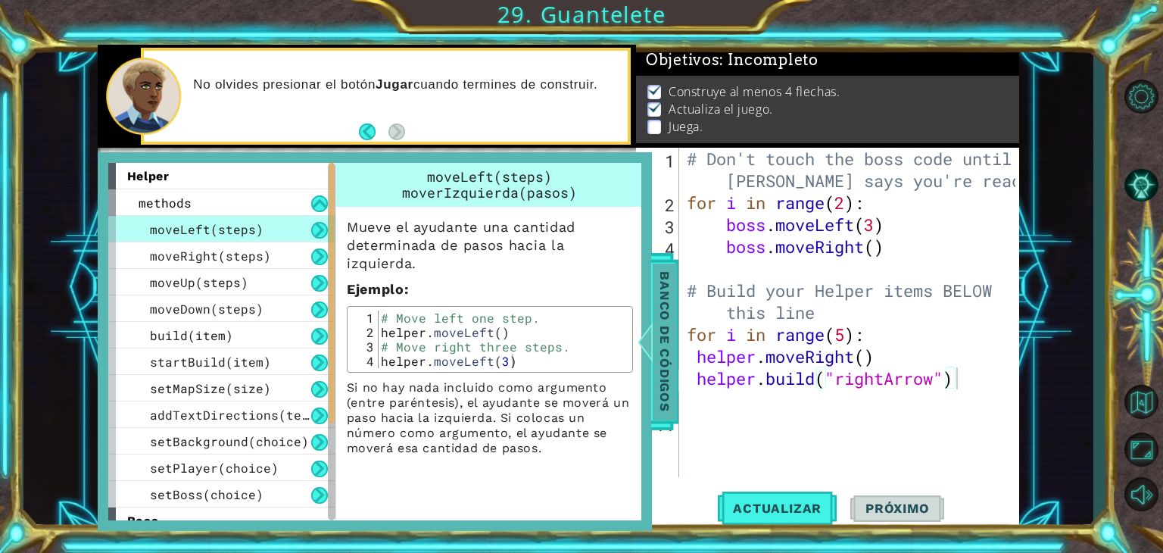
click at [663, 304] on span "Banco de códigos" at bounding box center [665, 341] width 24 height 157
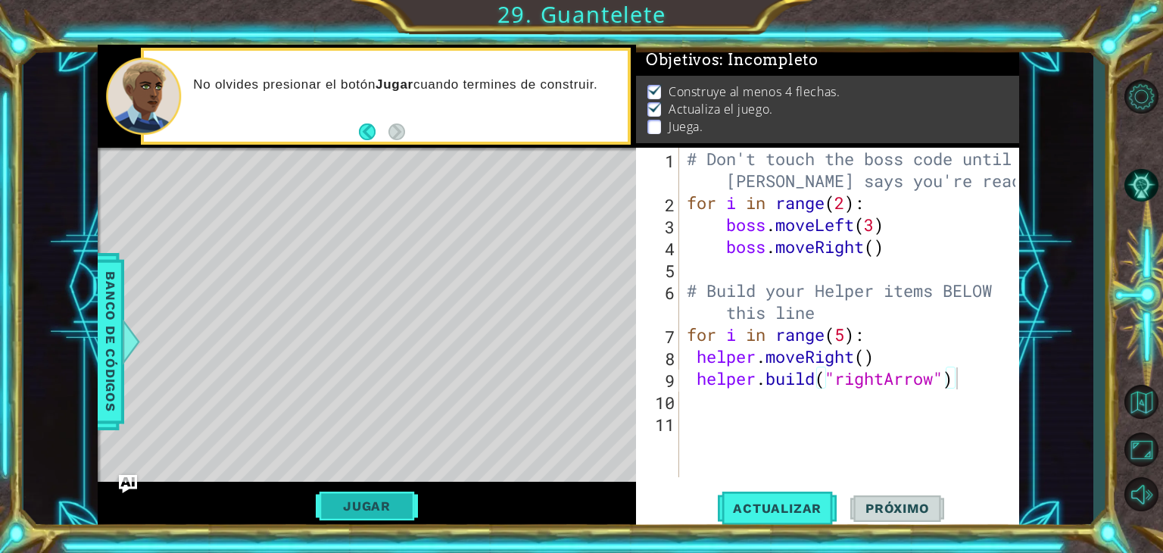
click at [392, 504] on button "Jugar" at bounding box center [367, 505] width 102 height 29
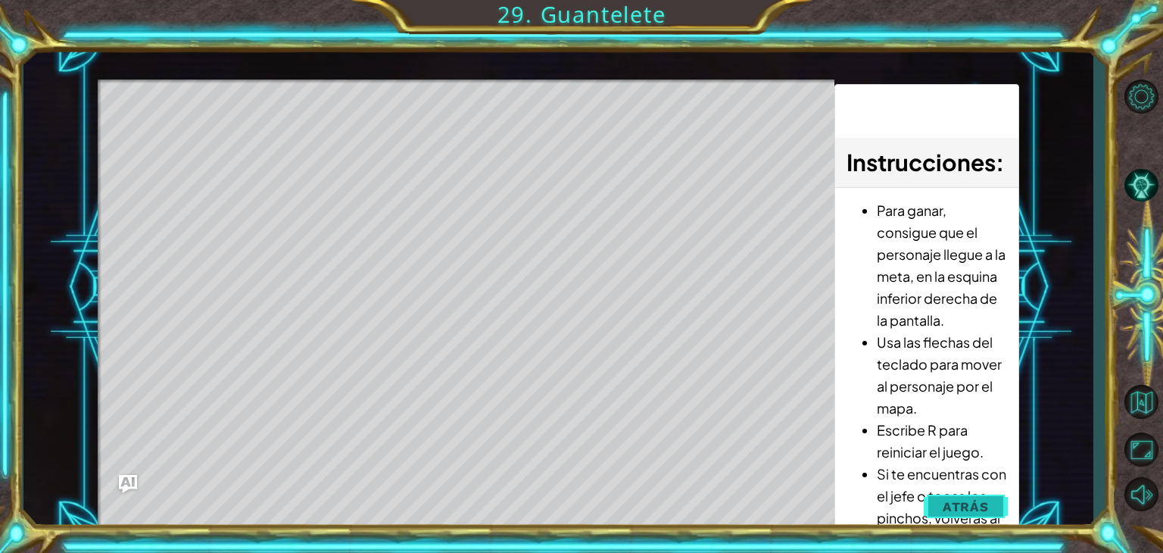
click at [951, 501] on span "Atrás" at bounding box center [966, 506] width 46 height 15
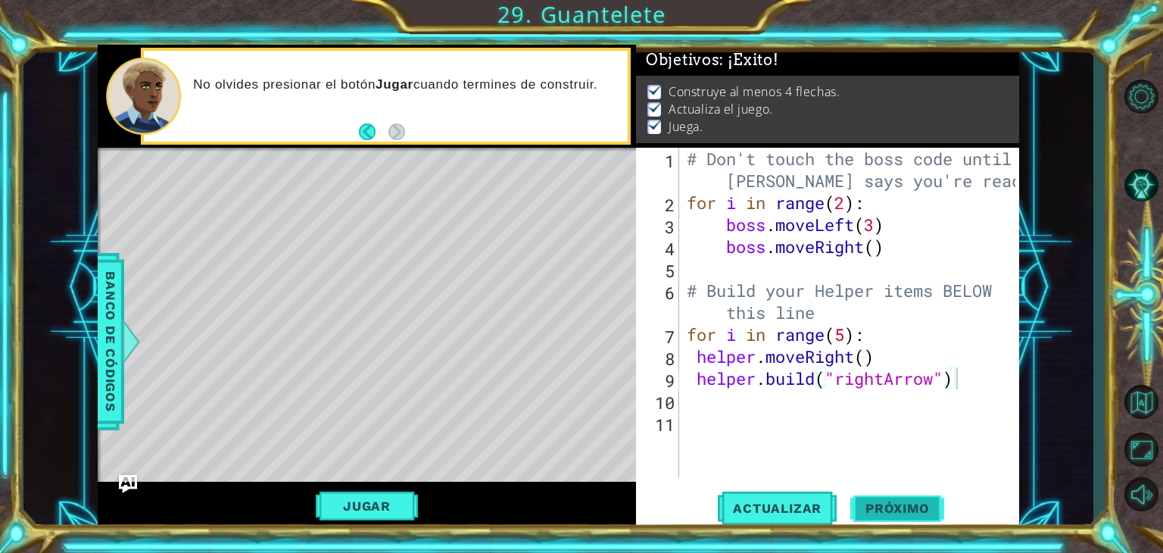
click at [909, 508] on span "Próximo" at bounding box center [897, 508] width 94 height 15
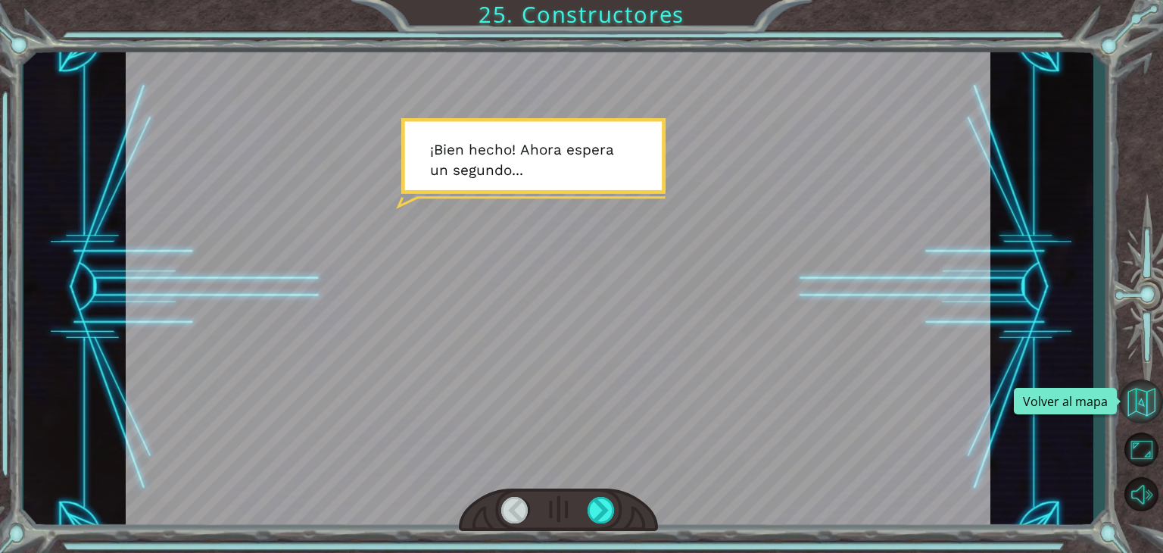
click at [1133, 413] on button "Volver al mapa" at bounding box center [1141, 401] width 44 height 44
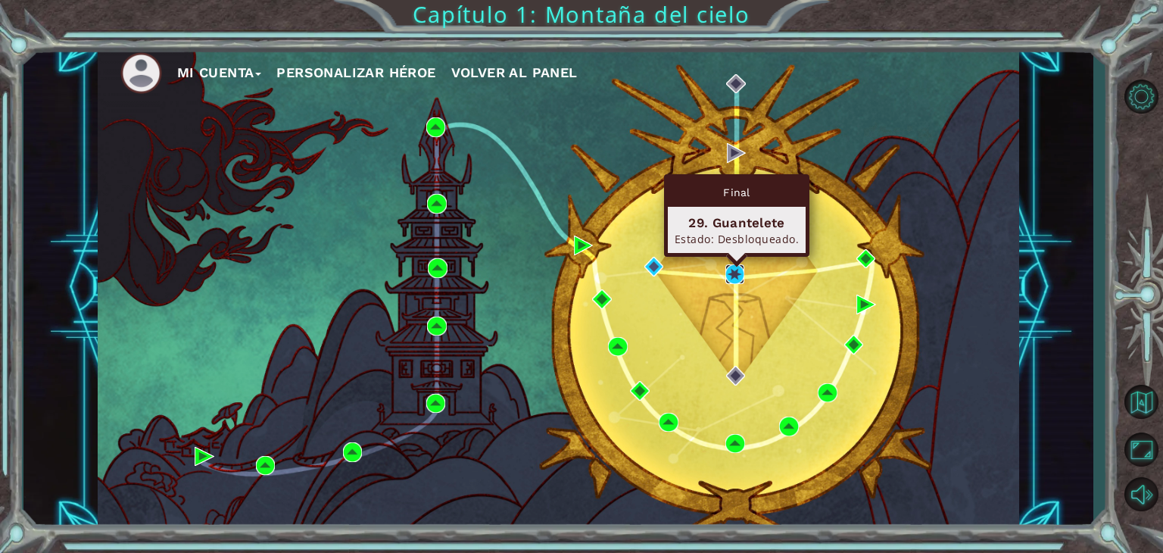
click at [732, 279] on img at bounding box center [735, 274] width 20 height 20
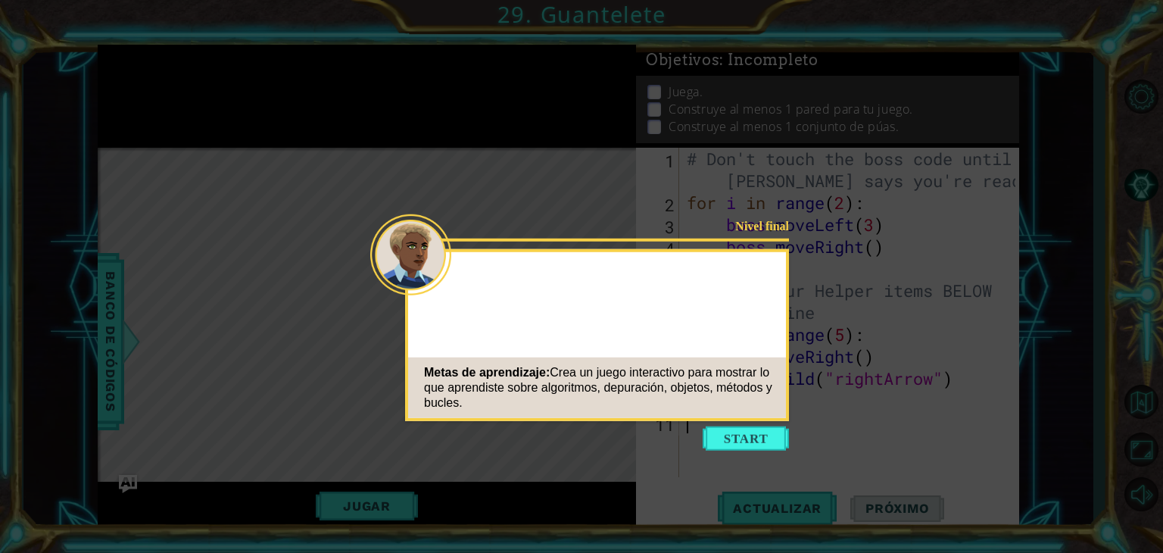
click at [751, 441] on button "Start" at bounding box center [746, 438] width 86 height 24
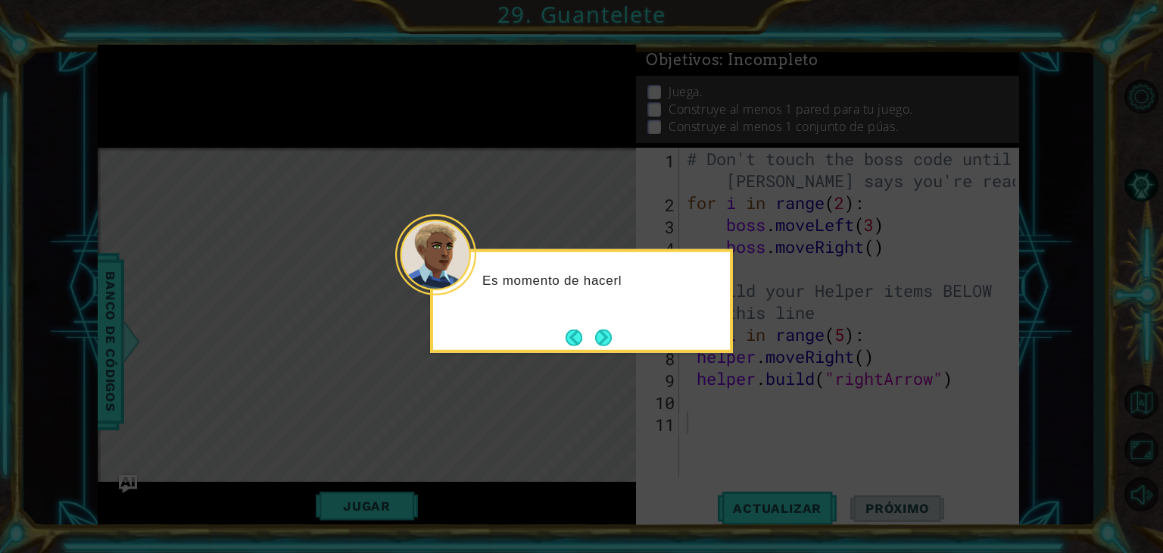
click at [730, 434] on icon at bounding box center [581, 276] width 1163 height 553
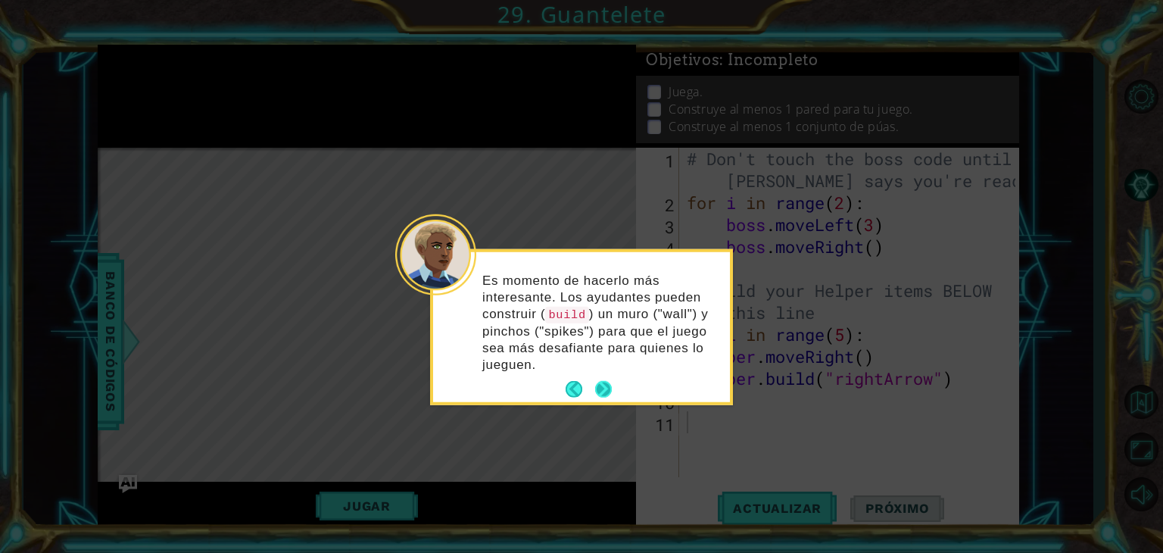
click at [604, 388] on button "Next" at bounding box center [603, 389] width 17 height 17
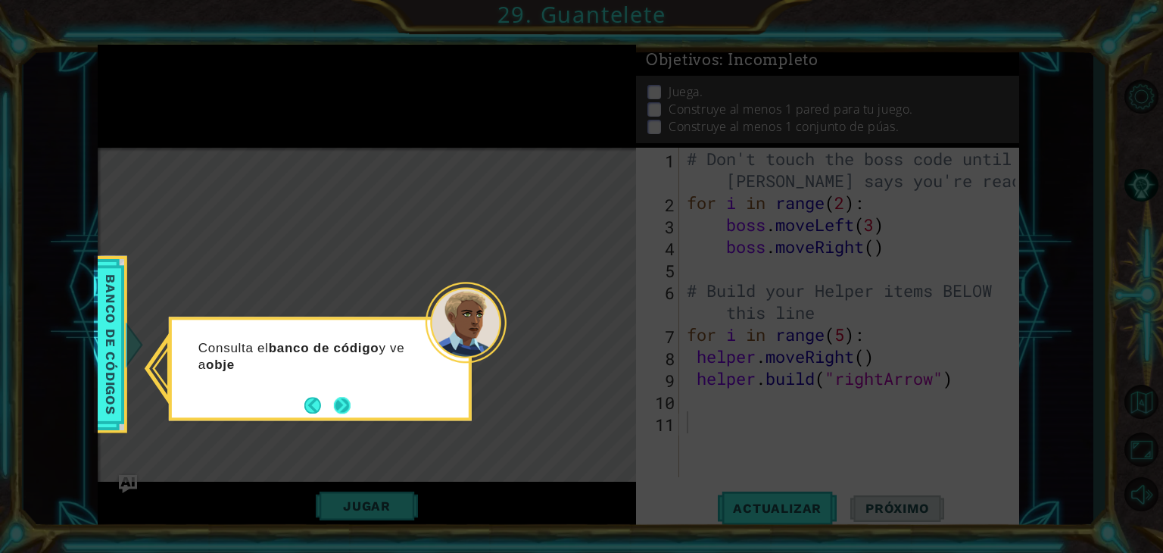
click at [339, 404] on button "Next" at bounding box center [342, 405] width 17 height 17
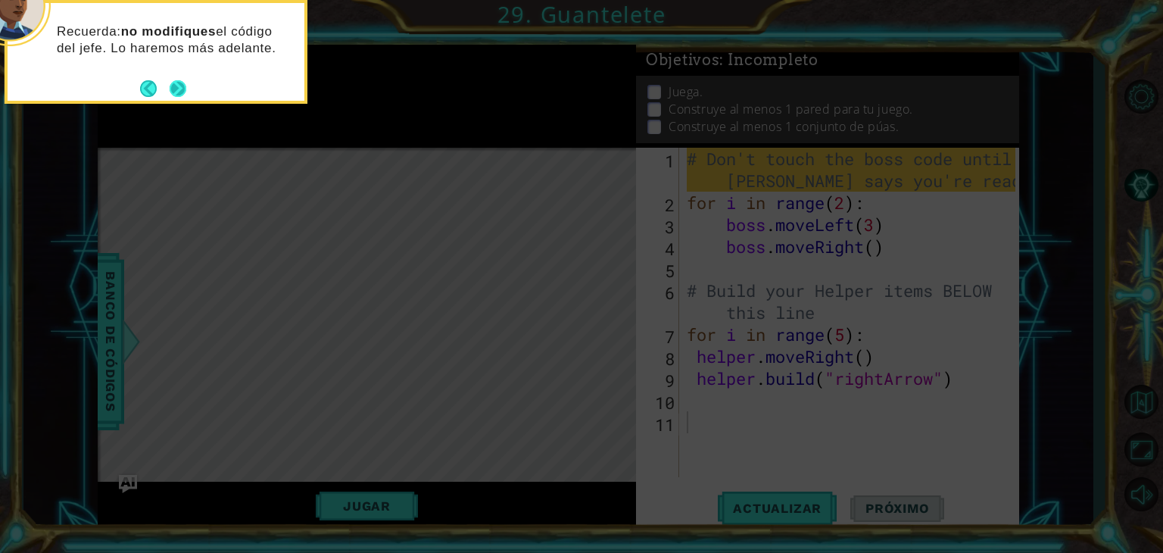
click at [171, 86] on button "Next" at bounding box center [178, 88] width 17 height 17
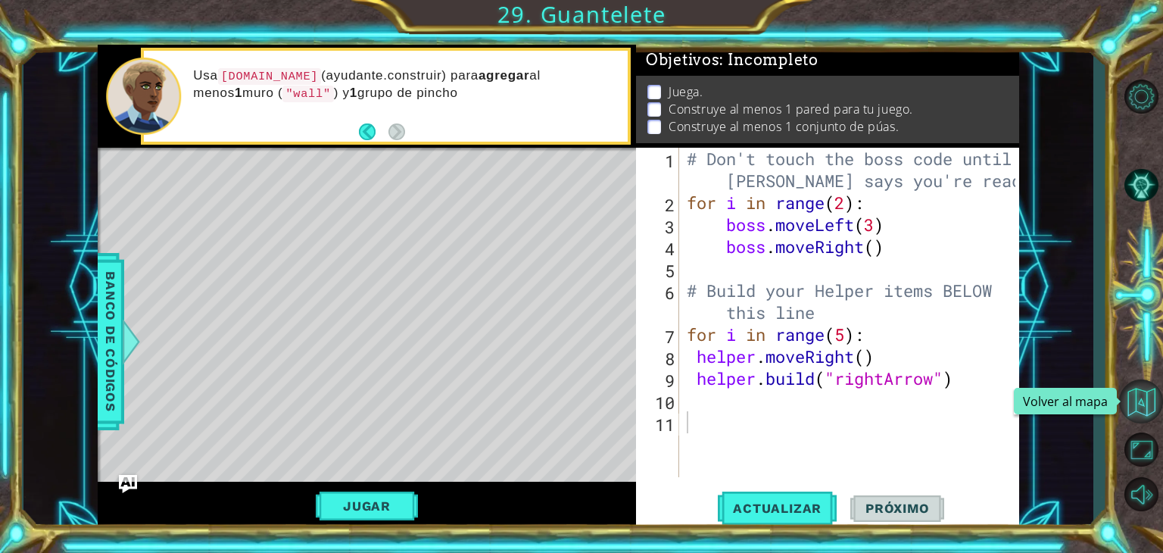
click at [1142, 404] on button "Volver al mapa" at bounding box center [1141, 401] width 44 height 44
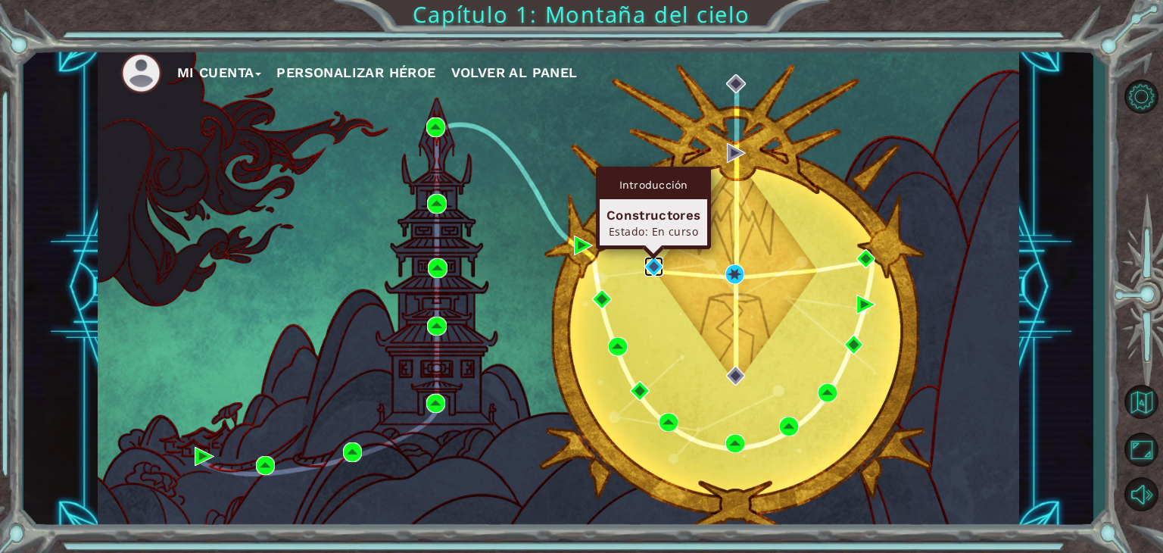
click at [647, 265] on img at bounding box center [654, 267] width 20 height 20
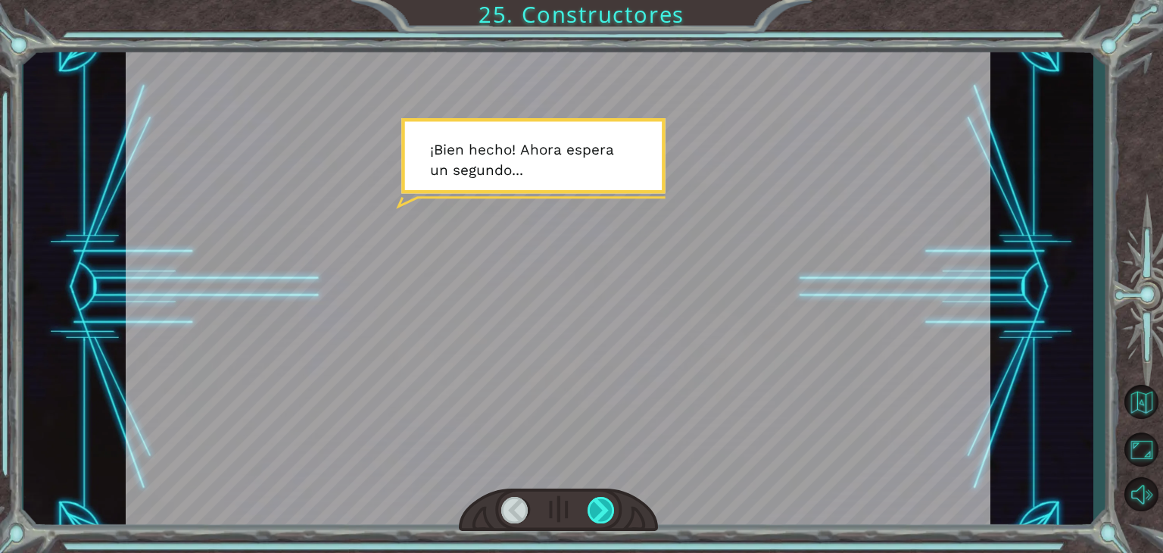
click at [603, 501] on div at bounding box center [601, 510] width 27 height 27
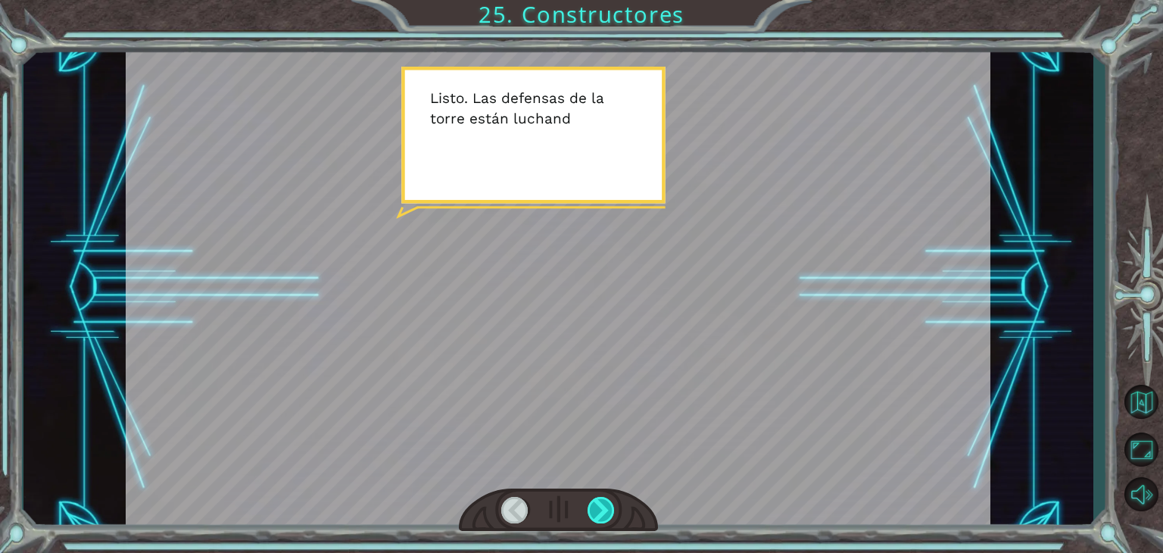
click at [603, 501] on div at bounding box center [601, 510] width 27 height 27
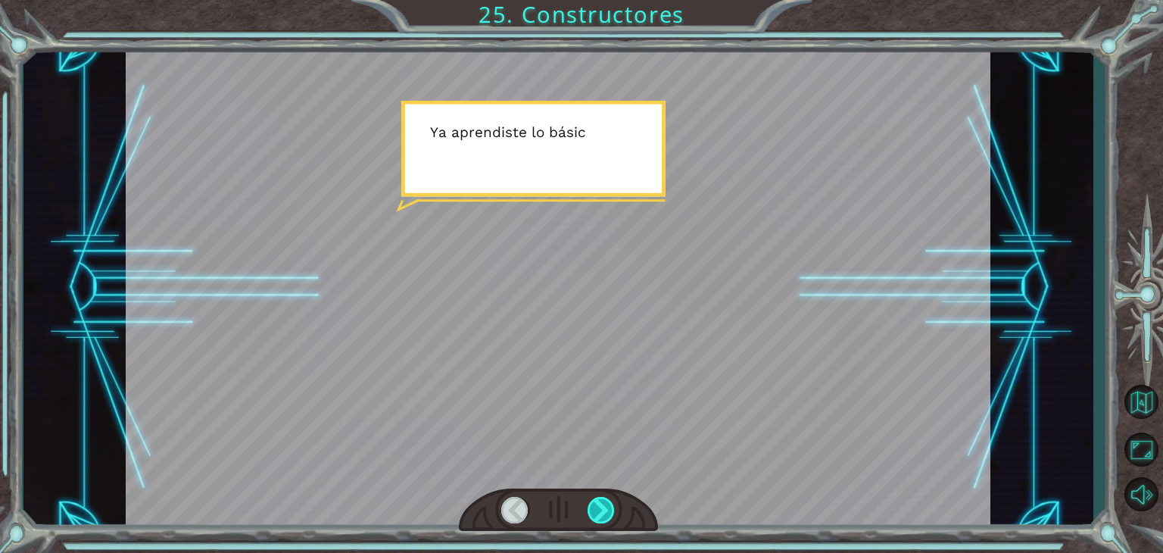
click at [603, 501] on div at bounding box center [601, 510] width 27 height 27
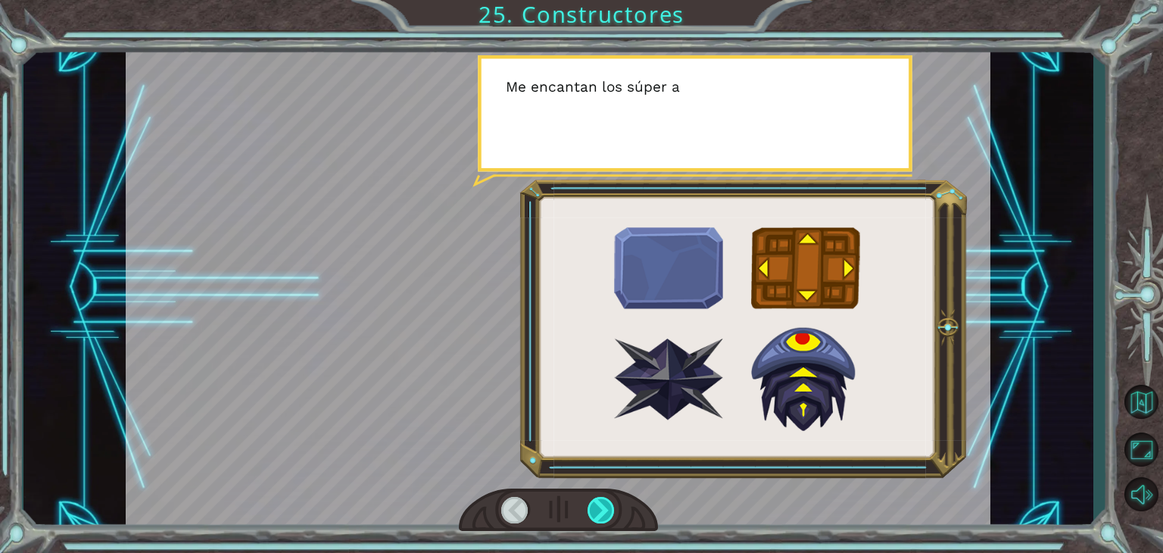
click at [603, 501] on div at bounding box center [601, 510] width 27 height 27
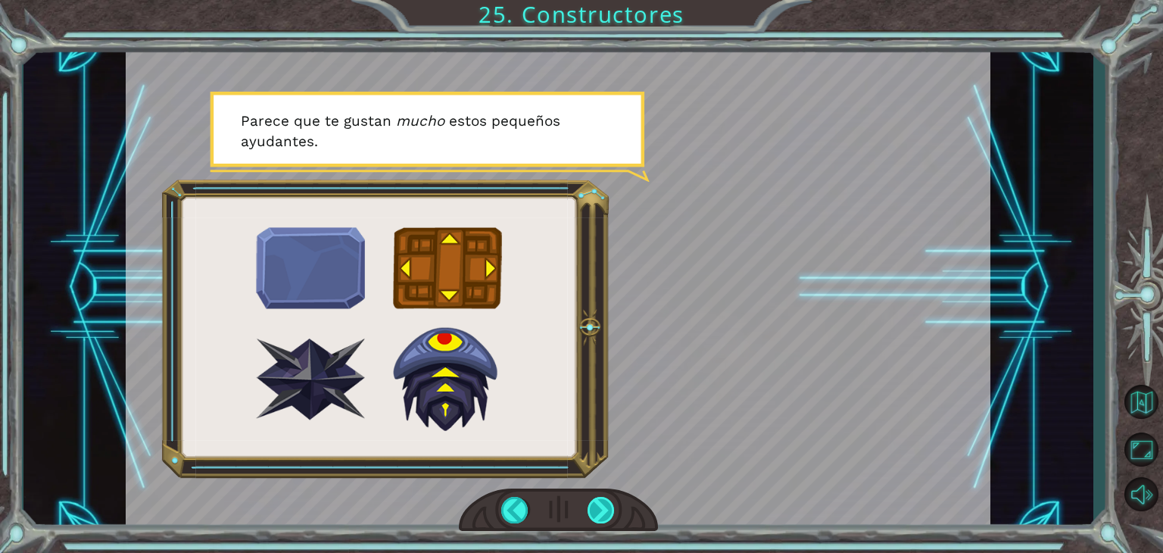
click at [603, 501] on div at bounding box center [601, 510] width 27 height 27
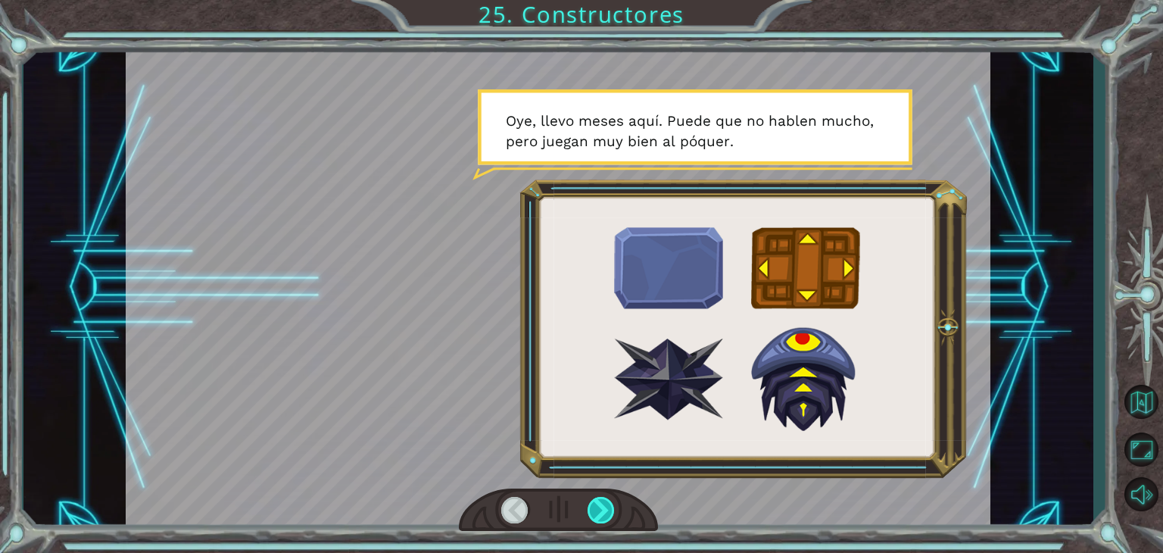
click at [603, 501] on div at bounding box center [601, 510] width 27 height 27
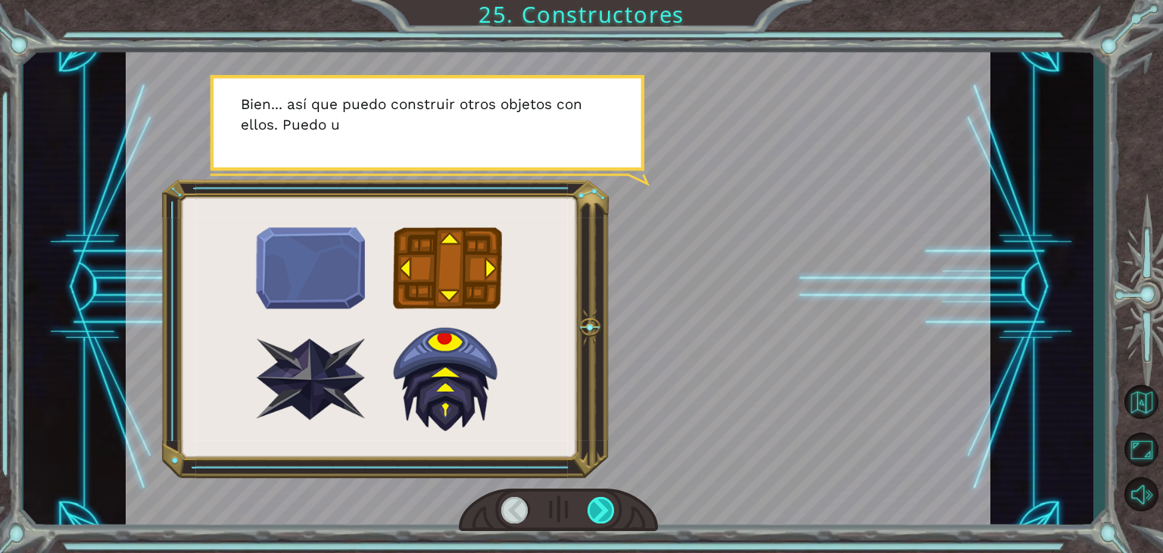
click at [603, 501] on div at bounding box center [601, 510] width 27 height 27
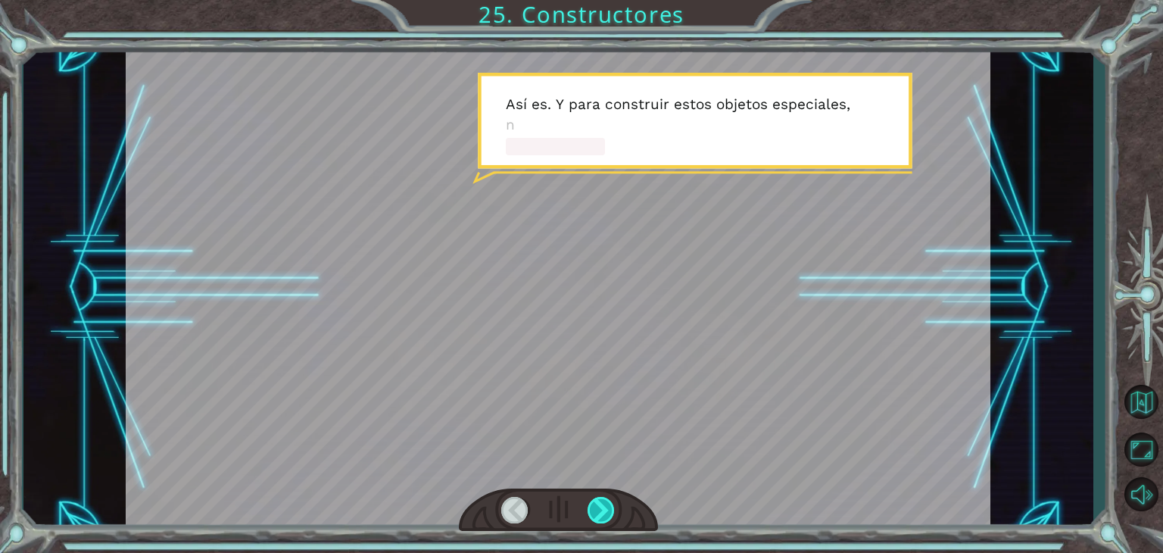
click at [603, 501] on div at bounding box center [601, 510] width 27 height 27
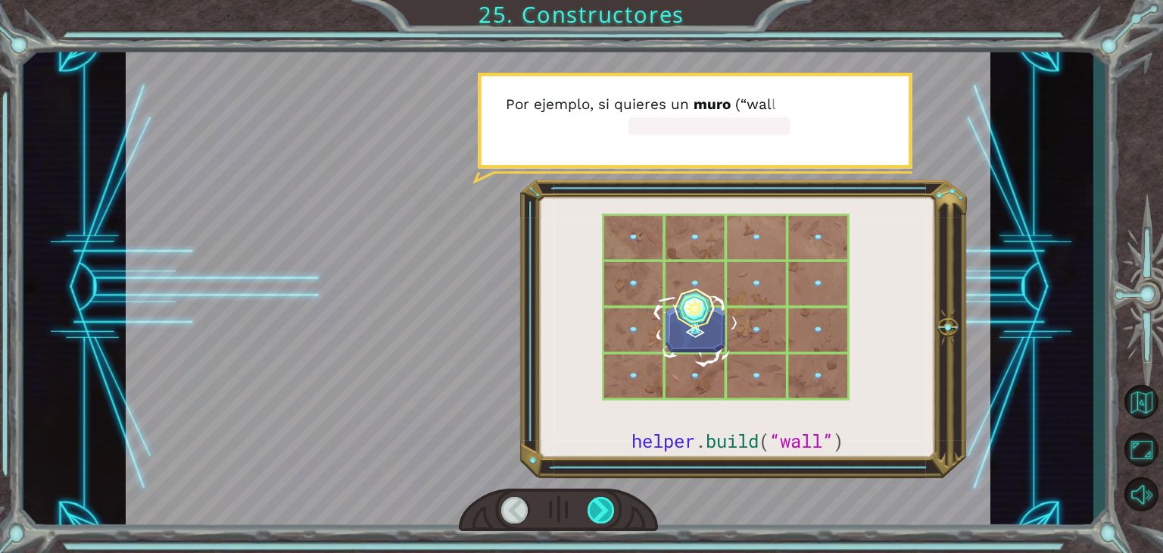
click at [603, 501] on div at bounding box center [601, 510] width 27 height 27
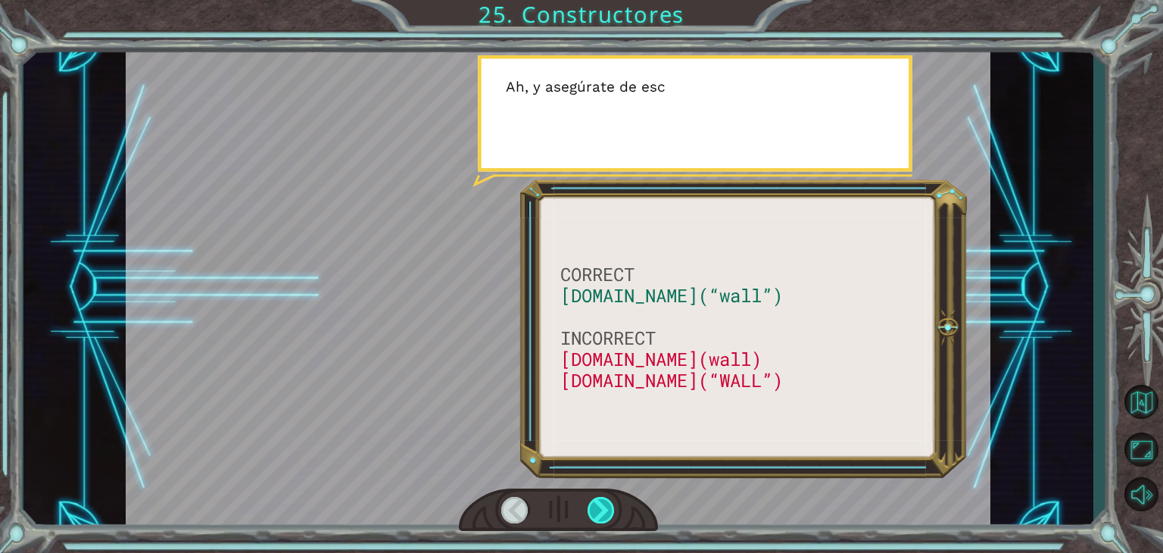
click at [603, 501] on div at bounding box center [601, 510] width 27 height 27
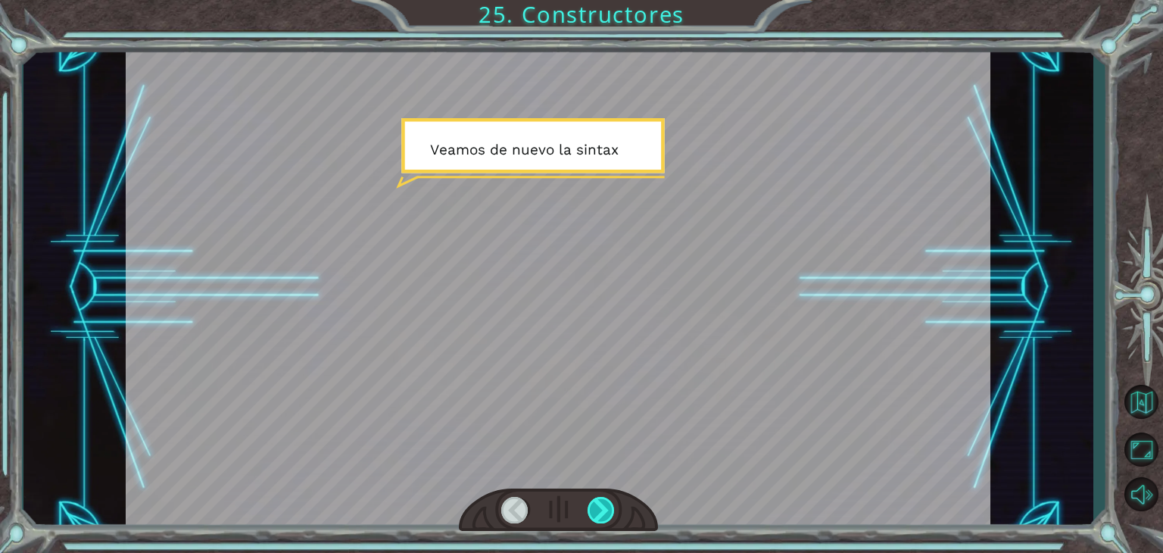
click at [603, 501] on div at bounding box center [601, 510] width 27 height 27
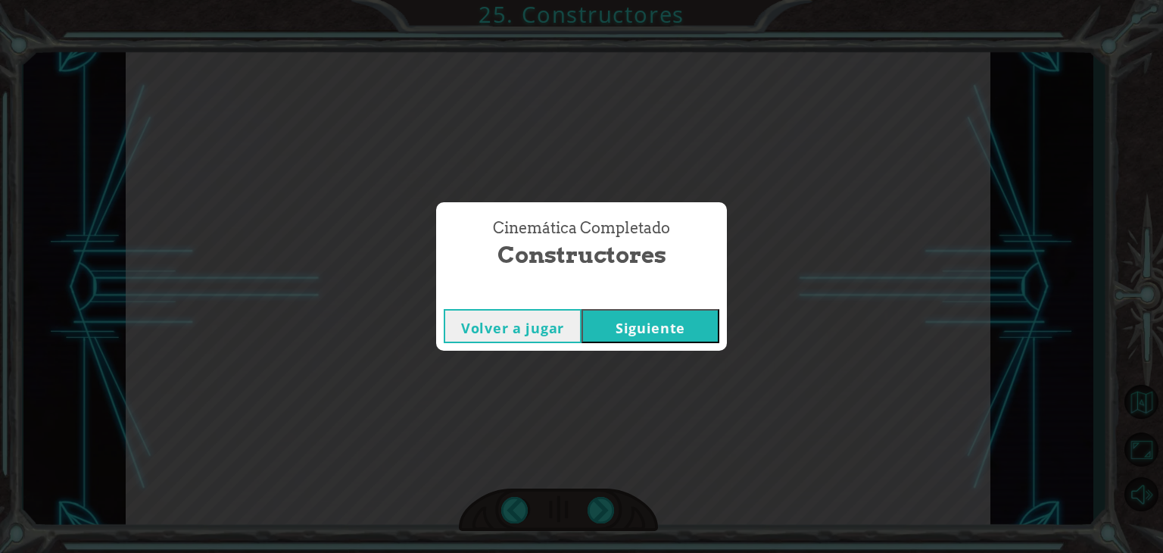
click at [665, 326] on button "Siguiente" at bounding box center [651, 326] width 138 height 34
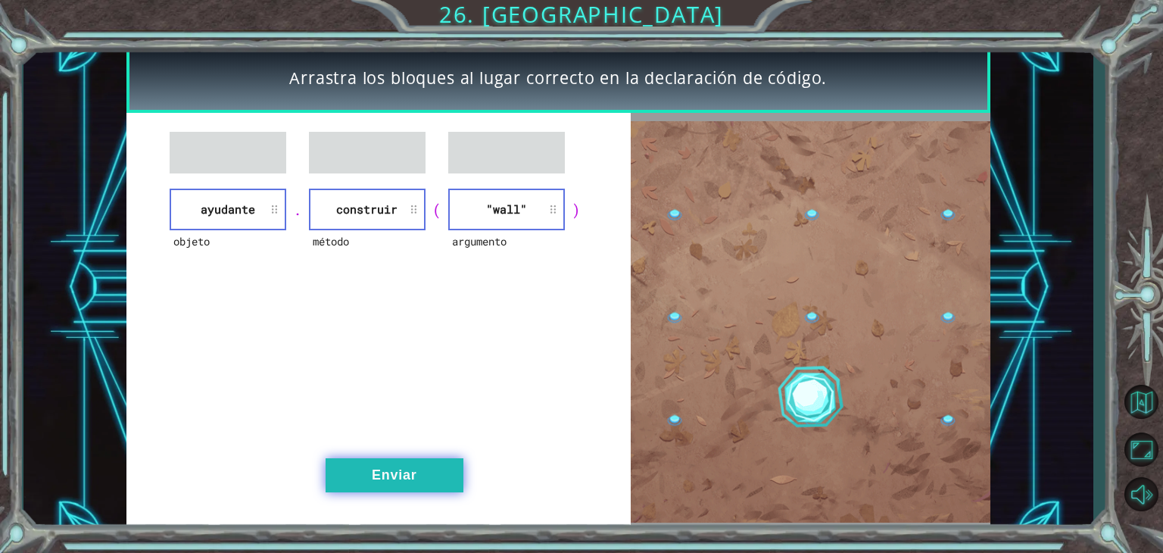
click at [328, 469] on button "Enviar" at bounding box center [395, 475] width 138 height 34
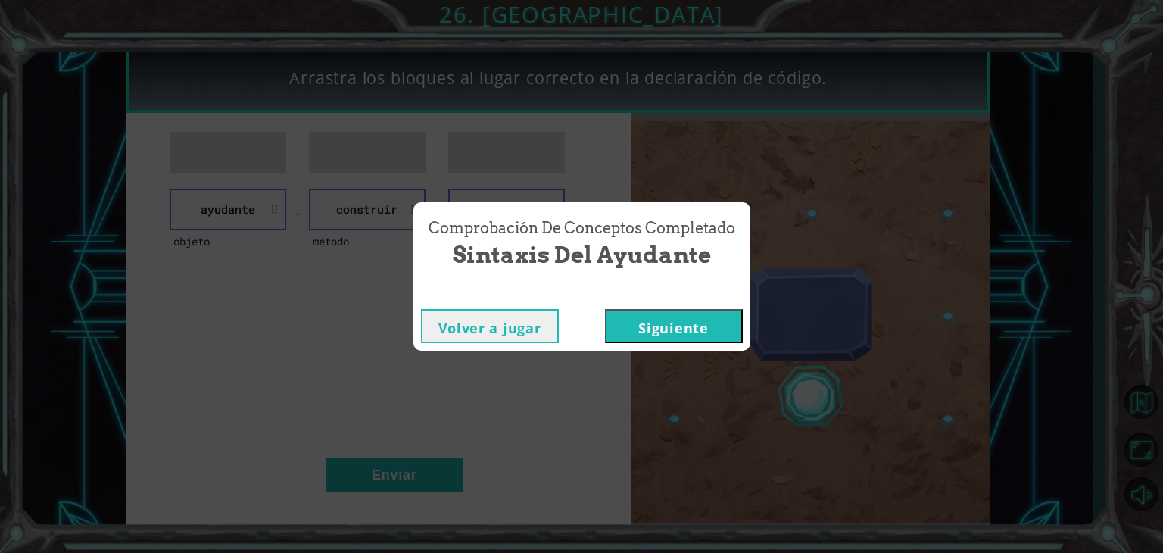
click at [697, 327] on button "Siguiente" at bounding box center [674, 326] width 138 height 34
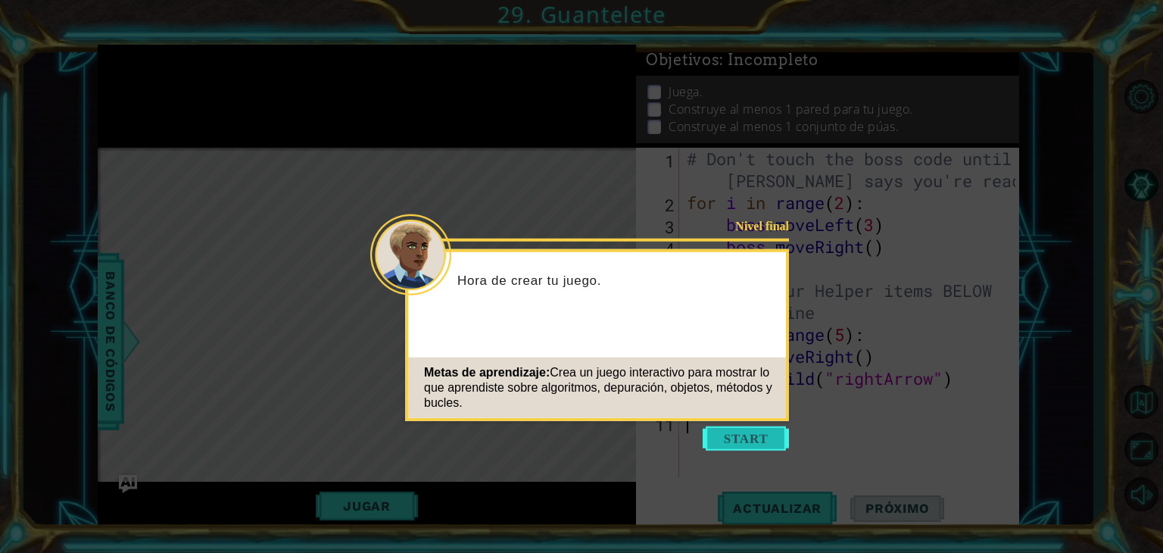
click at [751, 435] on button "Start" at bounding box center [746, 438] width 86 height 24
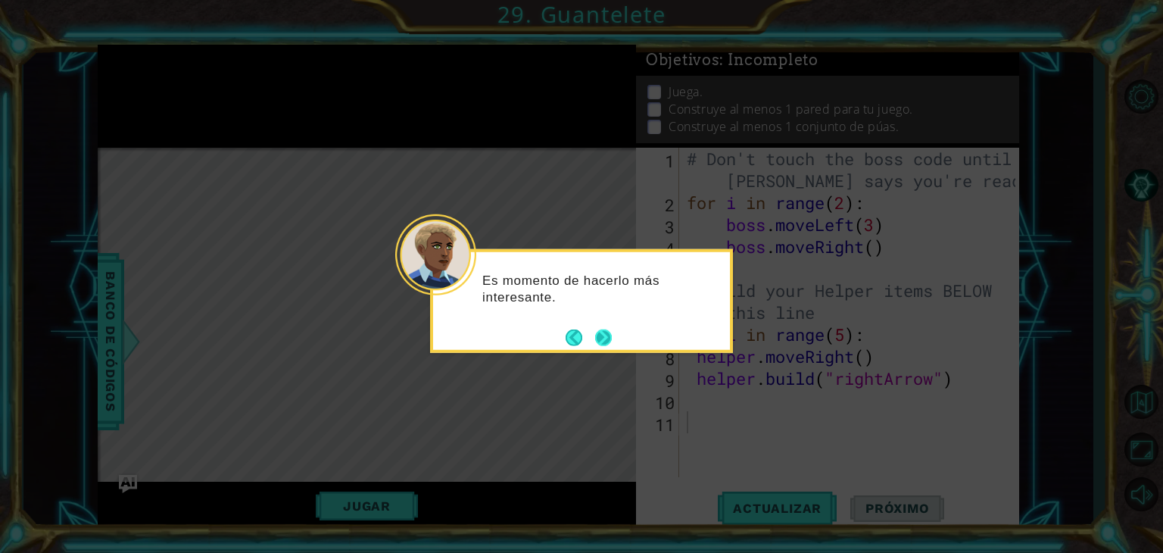
click at [606, 338] on button "Next" at bounding box center [603, 337] width 17 height 17
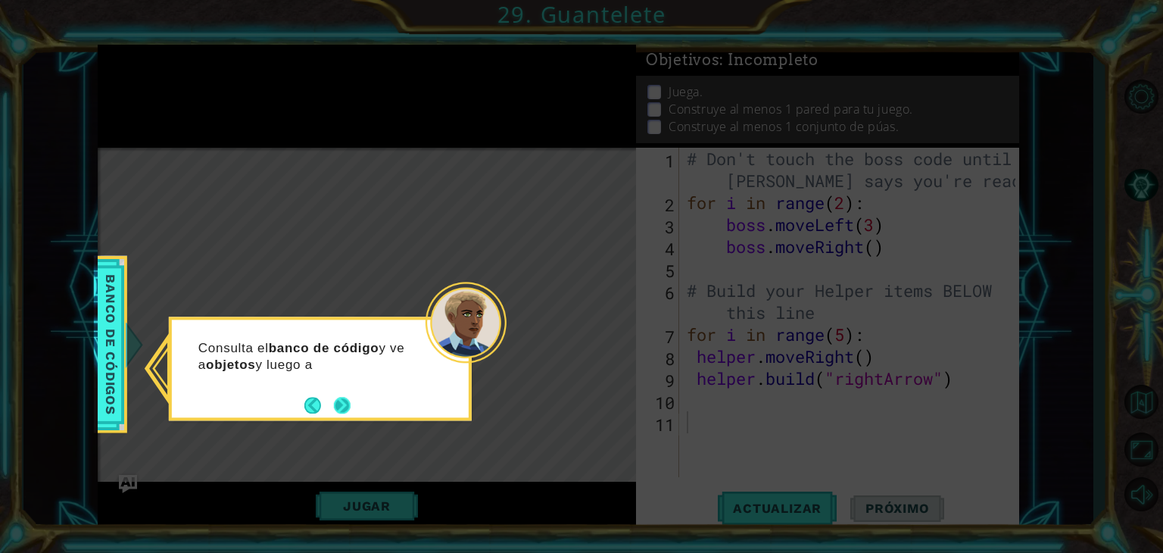
click at [329, 395] on footer at bounding box center [327, 405] width 46 height 23
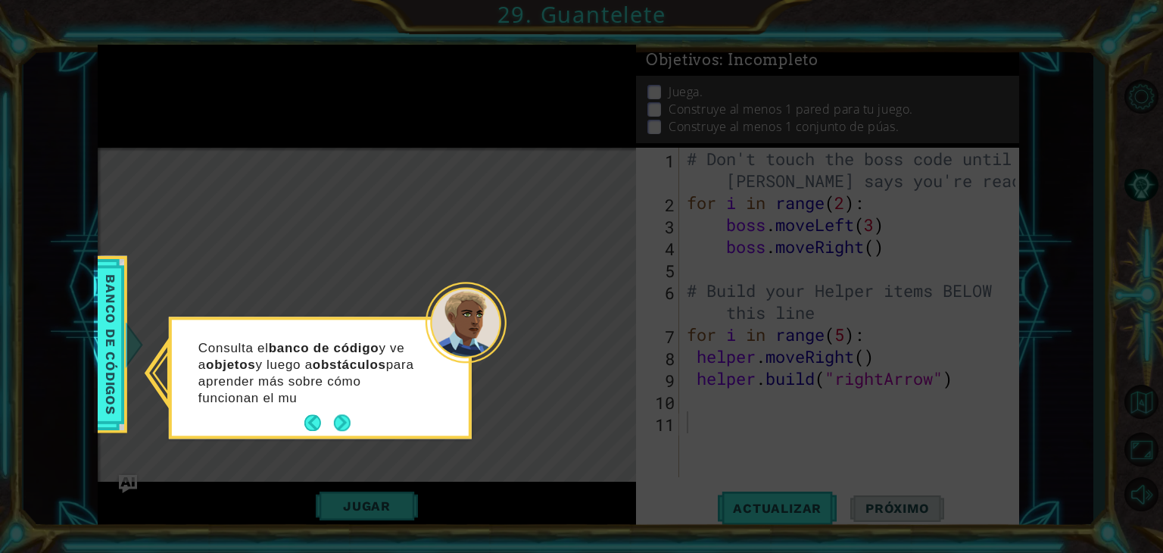
click at [339, 404] on p "Consulta el banco de código y ve a objetos y luego a obstáculos para aprender m…" at bounding box center [311, 373] width 226 height 67
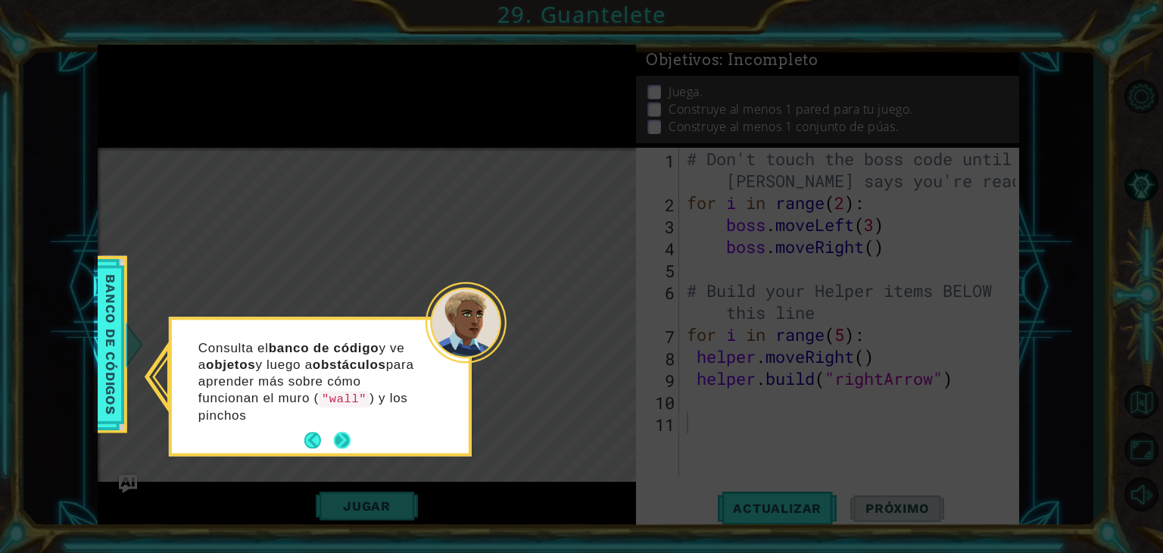
click at [342, 416] on p "Consulta el banco de código y ve a objetos y luego a obstáculos para aprender m…" at bounding box center [311, 382] width 226 height 84
click at [345, 433] on button "Next" at bounding box center [342, 441] width 17 height 17
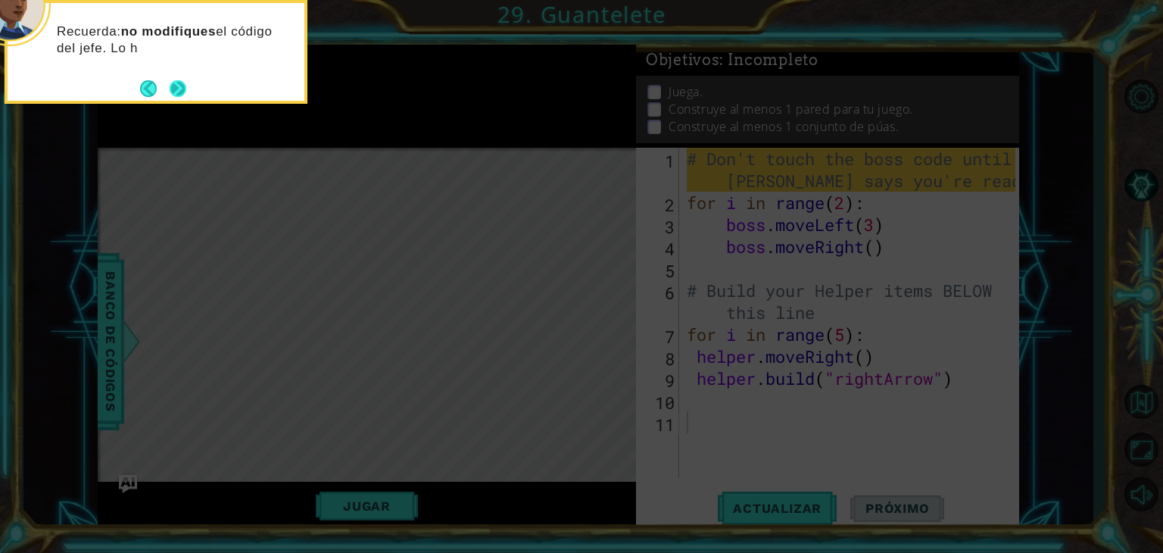
click at [175, 95] on button "Next" at bounding box center [178, 88] width 17 height 17
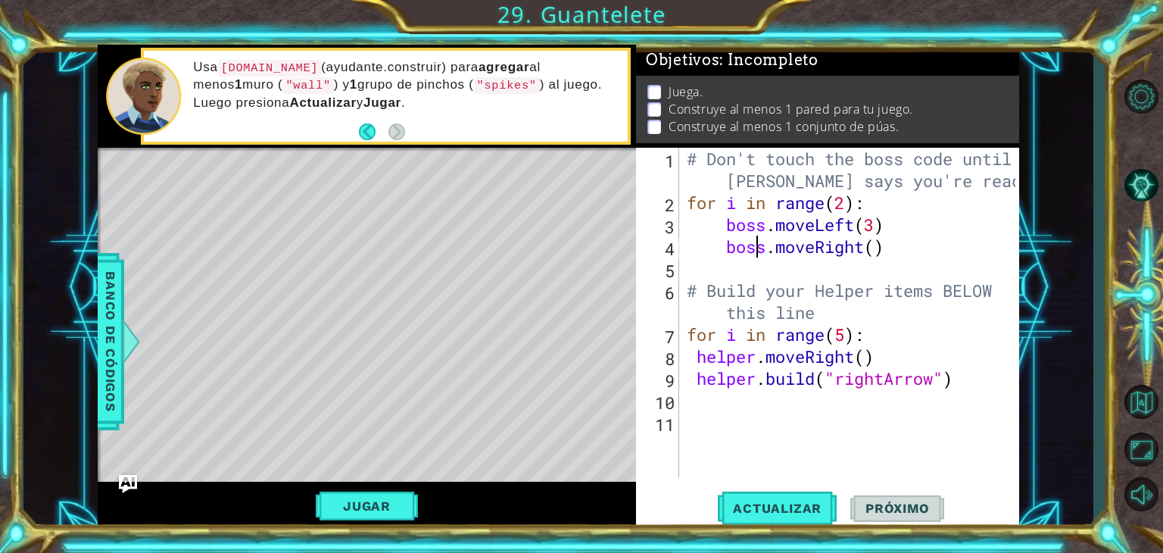
click at [759, 247] on div "# Don't touch the boss code until [PERSON_NAME] says you're ready! for i in ran…" at bounding box center [853, 345] width 339 height 395
click at [700, 354] on div "# Don't touch the boss code until [PERSON_NAME] says you're ready! for i in ran…" at bounding box center [853, 345] width 339 height 395
type textarea "helper.moveRight()"
click at [681, 413] on div "helper.moveRight() 1 2 3 4 5 6 7 8 9 10 11 # Don't touch the boss code until [P…" at bounding box center [825, 312] width 379 height 329
click at [681, 409] on div "helper.moveRight() 1 2 3 4 5 6 7 8 9 10 11 # Don't touch the boss code until [P…" at bounding box center [825, 312] width 379 height 329
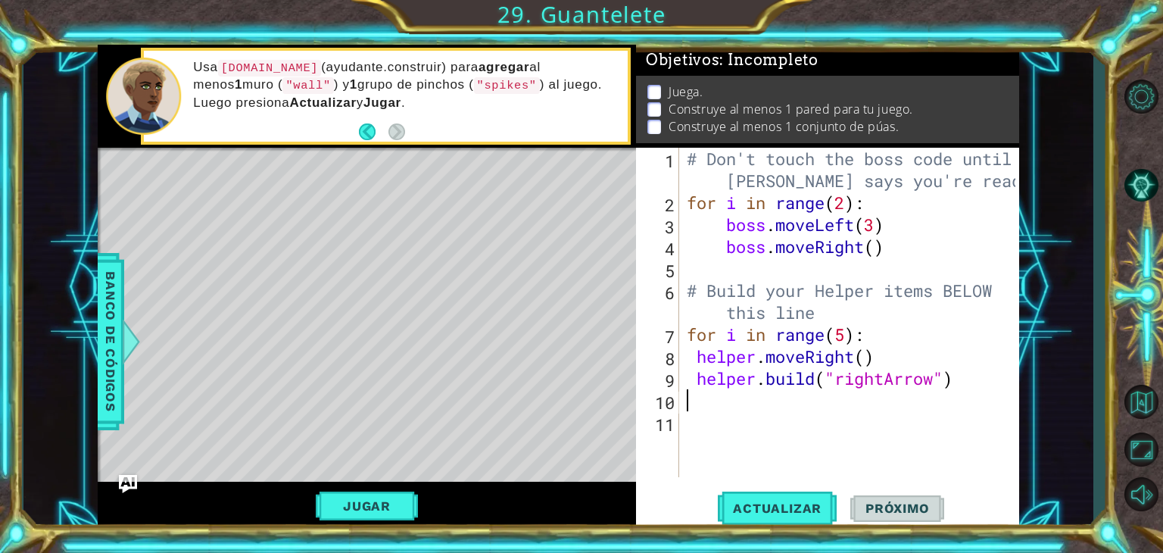
click at [684, 401] on div "# Don't touch the boss code until [PERSON_NAME] says you're ready! for i in ran…" at bounding box center [850, 312] width 332 height 329
type textarea "h"
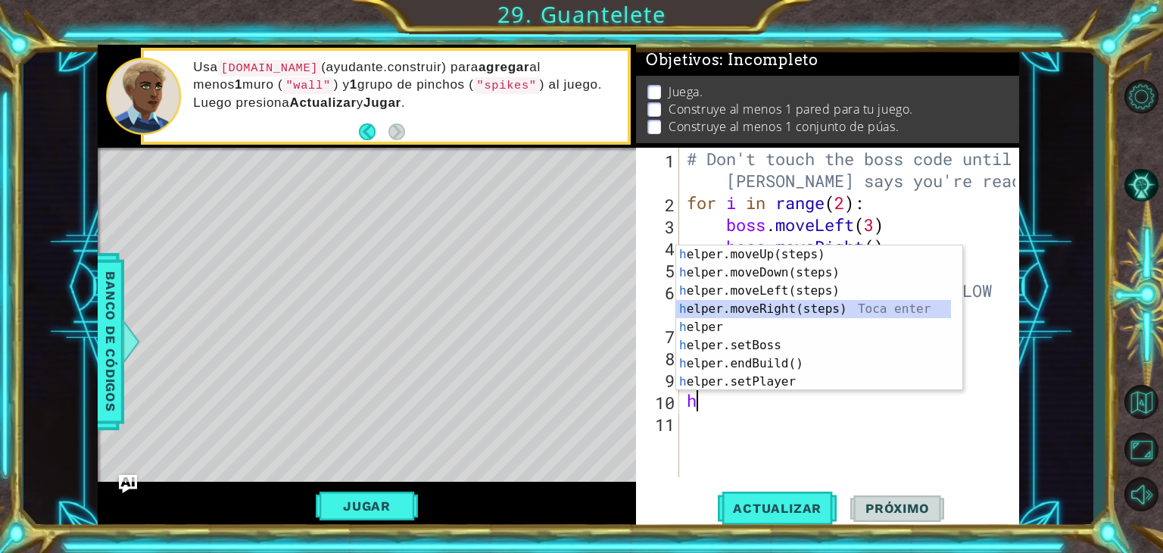
click at [762, 309] on div "h elper.moveUp(steps) Toca enter h elper.moveDown(steps) Toca enter h elper.mov…" at bounding box center [813, 336] width 275 height 182
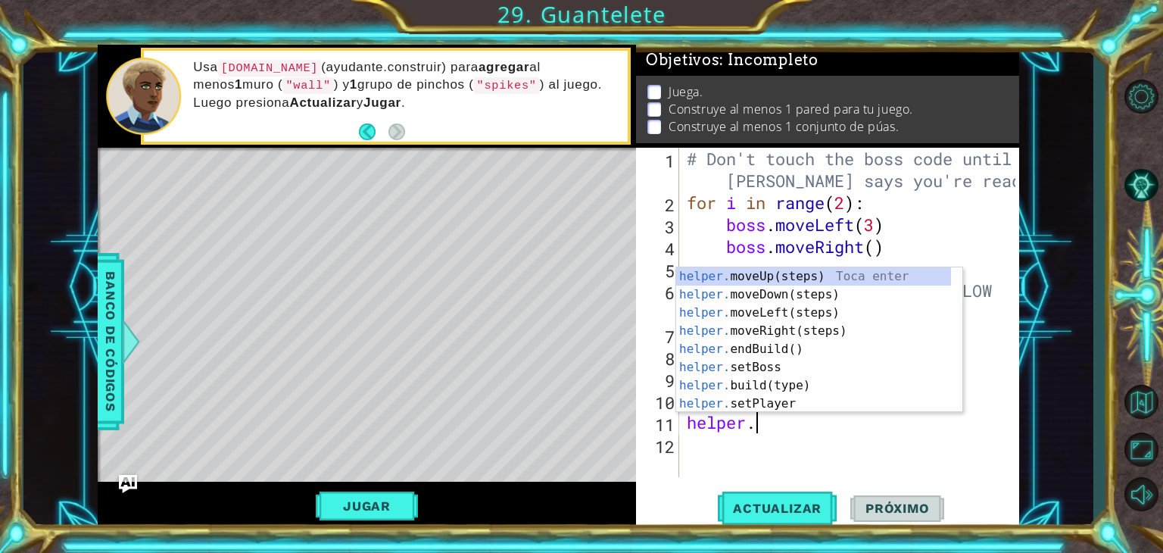
scroll to position [0, 2]
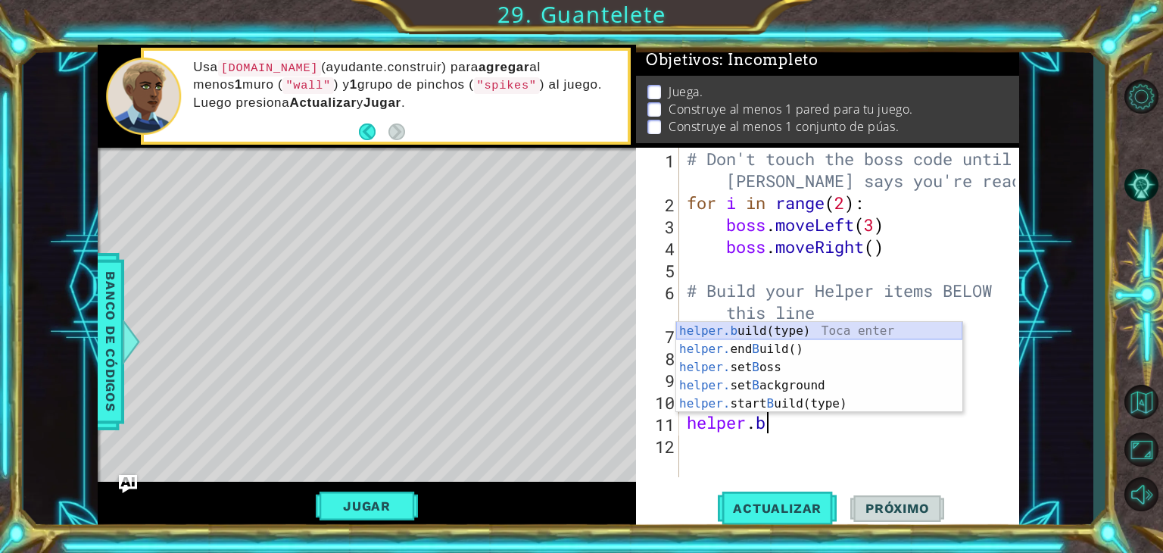
click at [751, 325] on div "helper.b uild(type) Toca enter helper. end B uild() Toca enter helper. set B os…" at bounding box center [819, 385] width 286 height 127
type textarea "[DOMAIN_NAME]("wall")"
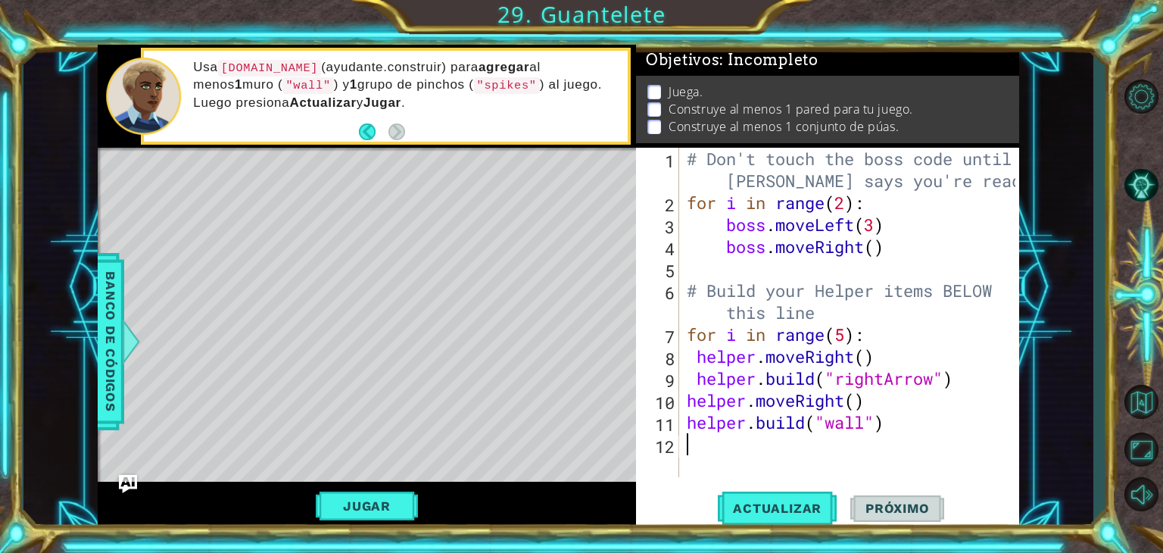
click at [772, 438] on div "# Don't touch the boss code until [PERSON_NAME] says you're ready! for i in ran…" at bounding box center [853, 345] width 339 height 395
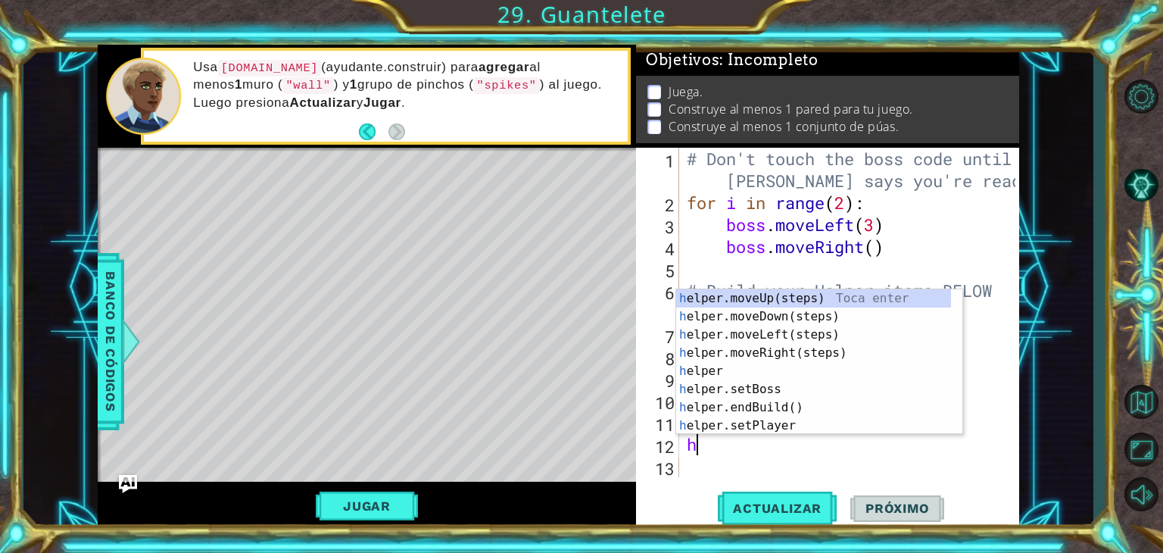
type textarea "he"
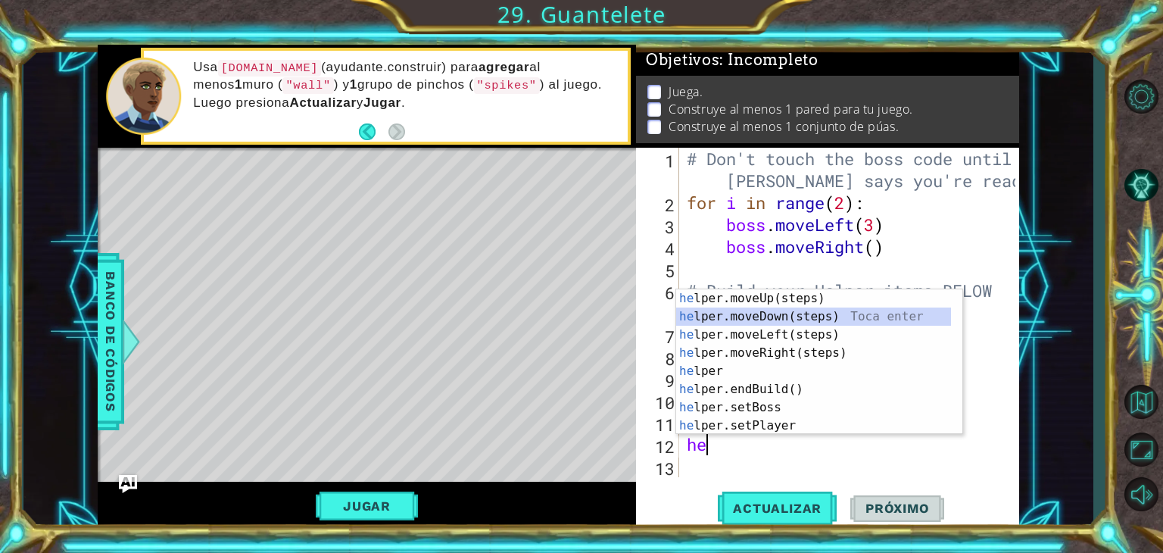
click at [776, 322] on div "he lper.moveUp(steps) Toca enter he lper.moveDown(steps) Toca enter he lper.mov…" at bounding box center [813, 380] width 275 height 182
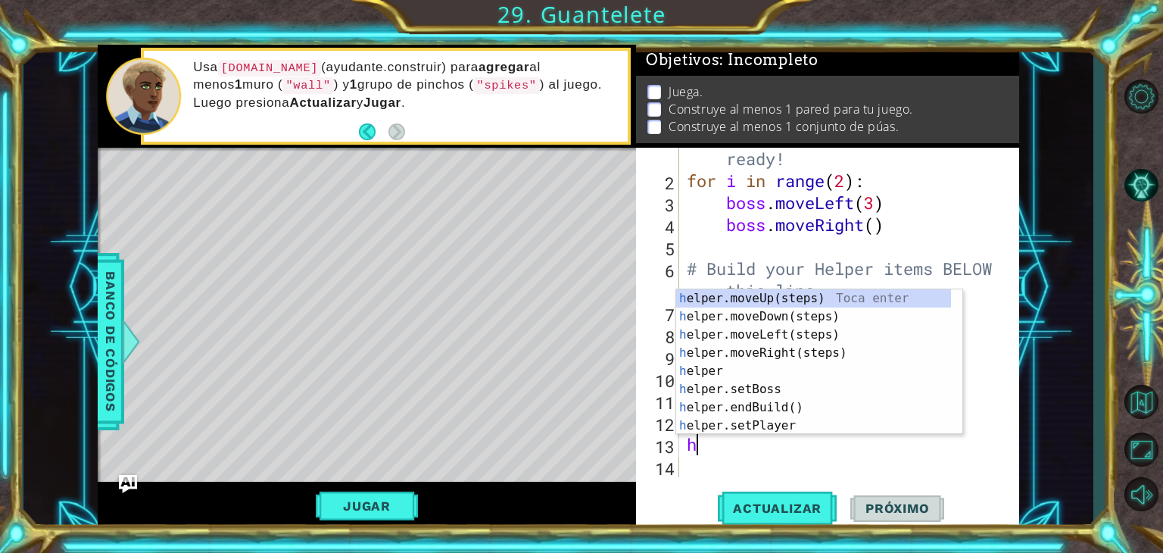
type textarea "he"
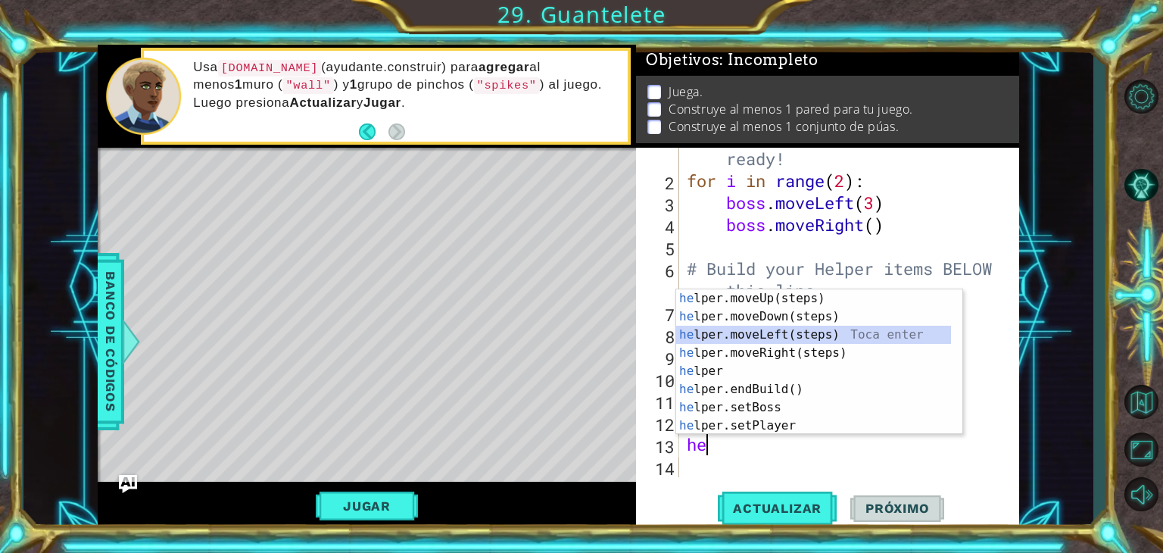
click at [772, 336] on div "he lper.moveUp(steps) Toca enter he lper.moveDown(steps) Toca enter he lper.mov…" at bounding box center [813, 380] width 275 height 182
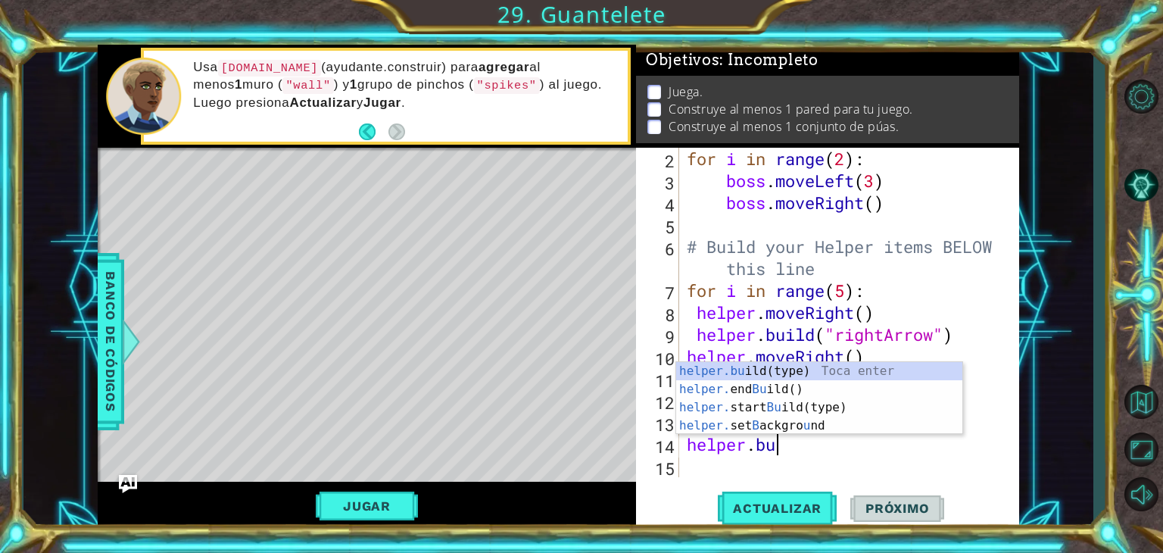
scroll to position [0, 3]
click at [762, 373] on div "helper.bu ild(type) Toca enter helper. end Bu ild() Toca enter helper. start Bu…" at bounding box center [819, 416] width 286 height 109
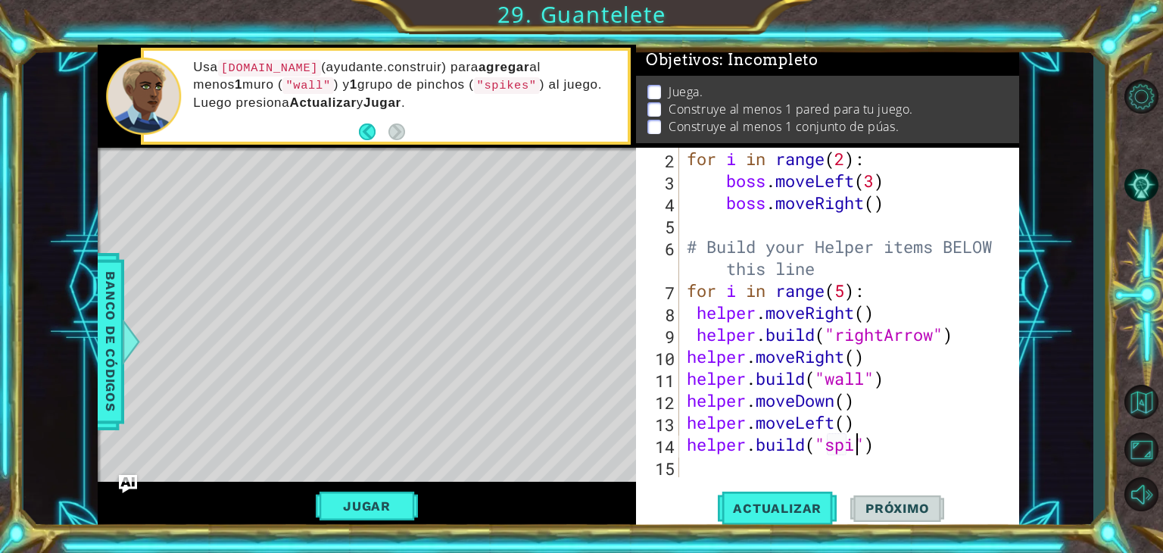
scroll to position [0, 8]
type textarea "[DOMAIN_NAME]("spikes")"
click at [705, 461] on div "for i in range ( 2 ) : boss . moveLeft ( 3 ) boss . moveRight ( ) # Build your …" at bounding box center [848, 334] width 328 height 373
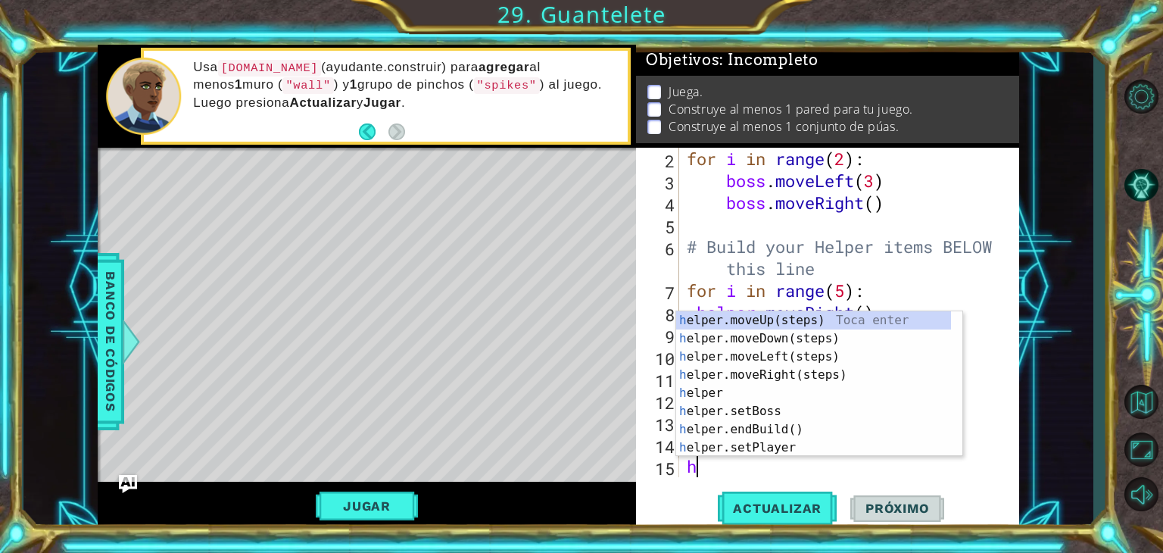
scroll to position [88, 0]
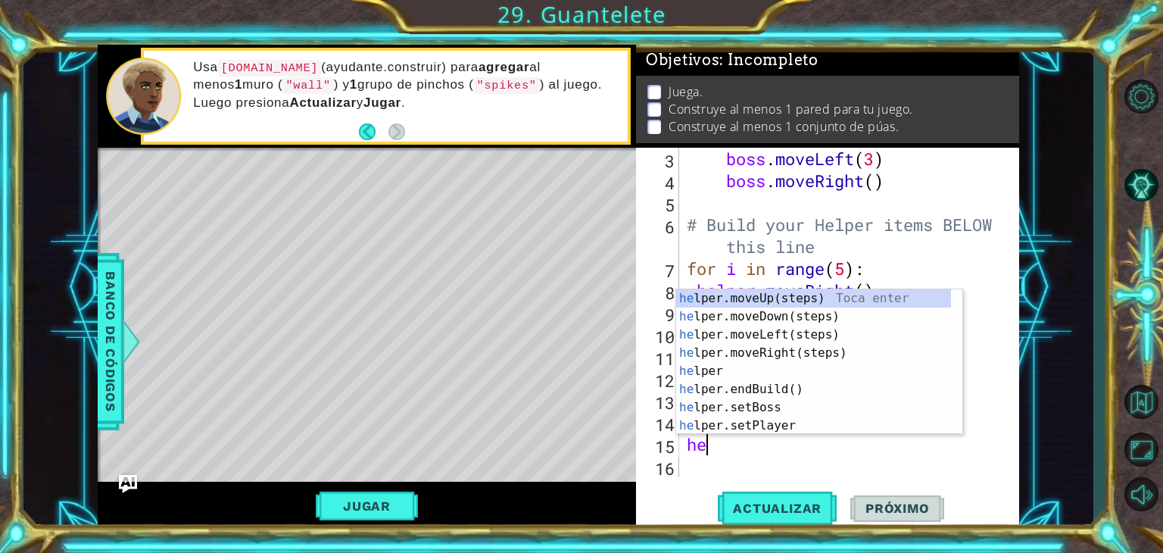
type textarea "hel"
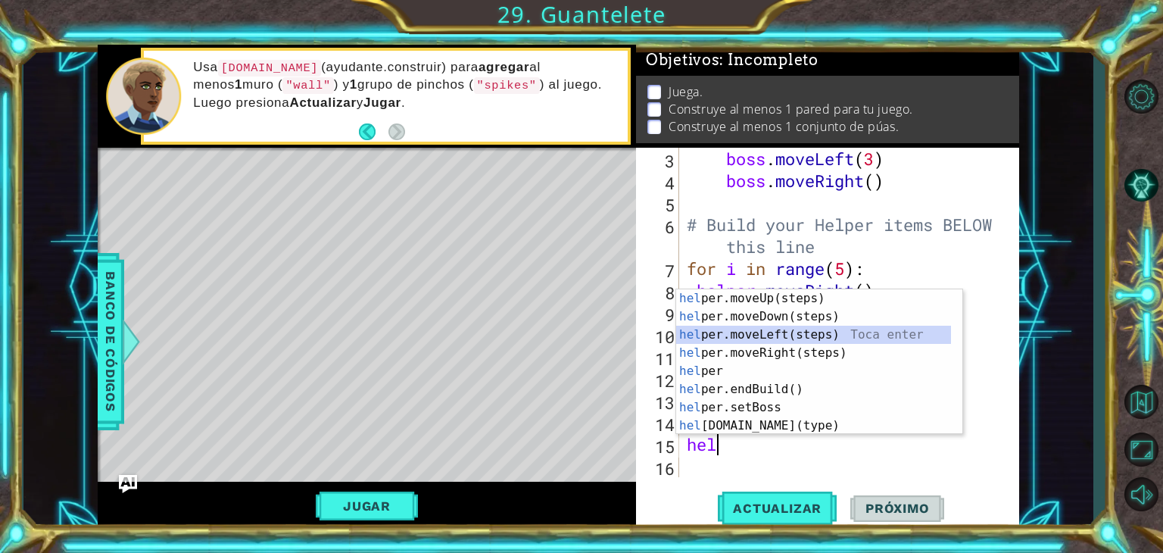
click at [775, 338] on div "hel per.moveUp(steps) Toca enter hel per.moveDown(steps) Toca enter hel per.mov…" at bounding box center [813, 380] width 275 height 182
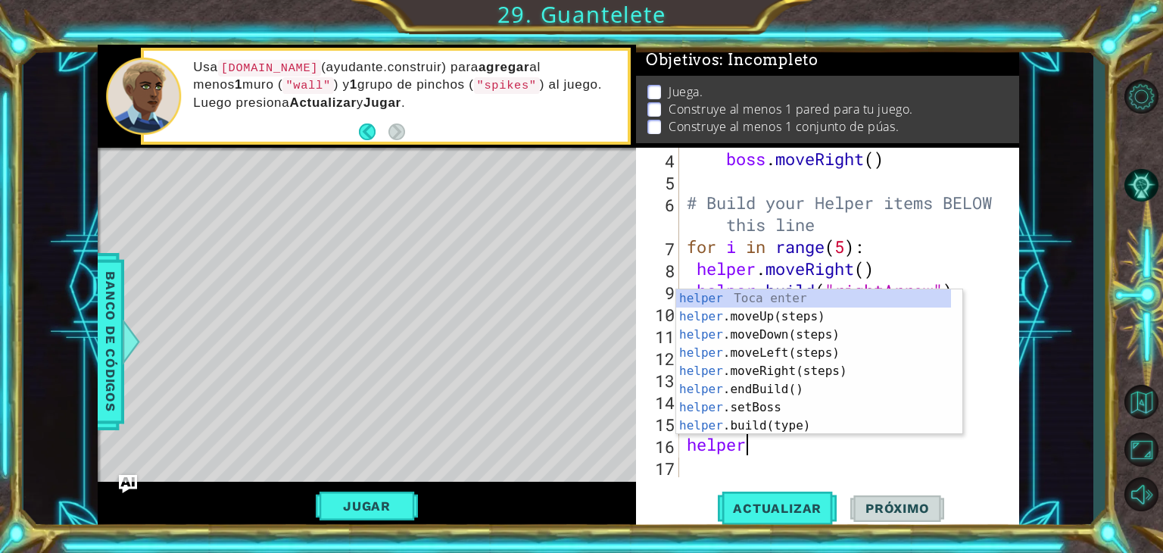
scroll to position [0, 2]
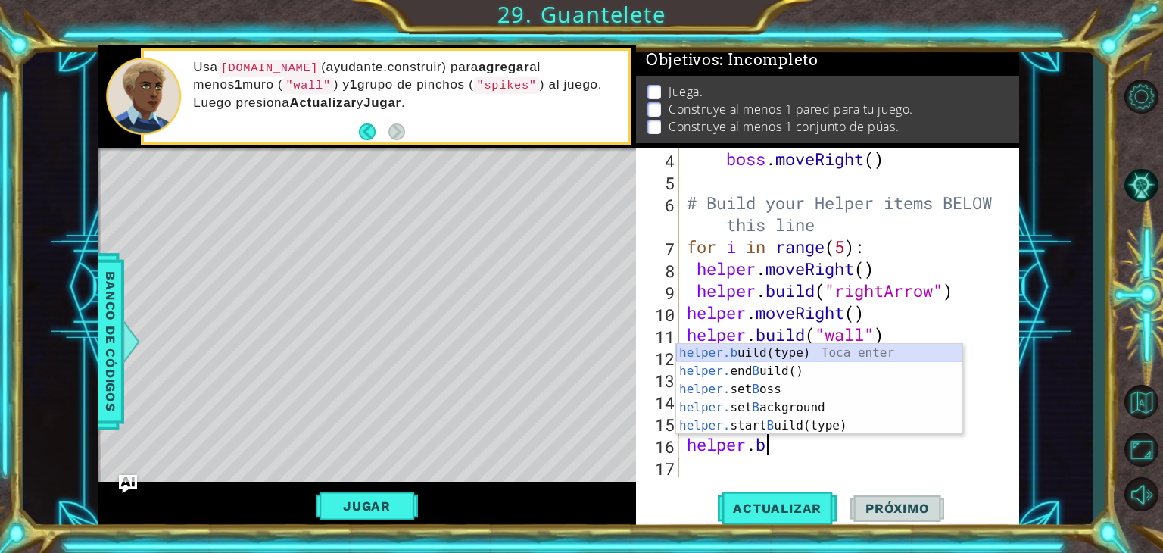
click at [748, 352] on div "helper.b uild(type) Toca enter helper. end B uild() Toca enter helper. set B os…" at bounding box center [819, 407] width 286 height 127
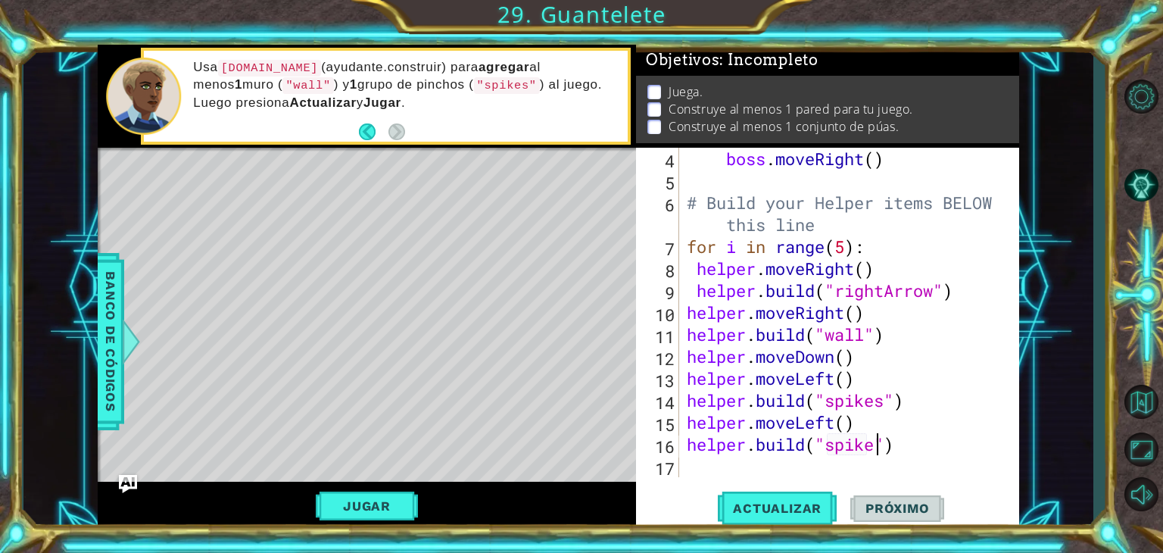
scroll to position [0, 9]
click at [966, 438] on div "boss . moveRight ( ) # Build your Helper items BELOW this line for i in range (…" at bounding box center [848, 334] width 328 height 373
type textarea "[DOMAIN_NAME]("spikes")"
click at [754, 498] on button "Actualizar" at bounding box center [777, 508] width 119 height 39
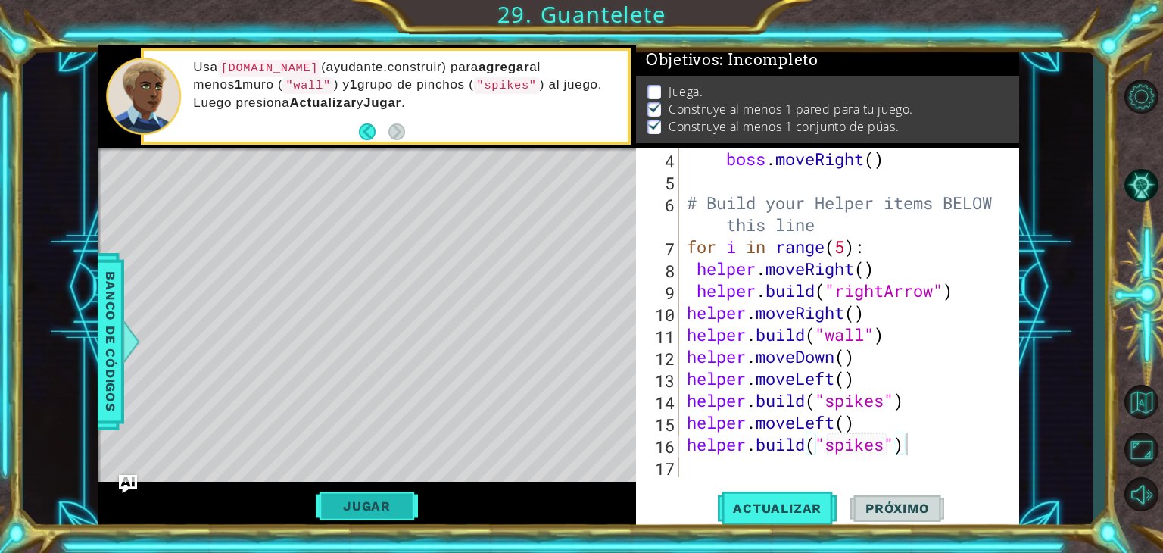
click at [383, 510] on button "Jugar" at bounding box center [367, 505] width 102 height 29
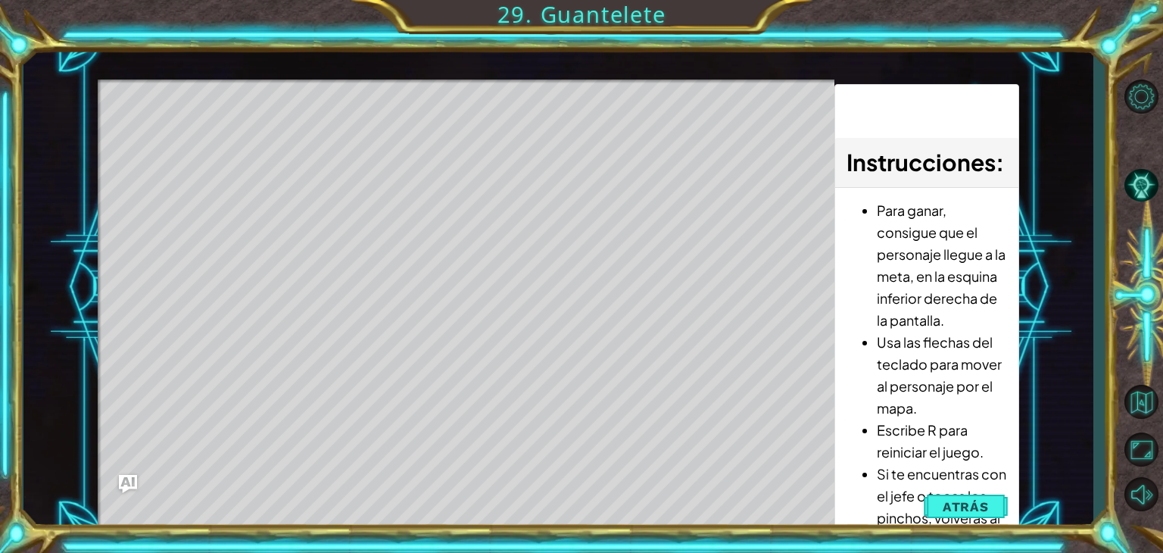
scroll to position [0, 0]
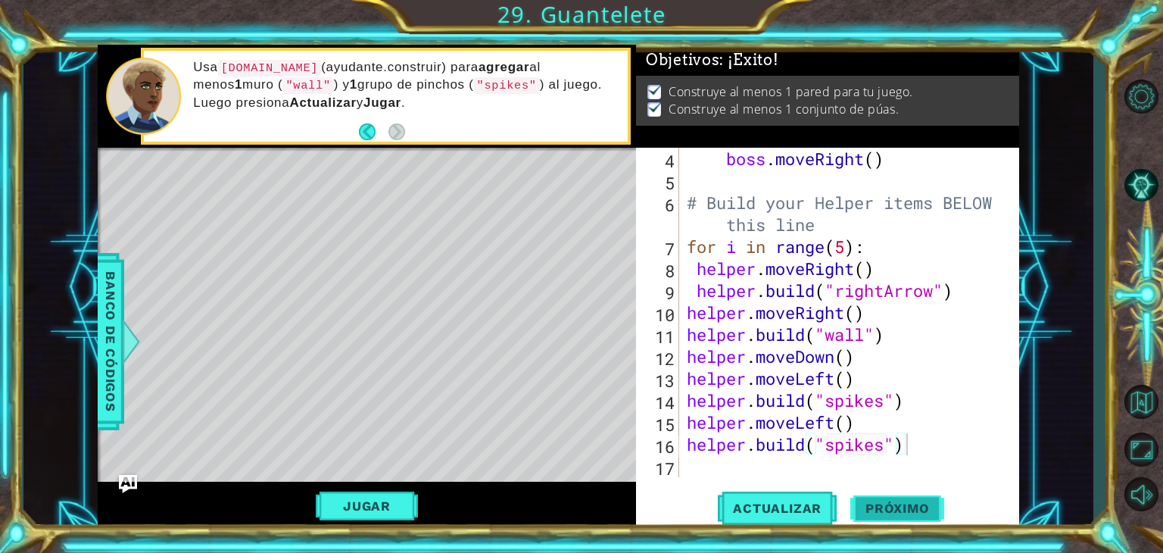
click at [891, 497] on button "Próximo" at bounding box center [897, 508] width 94 height 39
